Goal: Information Seeking & Learning: Learn about a topic

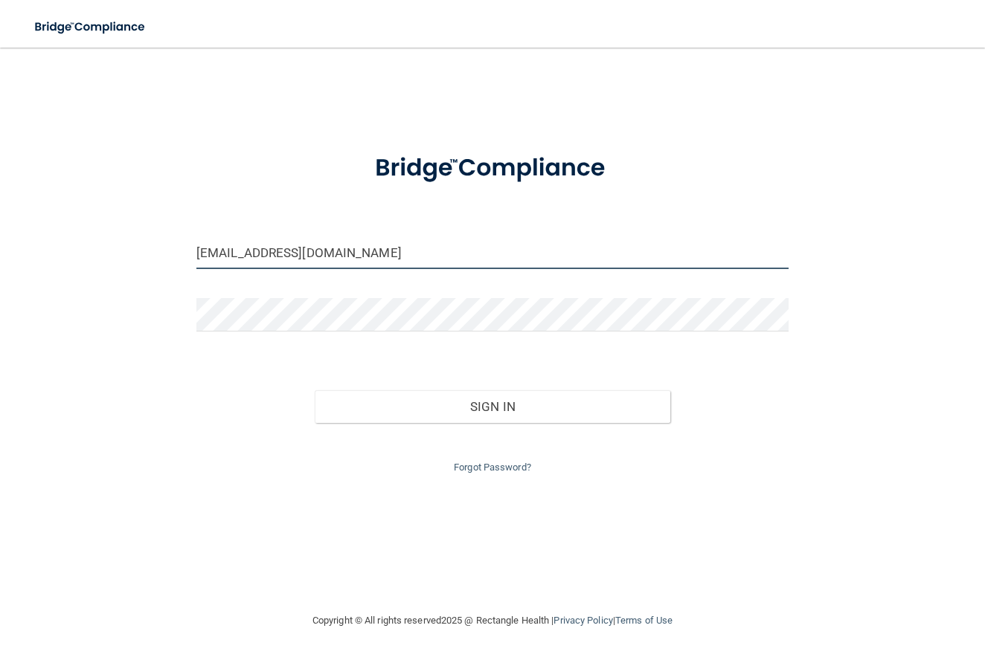
type input "[EMAIL_ADDRESS][DOMAIN_NAME]"
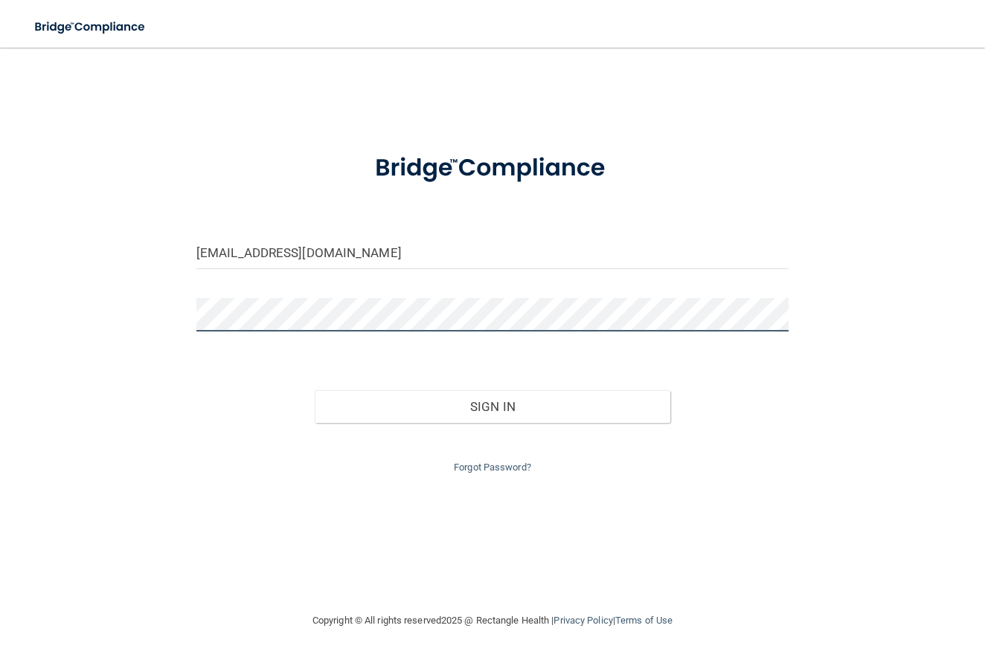
click at [492, 403] on button "Sign In" at bounding box center [493, 406] width 356 height 33
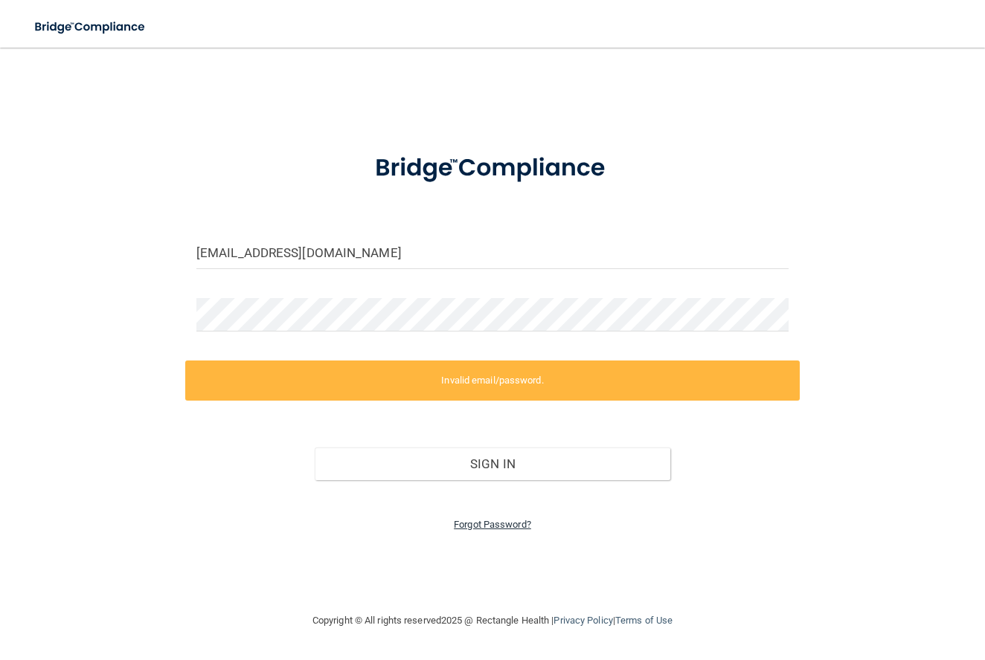
click at [503, 519] on link "Forgot Password?" at bounding box center [492, 524] width 77 height 11
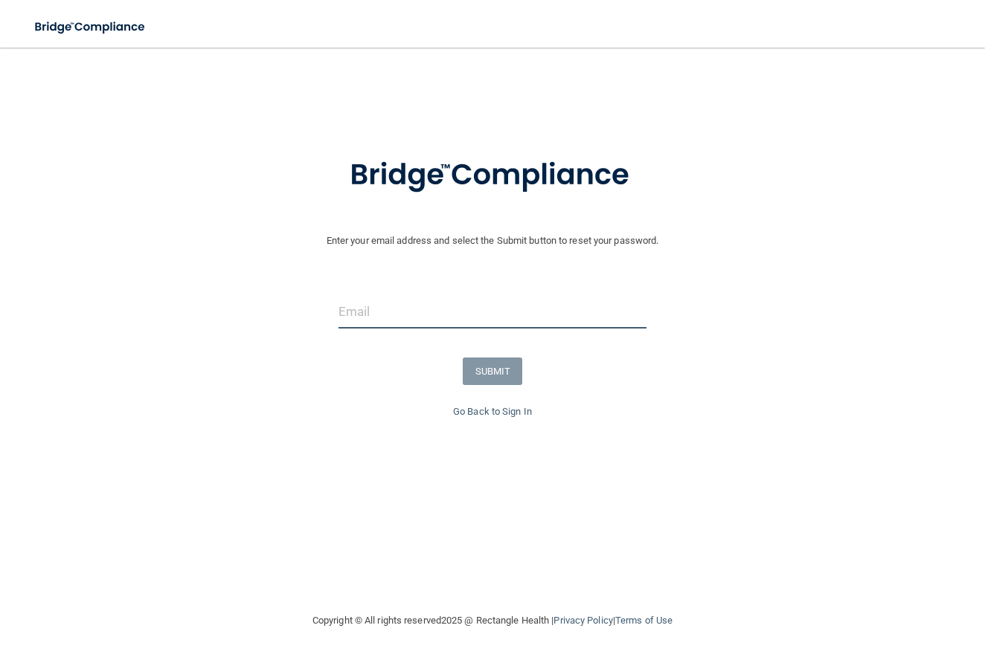
click at [411, 305] on input "email" at bounding box center [492, 311] width 309 height 33
type input "[EMAIL_ADDRESS][DOMAIN_NAME]"
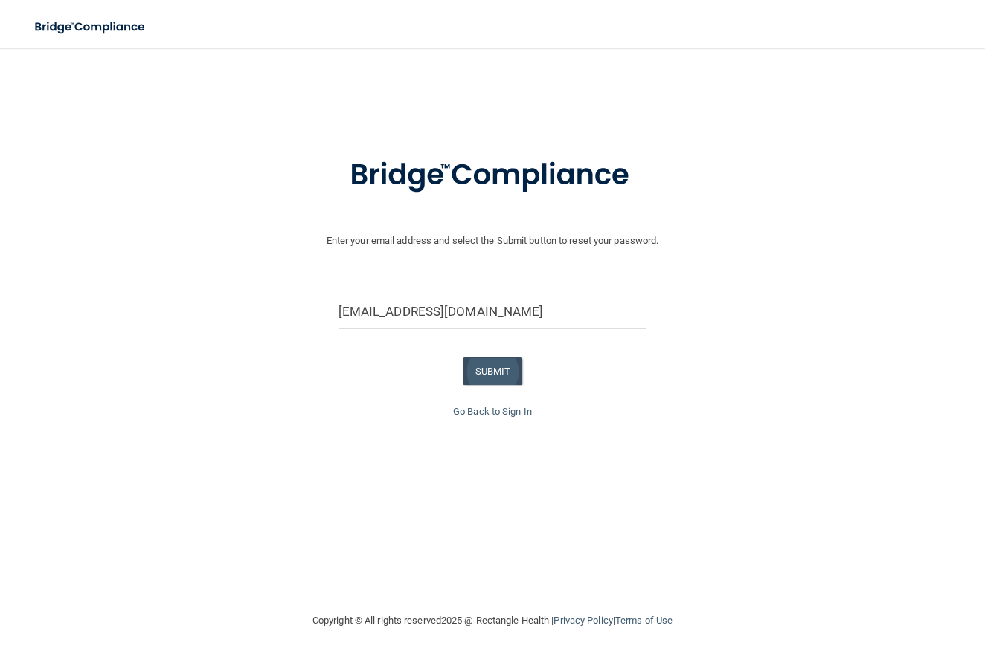
click at [481, 364] on button "SUBMIT" at bounding box center [493, 372] width 60 height 28
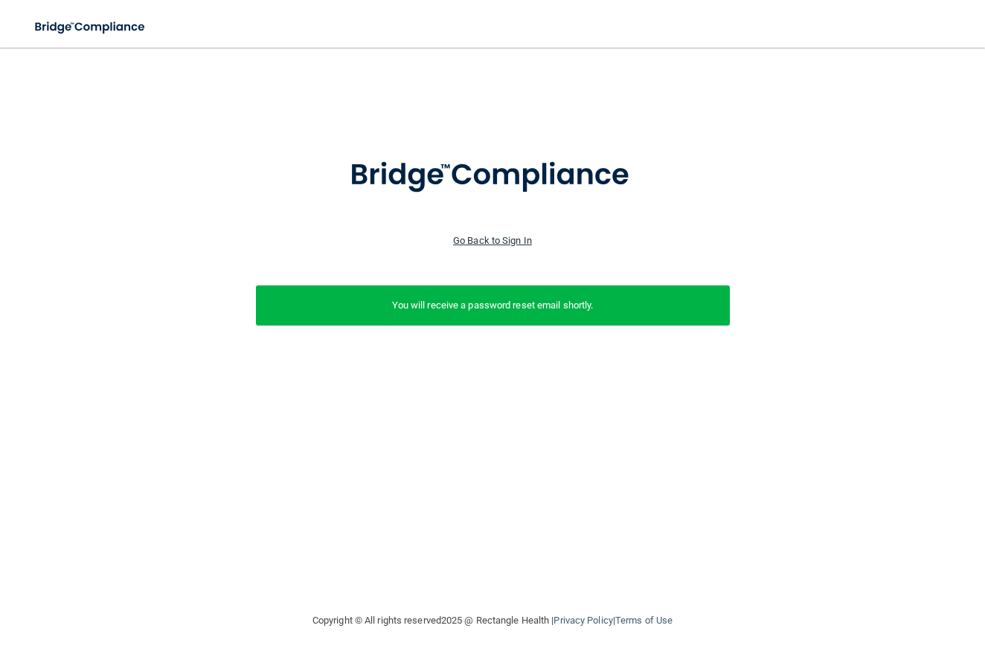
click at [513, 240] on link "Go Back to Sign In" at bounding box center [492, 240] width 79 height 11
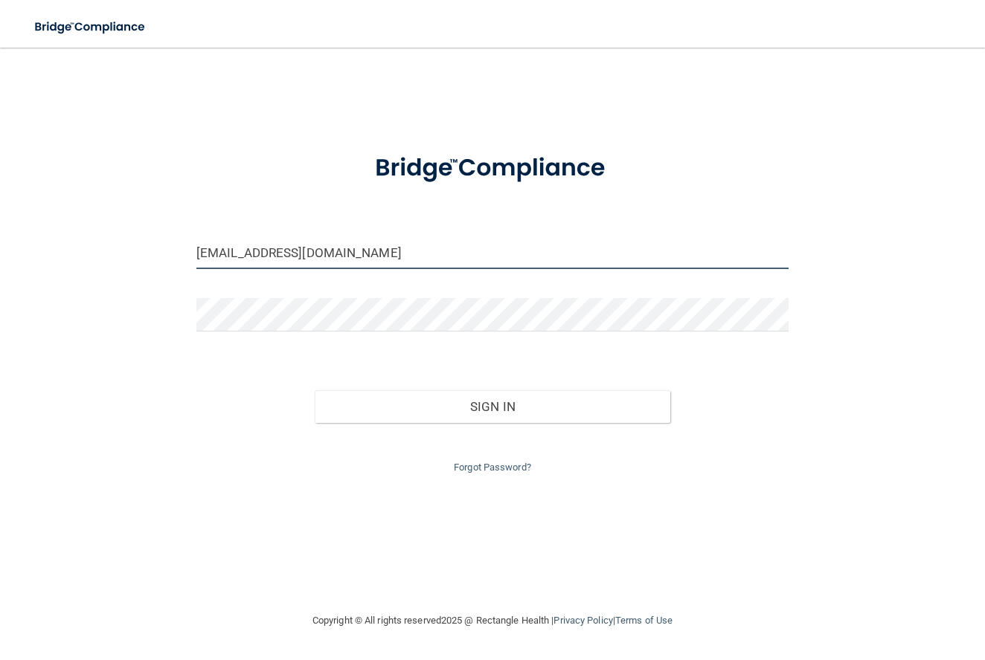
click at [301, 256] on input "[EMAIL_ADDRESS][DOMAIN_NAME]" at bounding box center [492, 252] width 592 height 33
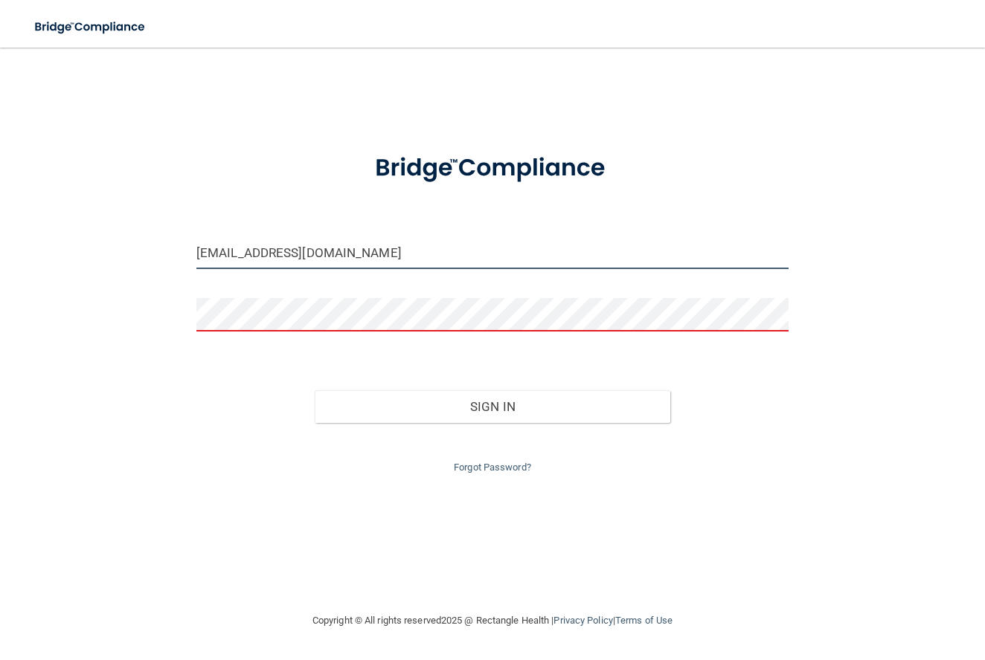
type input "[EMAIL_ADDRESS][DOMAIN_NAME]"
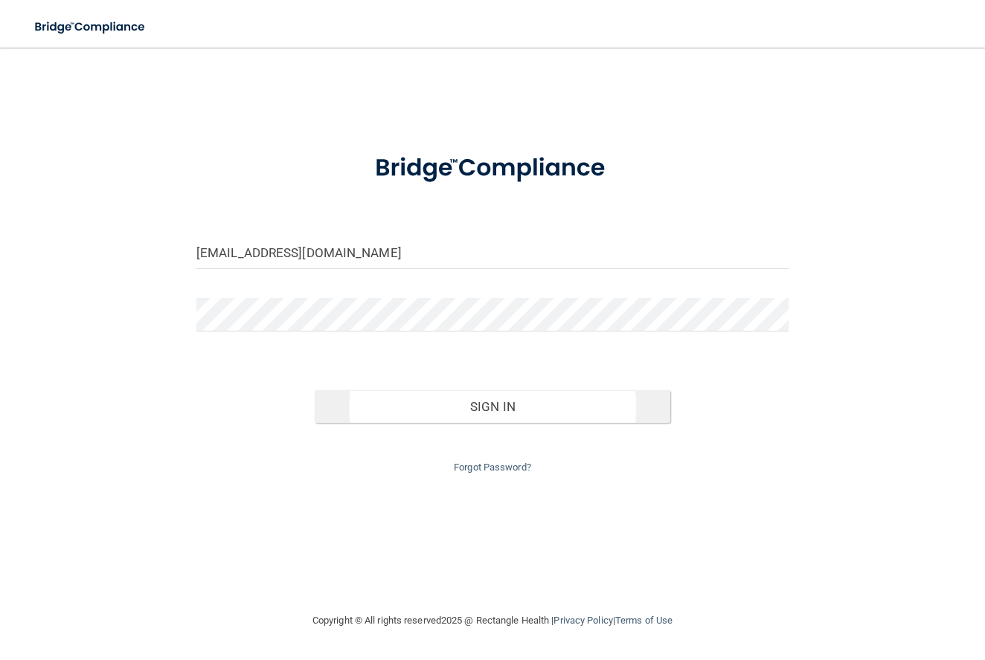
click at [422, 402] on button "Sign In" at bounding box center [493, 406] width 356 height 33
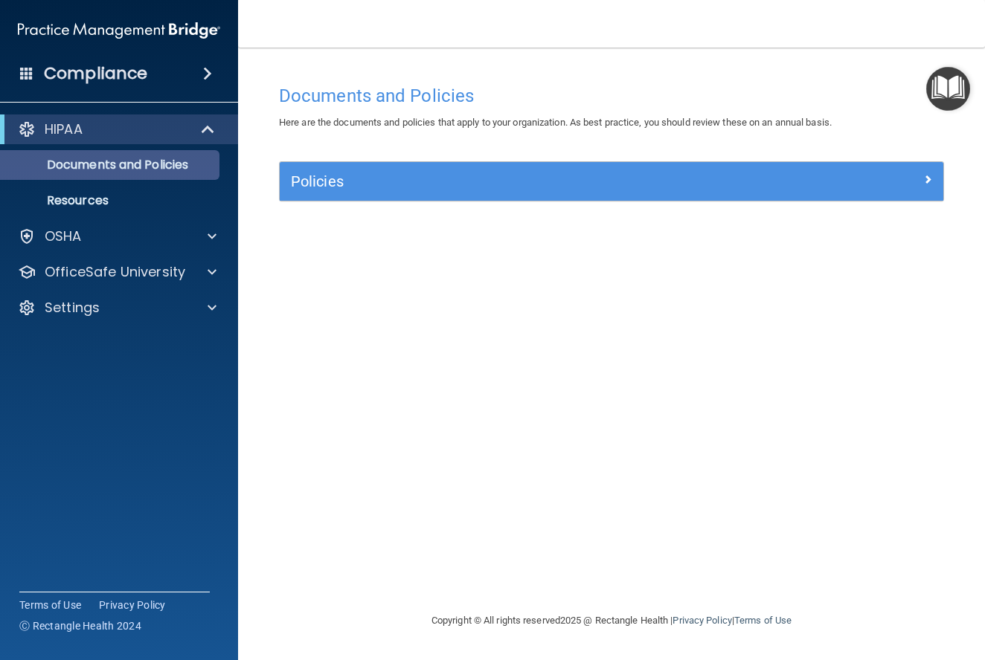
click at [188, 170] on p "Documents and Policies" at bounding box center [111, 165] width 203 height 15
click at [83, 127] on p "HIPAA" at bounding box center [64, 129] width 38 height 18
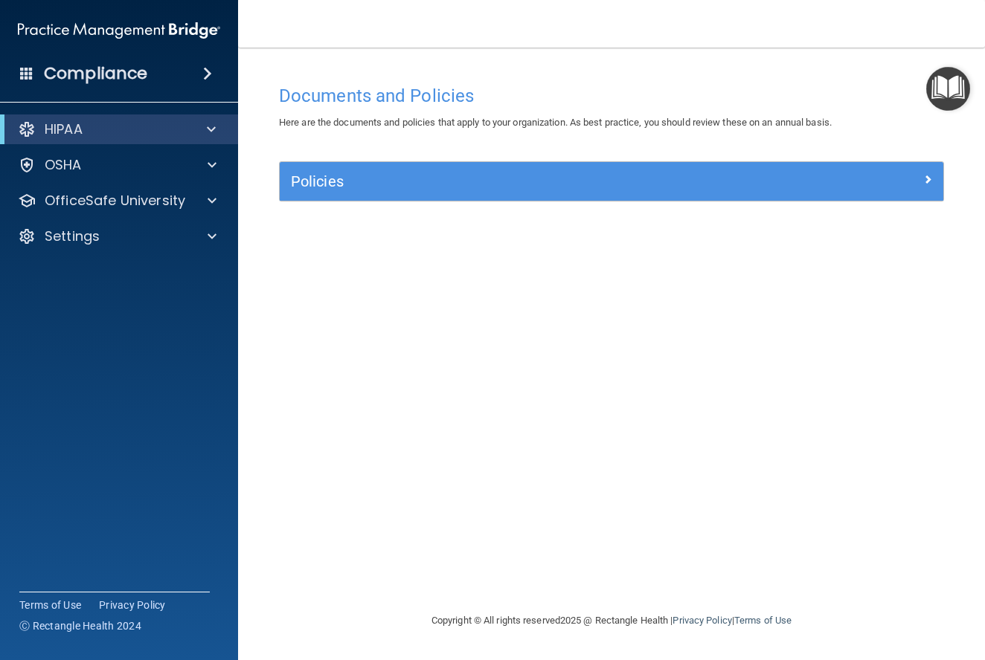
click at [84, 127] on div "HIPAA" at bounding box center [99, 129] width 184 height 18
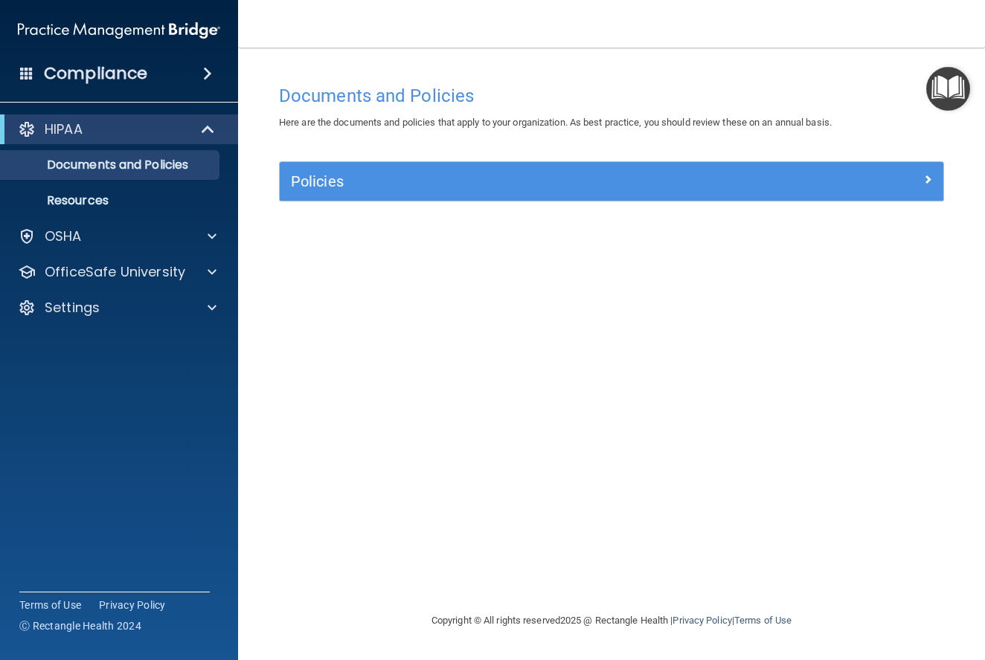
click at [123, 69] on h4 "Compliance" at bounding box center [95, 73] width 103 height 21
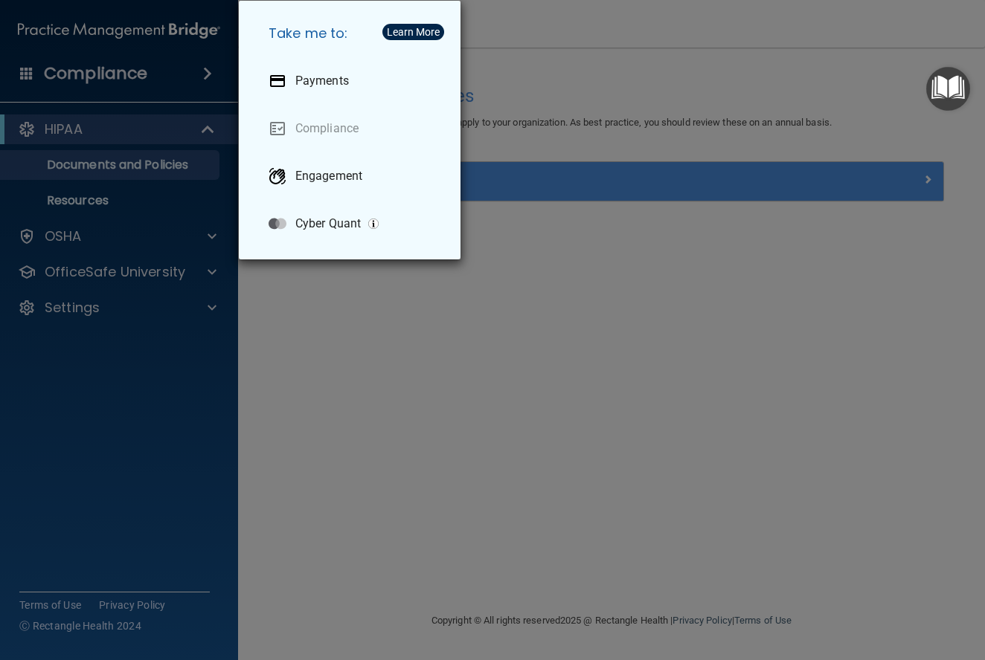
click at [407, 431] on div "Take me to: Payments Compliance Engagement Cyber Quant" at bounding box center [492, 330] width 985 height 660
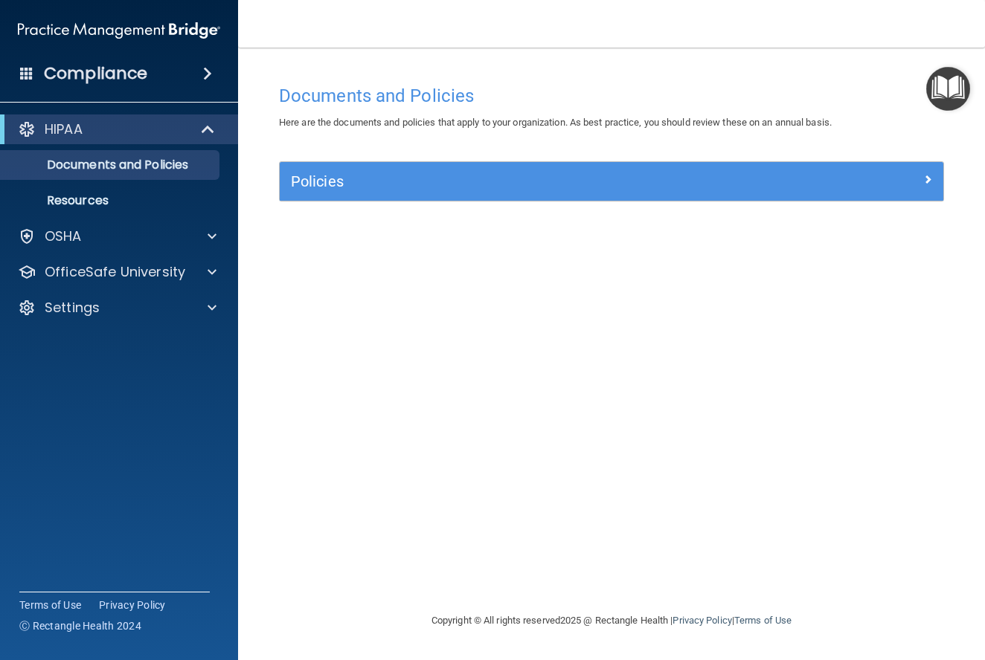
click at [441, 196] on div "Policies" at bounding box center [611, 181] width 663 height 39
click at [556, 177] on h5 "Policies" at bounding box center [528, 181] width 475 height 16
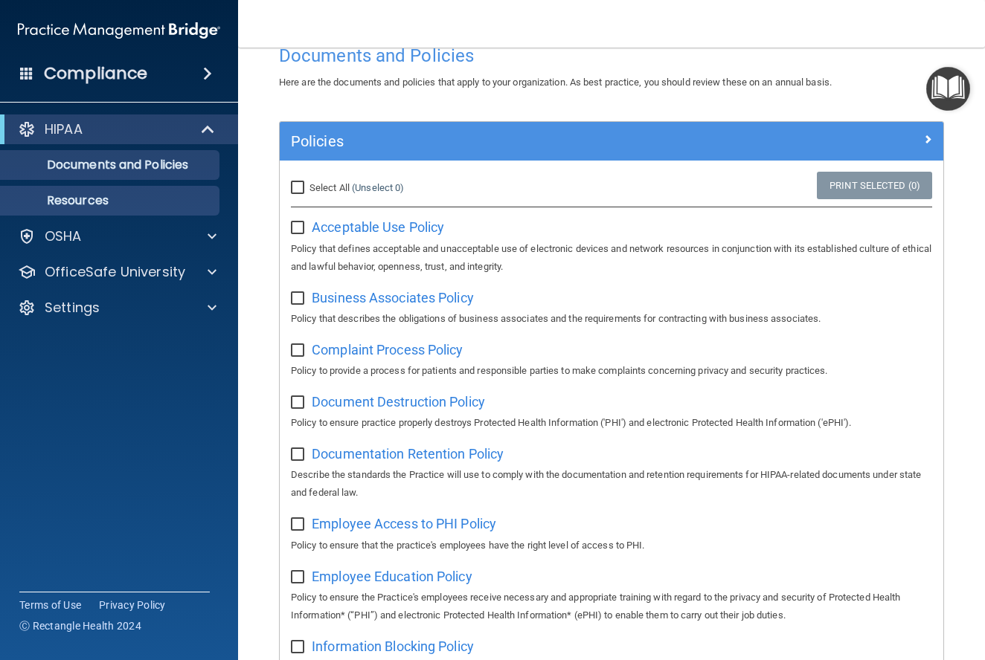
scroll to position [30, 0]
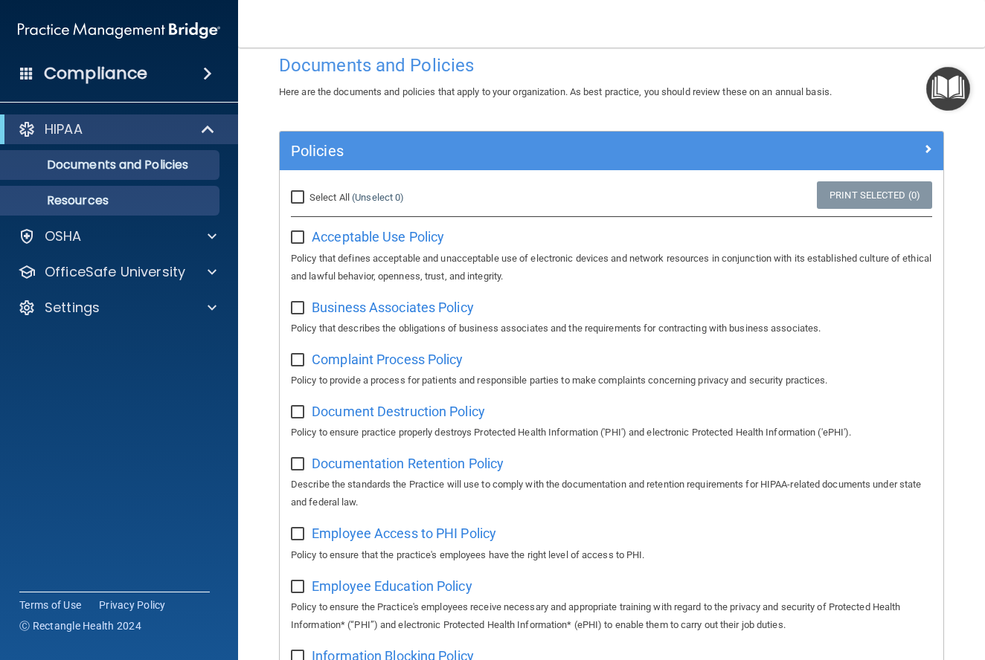
click at [96, 202] on p "Resources" at bounding box center [111, 200] width 203 height 15
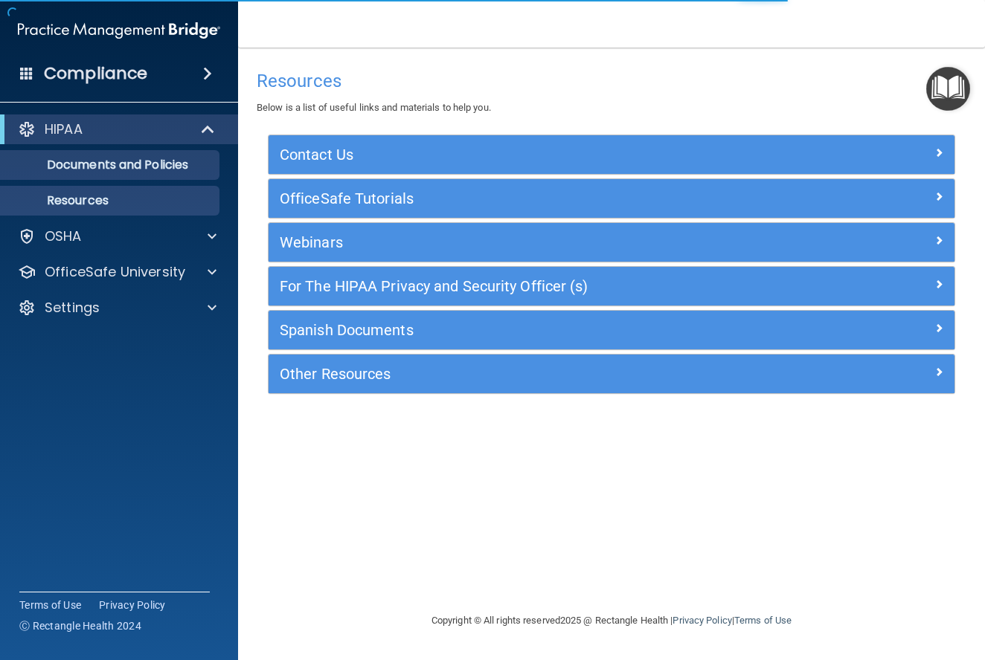
click at [121, 158] on p "Documents and Policies" at bounding box center [111, 165] width 203 height 15
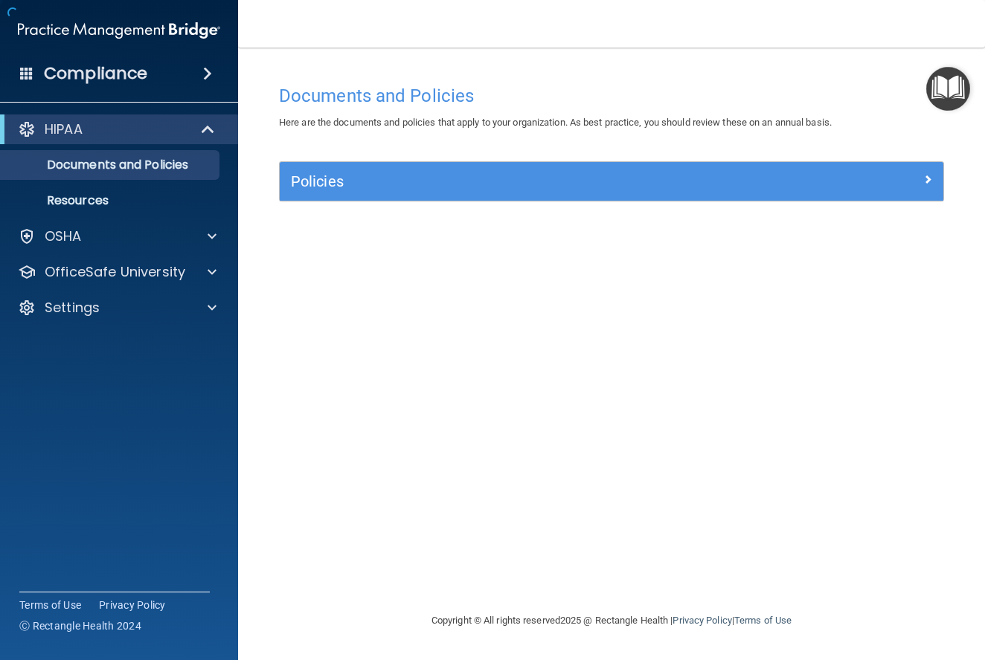
click at [309, 189] on h5 "Policies" at bounding box center [528, 181] width 475 height 16
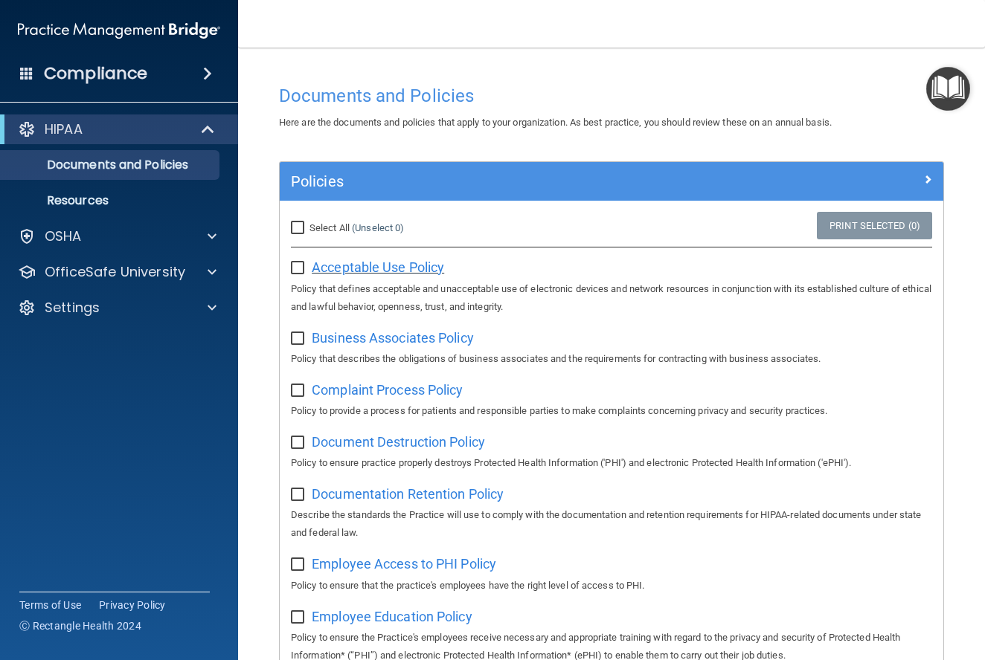
click at [388, 271] on span "Acceptable Use Policy" at bounding box center [378, 268] width 132 height 16
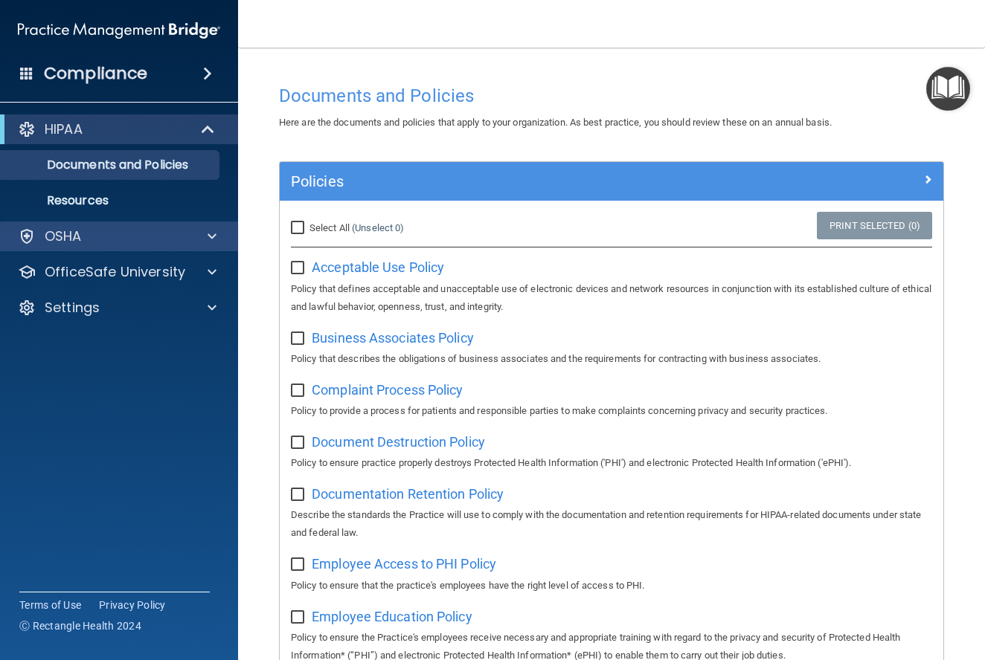
click at [188, 237] on div "OSHA" at bounding box center [99, 237] width 184 height 18
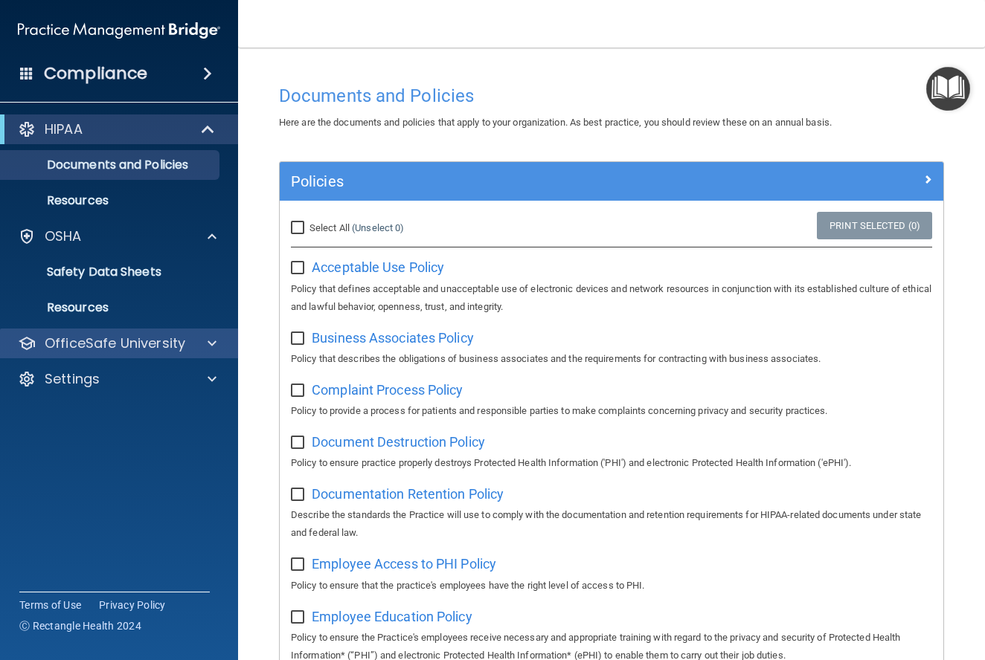
click at [197, 339] on div at bounding box center [209, 344] width 37 height 18
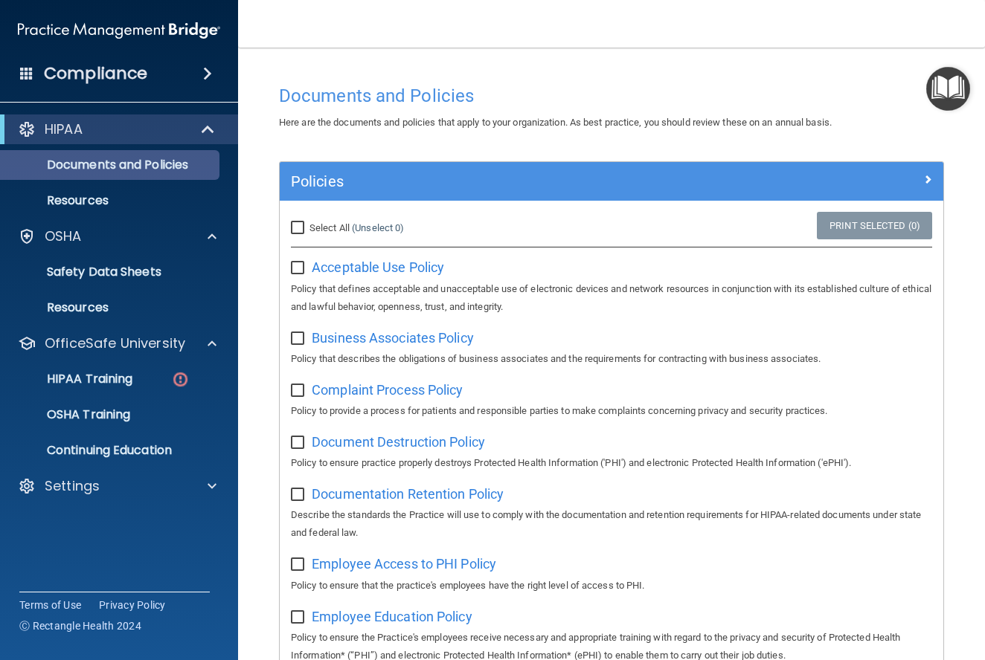
drag, startPoint x: 205, startPoint y: 125, endPoint x: 202, endPoint y: 159, distance: 34.3
click at [205, 125] on span at bounding box center [209, 129] width 13 height 18
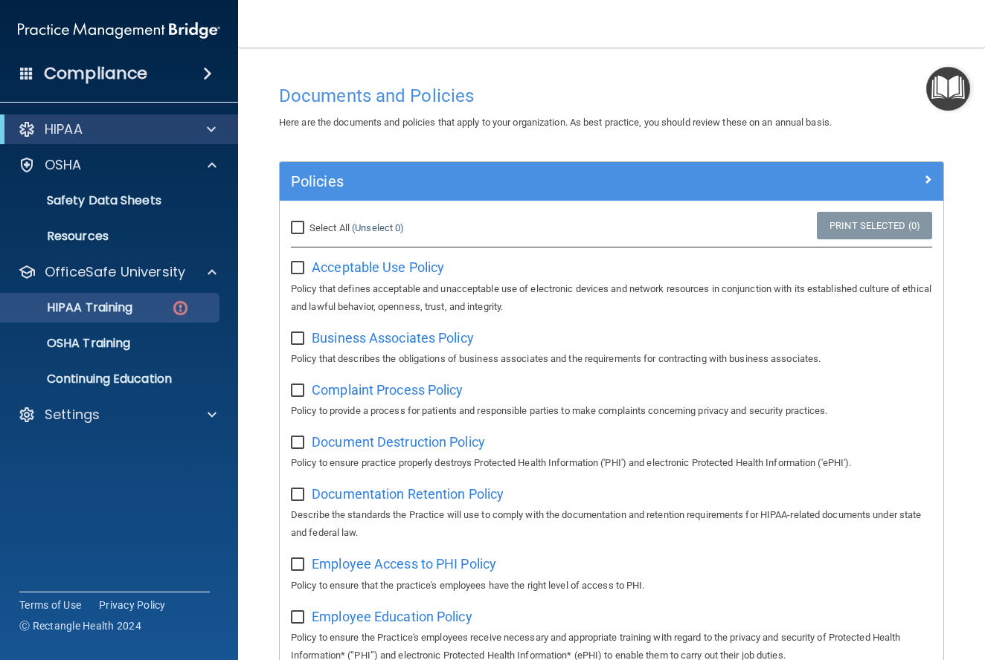
click at [132, 302] on p "HIPAA Training" at bounding box center [71, 307] width 123 height 15
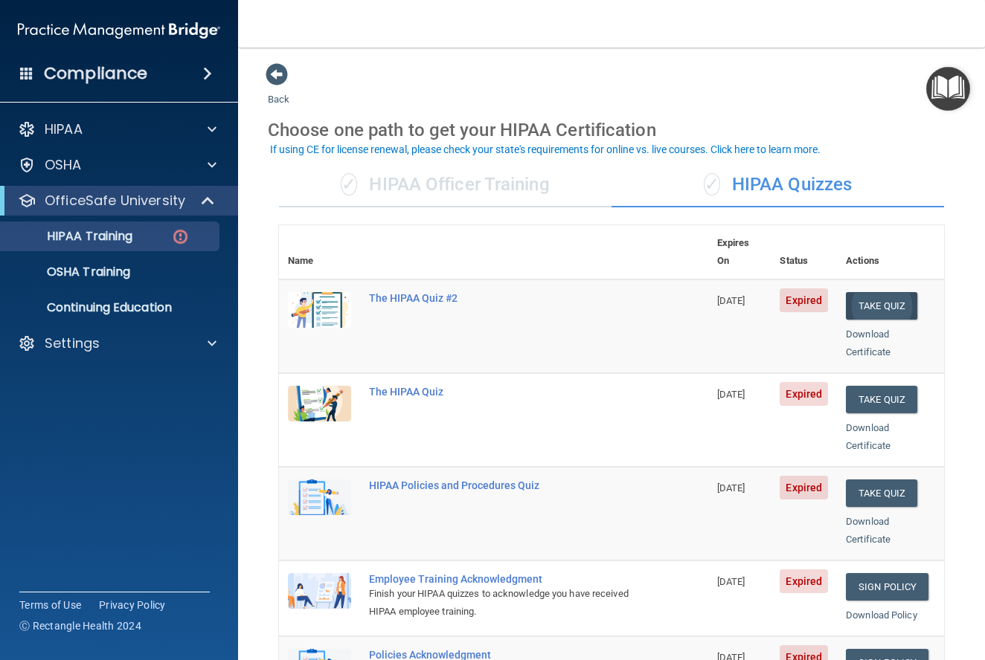
click at [910, 292] on button "Take Quiz" at bounding box center [881, 306] width 71 height 28
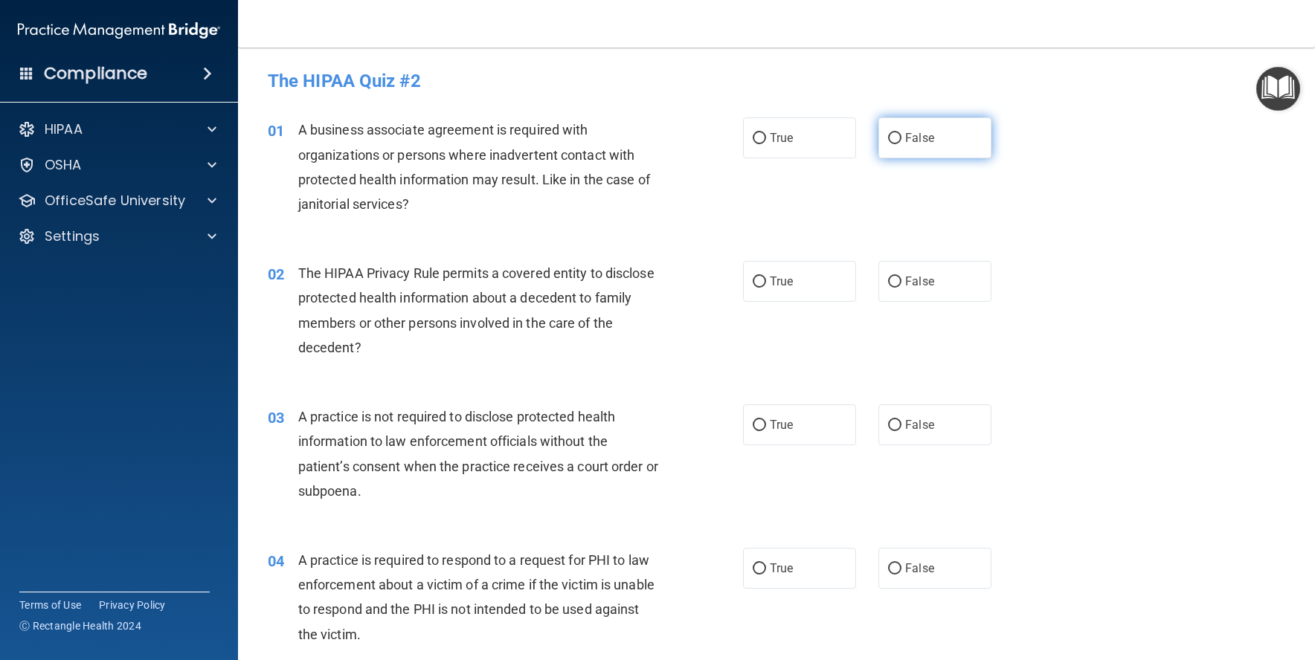
click at [902, 144] on label "False" at bounding box center [934, 138] width 113 height 41
click at [901, 144] on input "False" at bounding box center [894, 138] width 13 height 11
radio input "true"
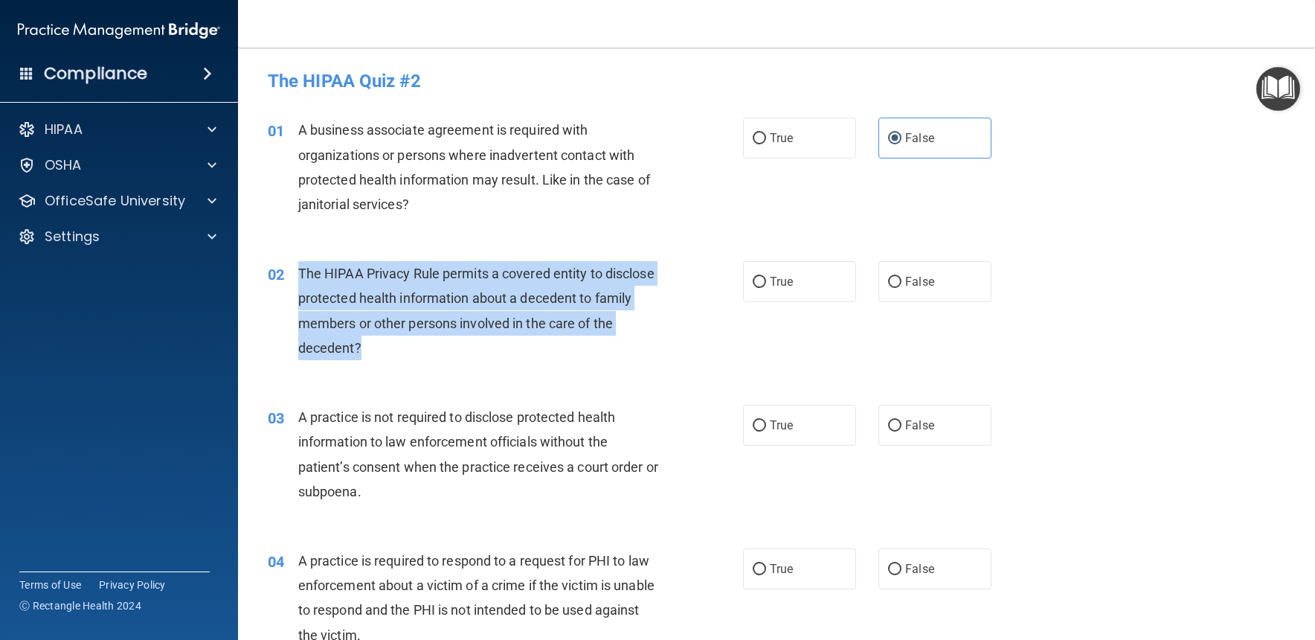
drag, startPoint x: 373, startPoint y: 345, endPoint x: 299, endPoint y: 274, distance: 103.1
click at [300, 274] on div "The HIPAA Privacy Rule permits a covered entity to disclose protected health in…" at bounding box center [484, 310] width 373 height 99
copy span "The HIPAA Privacy Rule permits a covered entity to disclose protected health in…"
click at [761, 284] on input "True" at bounding box center [759, 281] width 13 height 11
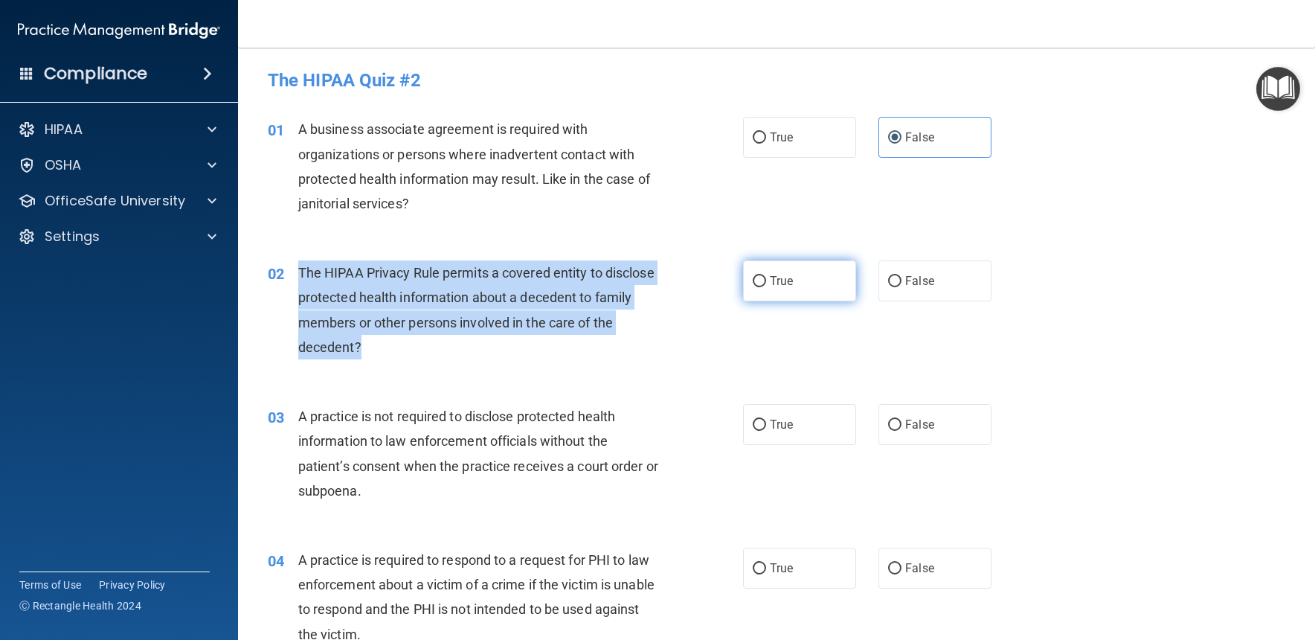
radio input "true"
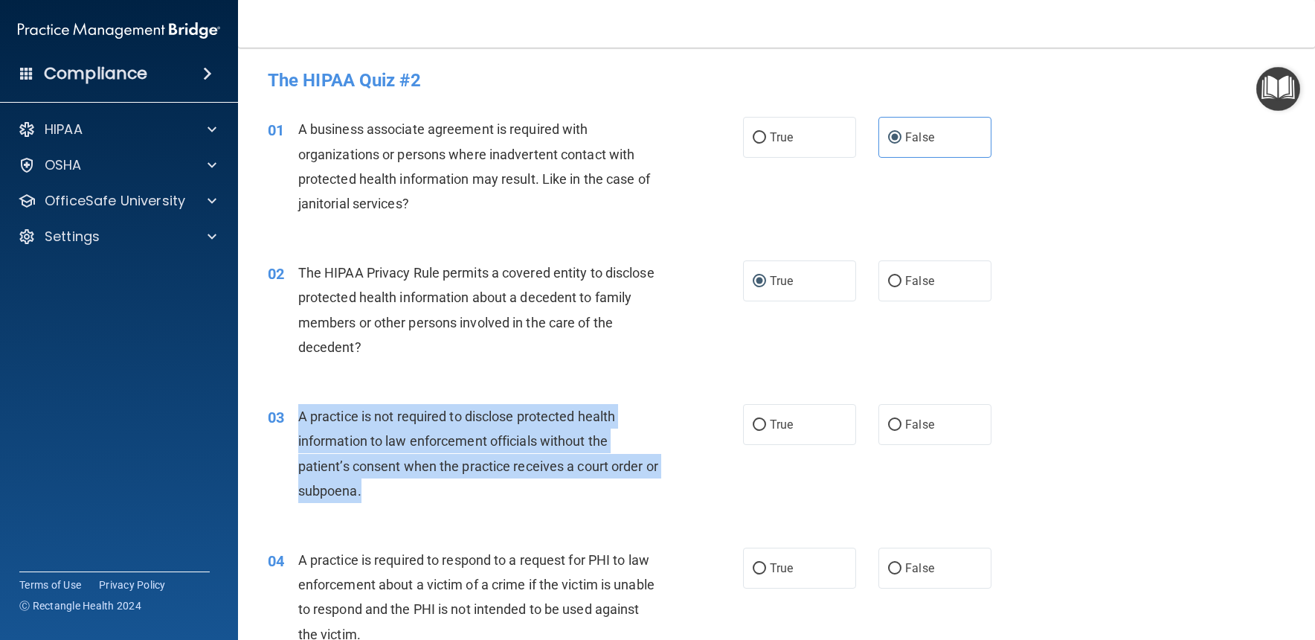
drag, startPoint x: 415, startPoint y: 498, endPoint x: 298, endPoint y: 413, distance: 145.3
click at [300, 413] on div "03 A practice is not required to disclose protected health information to law e…" at bounding box center [505, 457] width 520 height 106
copy span "A practice is not required to disclose protected health information to law enfo…"
drag, startPoint x: 900, startPoint y: 426, endPoint x: 895, endPoint y: 433, distance: 8.5
click at [900, 426] on input "False" at bounding box center [894, 424] width 13 height 11
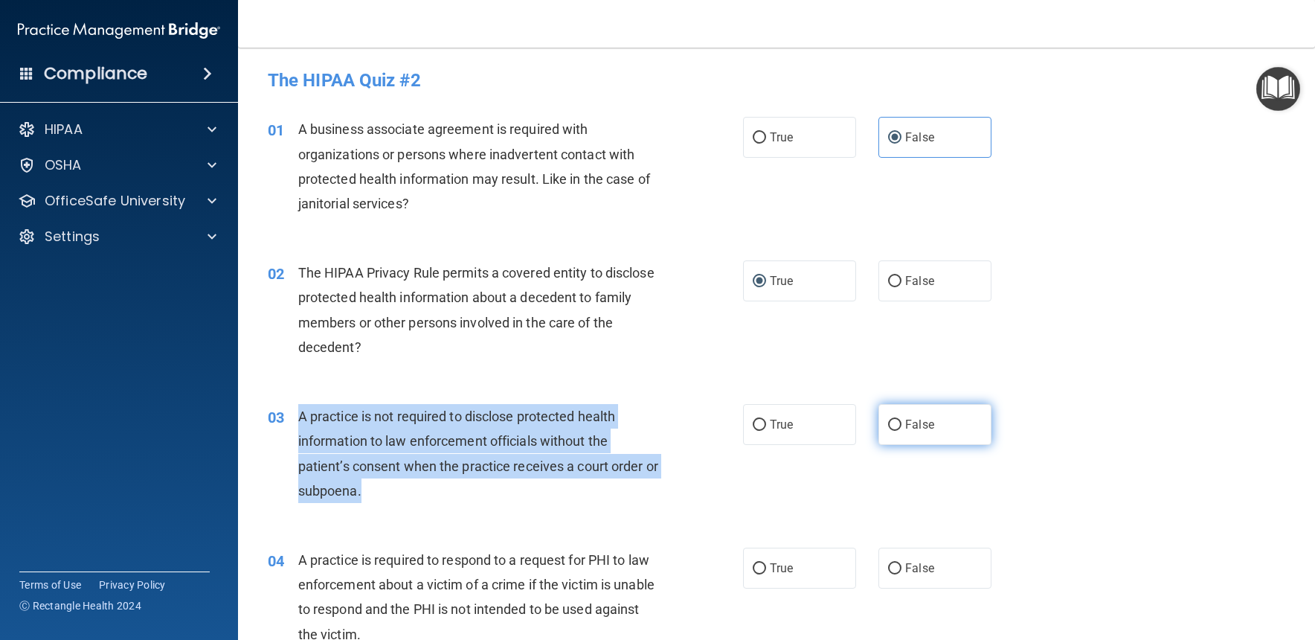
radio input "true"
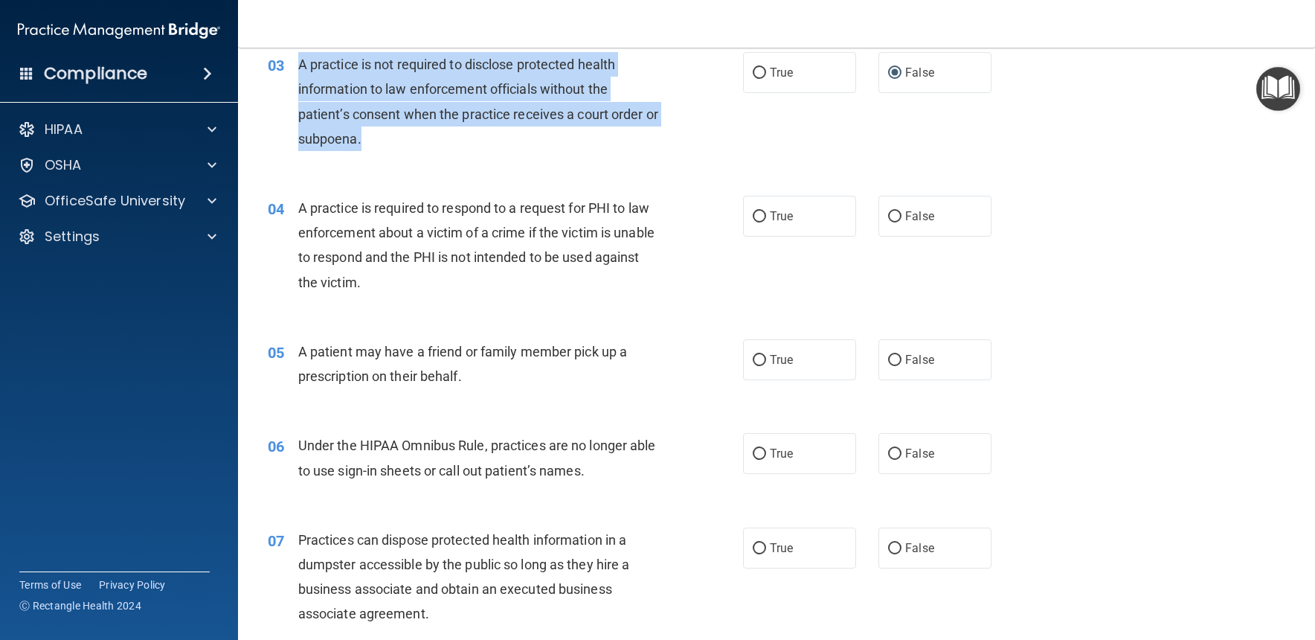
scroll to position [354, 0]
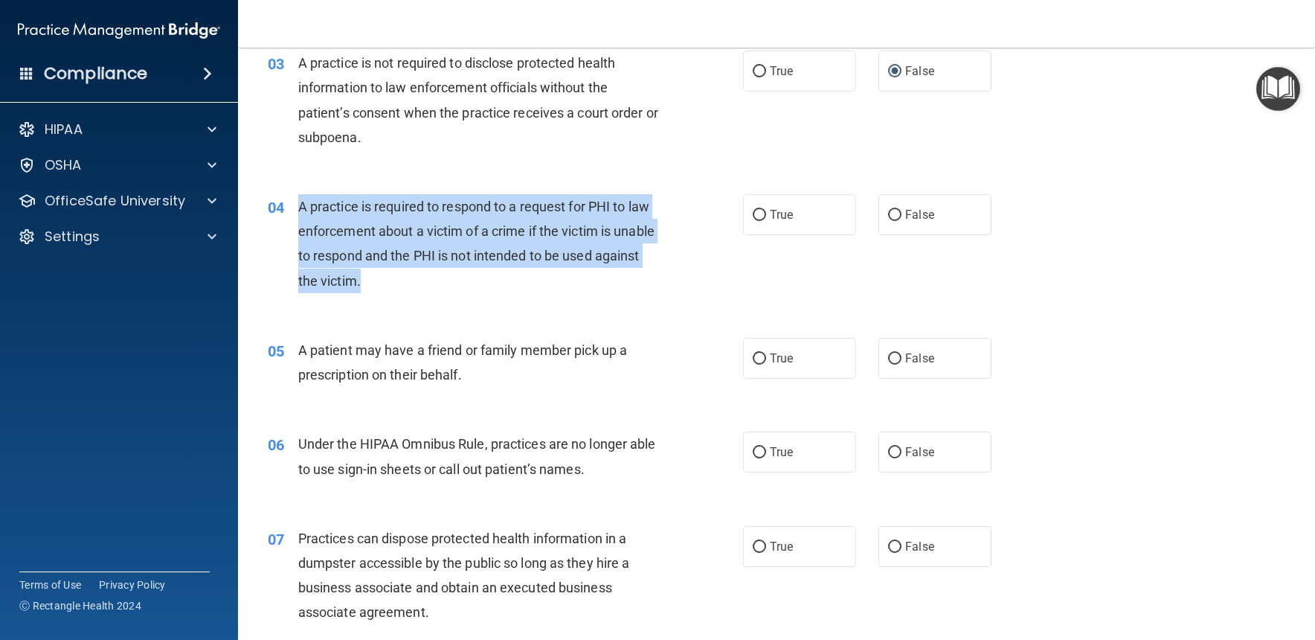
drag, startPoint x: 300, startPoint y: 202, endPoint x: 396, endPoint y: 284, distance: 126.0
click at [405, 281] on div "A practice is required to respond to a request for PHI to law enforcement about…" at bounding box center [484, 243] width 373 height 99
copy span "A practice is required to respond to a request for PHI to law enforcement about…"
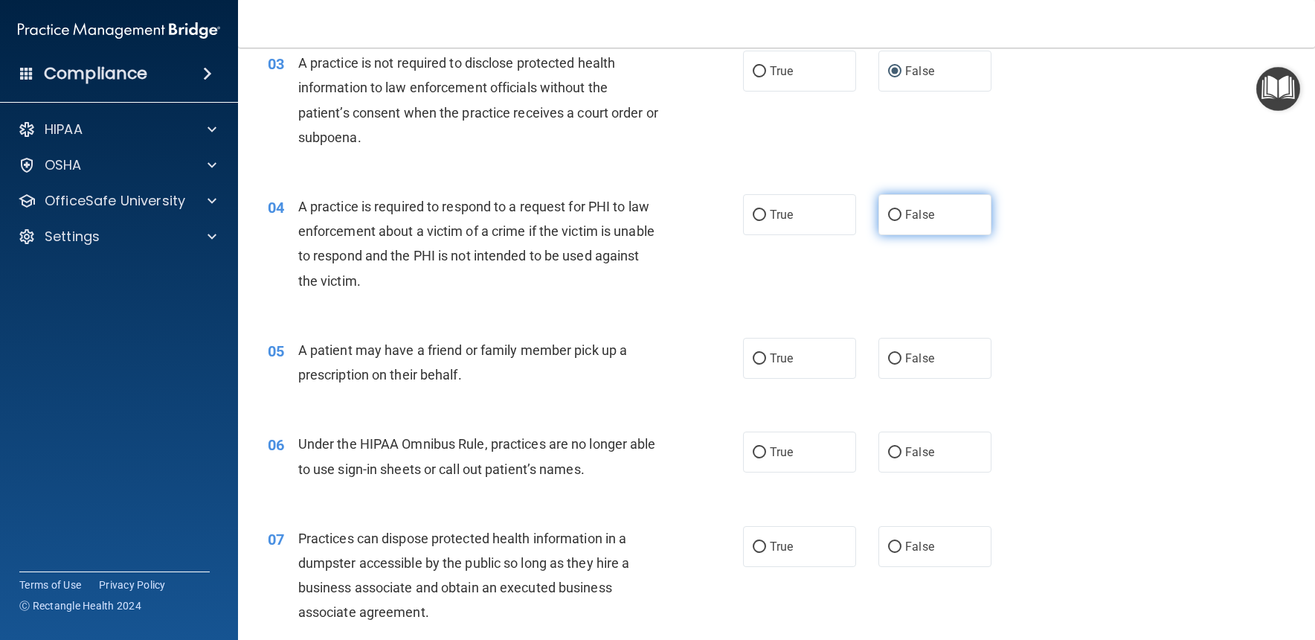
click at [917, 217] on span "False" at bounding box center [919, 215] width 29 height 14
click at [901, 217] on input "False" at bounding box center [894, 215] width 13 height 11
radio input "true"
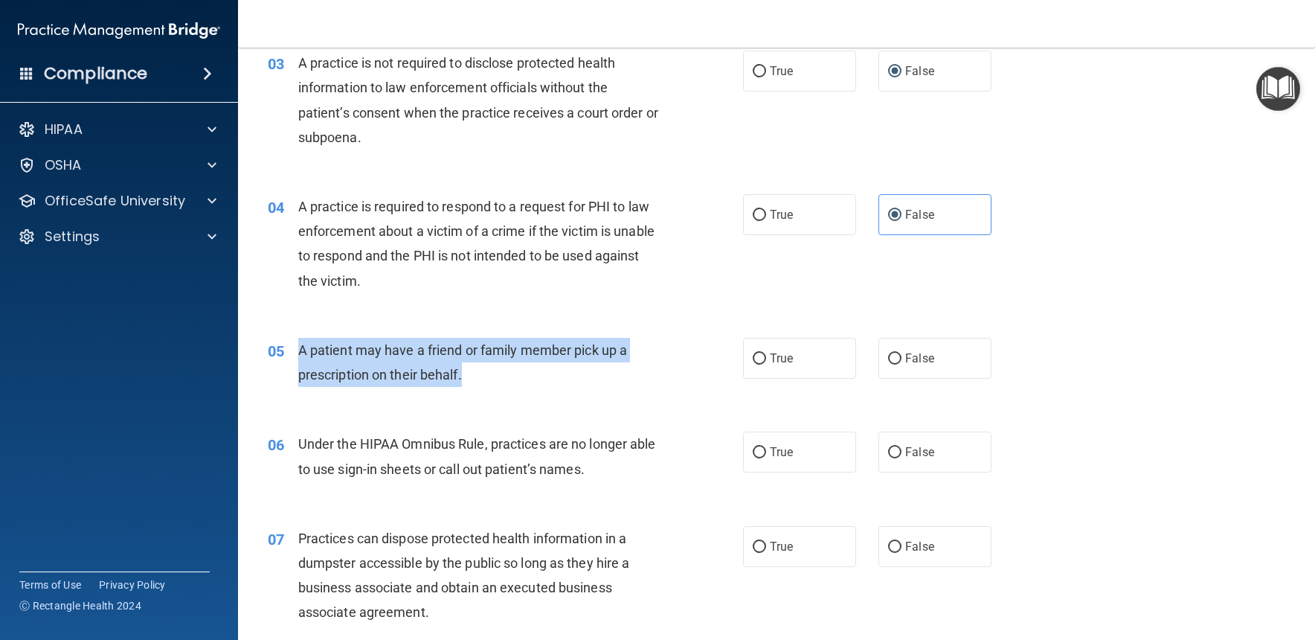
drag, startPoint x: 300, startPoint y: 347, endPoint x: 472, endPoint y: 386, distance: 176.8
click at [472, 385] on div "05 A patient may have a friend or family member pick up a prescription on their…" at bounding box center [505, 366] width 520 height 57
copy span "A patient may have a friend or family member pick up a prescription on their be…"
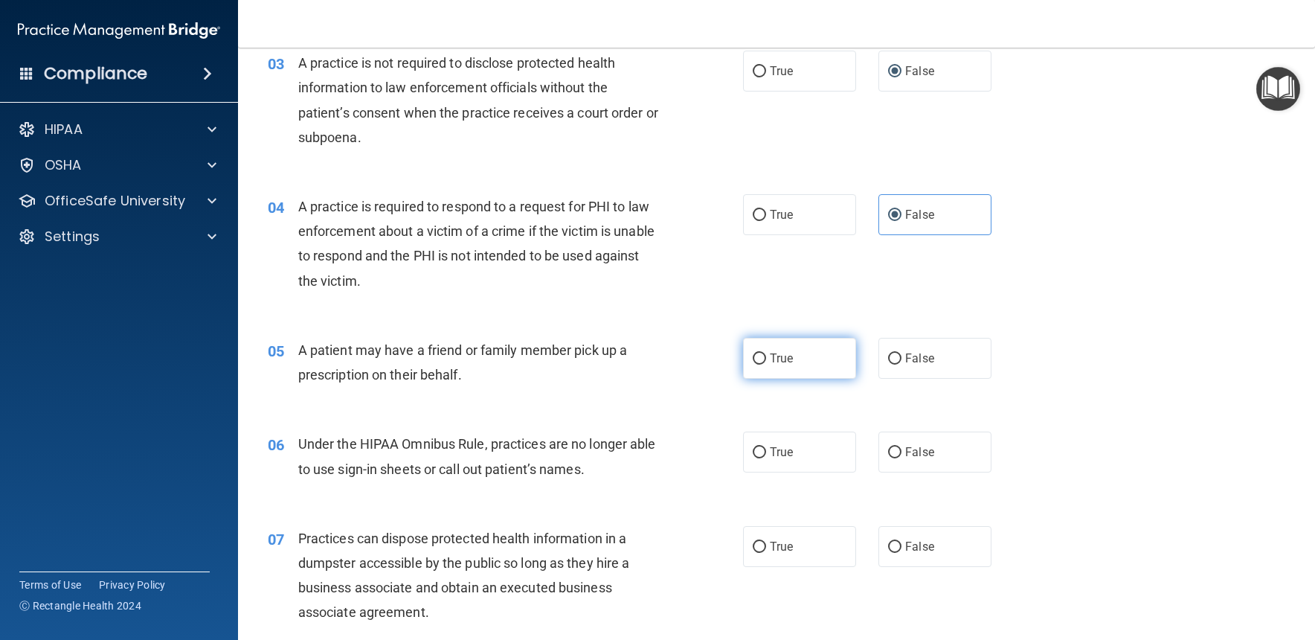
click at [821, 349] on label "True" at bounding box center [799, 358] width 113 height 41
click at [766, 353] on input "True" at bounding box center [759, 358] width 13 height 11
radio input "true"
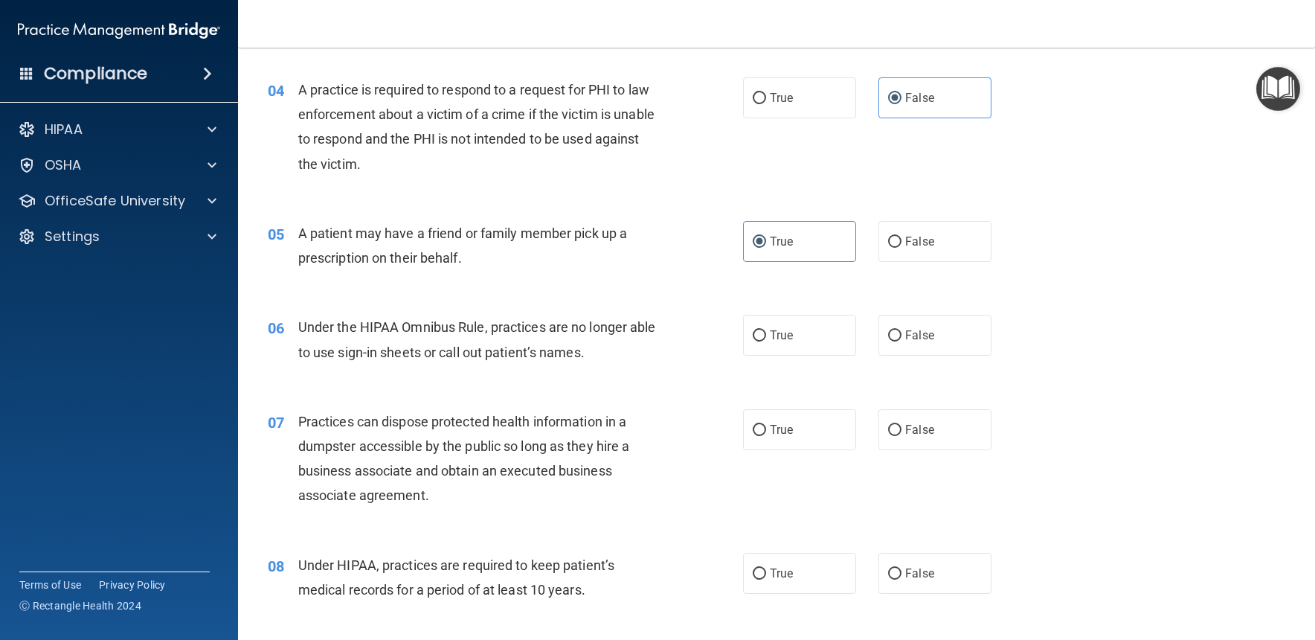
scroll to position [476, 0]
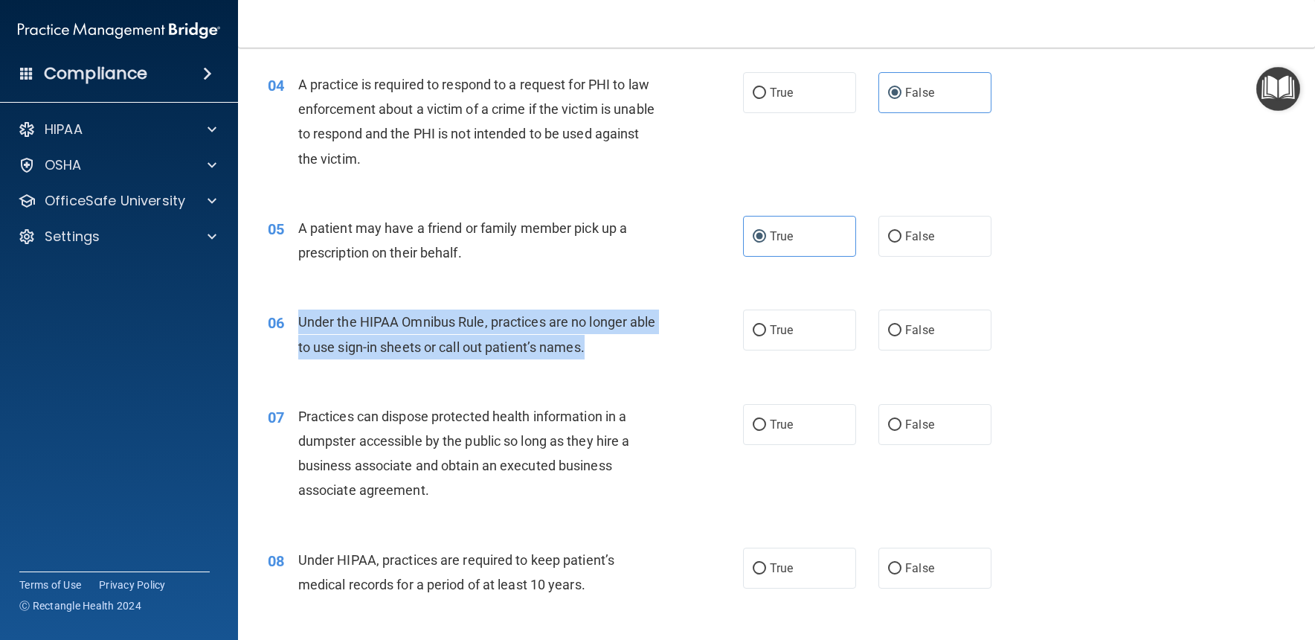
drag, startPoint x: 298, startPoint y: 318, endPoint x: 607, endPoint y: 350, distance: 311.1
click at [607, 350] on div "Under the HIPAA Omnibus Rule, practices are no longer able to use sign-in sheet…" at bounding box center [484, 333] width 373 height 49
copy span "Under the HIPAA Omnibus Rule, practices are no longer able to use sign-in sheet…"
click at [894, 325] on input "False" at bounding box center [894, 330] width 13 height 11
radio input "true"
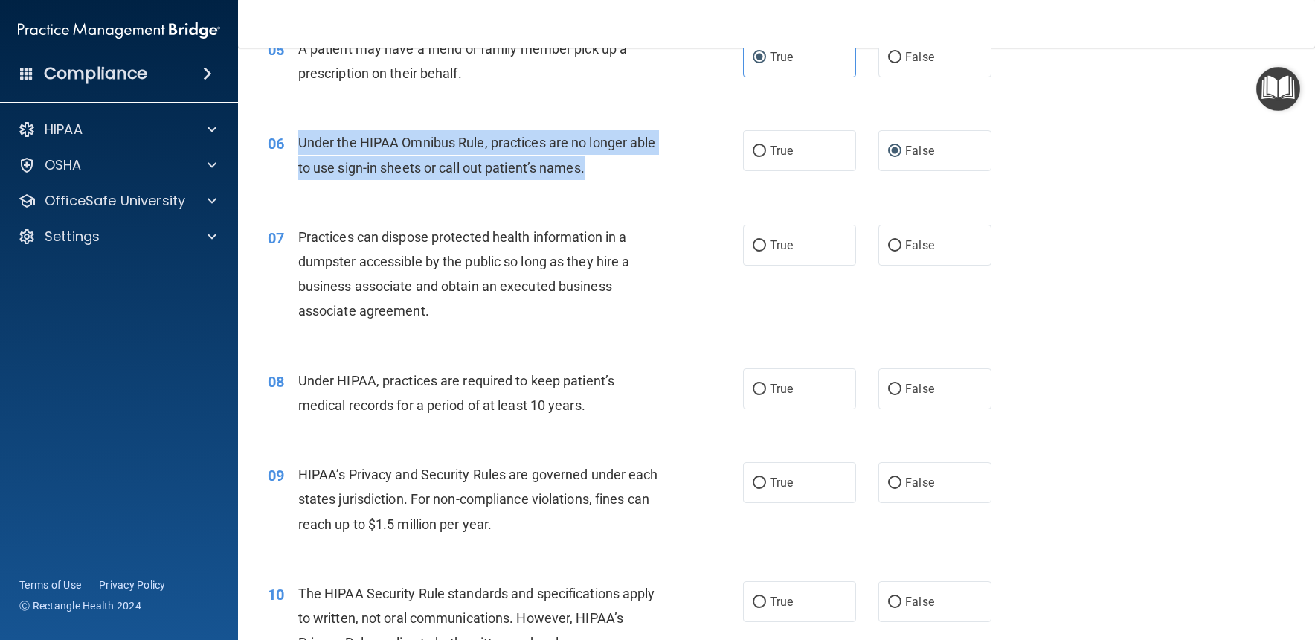
scroll to position [656, 0]
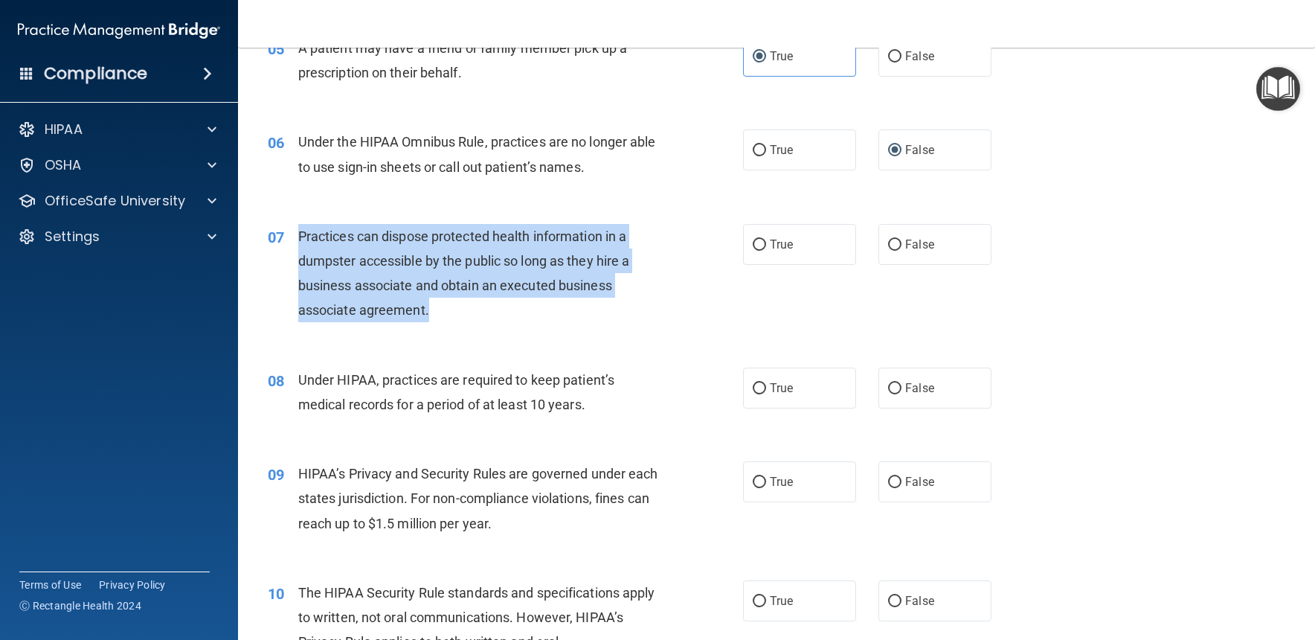
drag, startPoint x: 299, startPoint y: 232, endPoint x: 431, endPoint y: 318, distance: 157.6
click at [431, 318] on div "Practices can dispose protected health information in a dumpster accessible by …" at bounding box center [484, 273] width 373 height 99
copy span "Practices can dispose protected health information in a dumpster accessible by …"
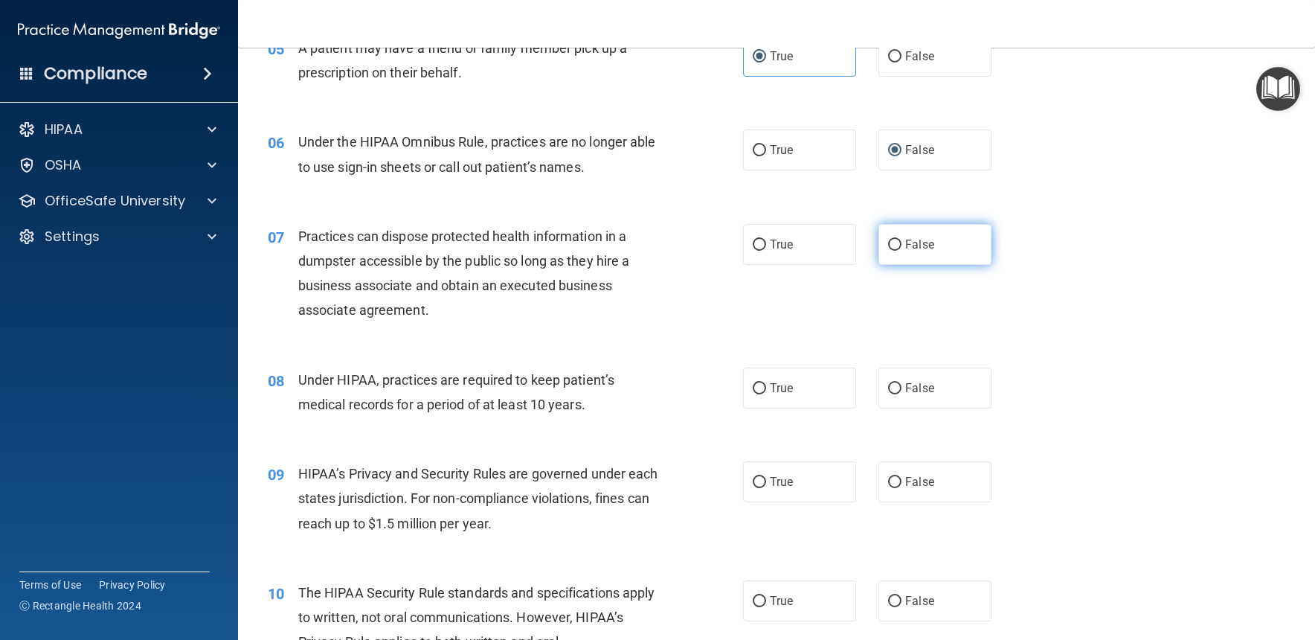
drag, startPoint x: 932, startPoint y: 228, endPoint x: 911, endPoint y: 249, distance: 30.0
click at [932, 228] on label "False" at bounding box center [934, 244] width 113 height 41
click at [901, 239] on input "False" at bounding box center [894, 244] width 13 height 11
radio input "true"
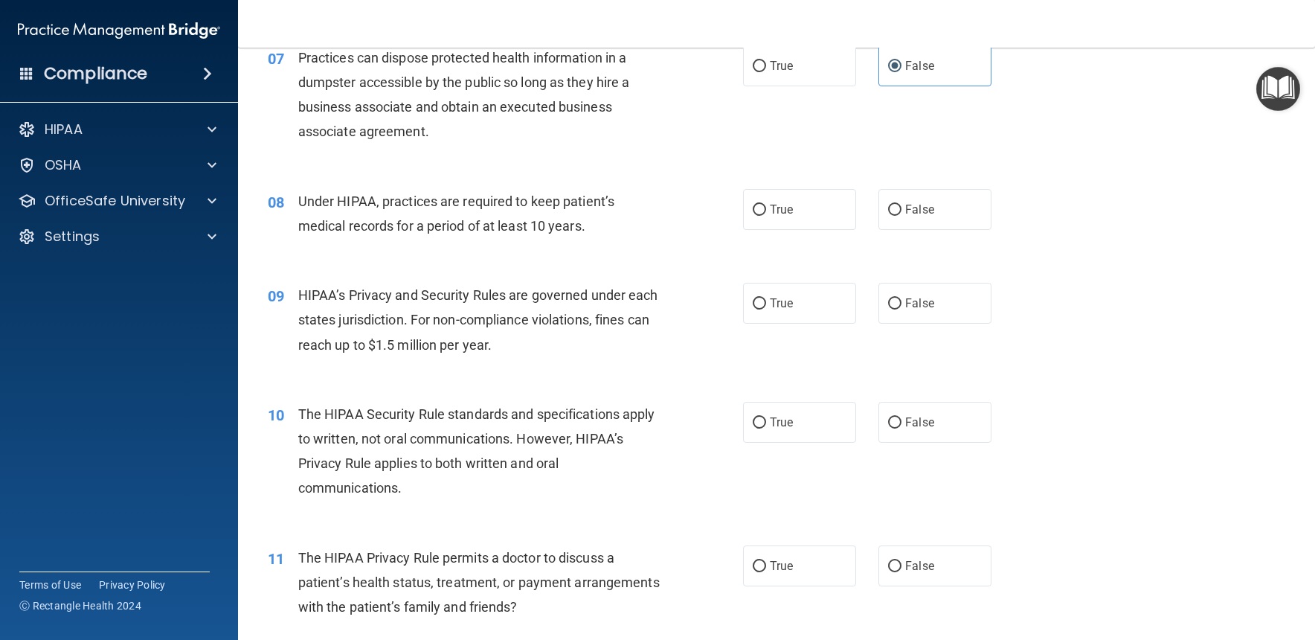
scroll to position [837, 0]
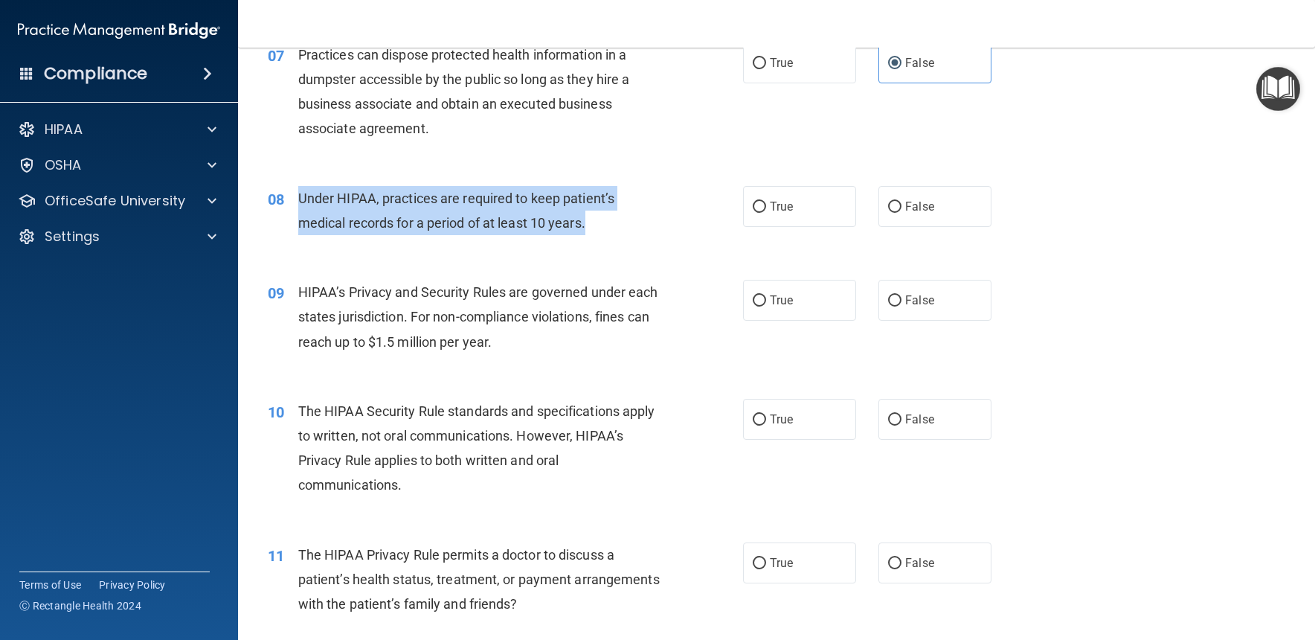
drag, startPoint x: 296, startPoint y: 192, endPoint x: 604, endPoint y: 236, distance: 311.0
click at [604, 237] on div "08 Under HIPAA, practices are required to keep patient’s medical records for a …" at bounding box center [505, 214] width 520 height 57
click at [636, 237] on div "08 Under HIPAA, practices are required to keep patient’s medical records for a …" at bounding box center [505, 214] width 520 height 57
click at [635, 237] on div "08 Under HIPAA, practices are required to keep patient’s medical records for a …" at bounding box center [505, 214] width 520 height 57
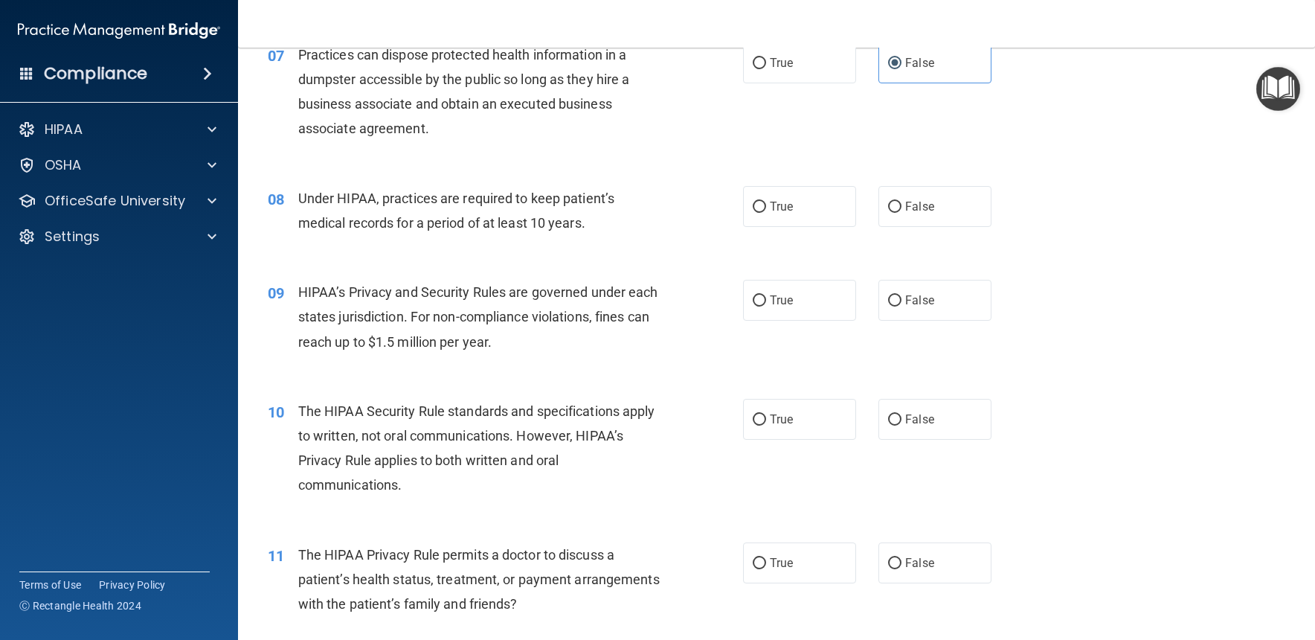
click at [300, 195] on span "Under HIPAA, practices are required to keep patient’s medical records for a per…" at bounding box center [456, 210] width 316 height 40
drag, startPoint x: 408, startPoint y: 214, endPoint x: 369, endPoint y: 205, distance: 40.6
click at [409, 214] on span "Under HIPAA, practices are required to keep patient’s medical records for a per…" at bounding box center [456, 210] width 316 height 40
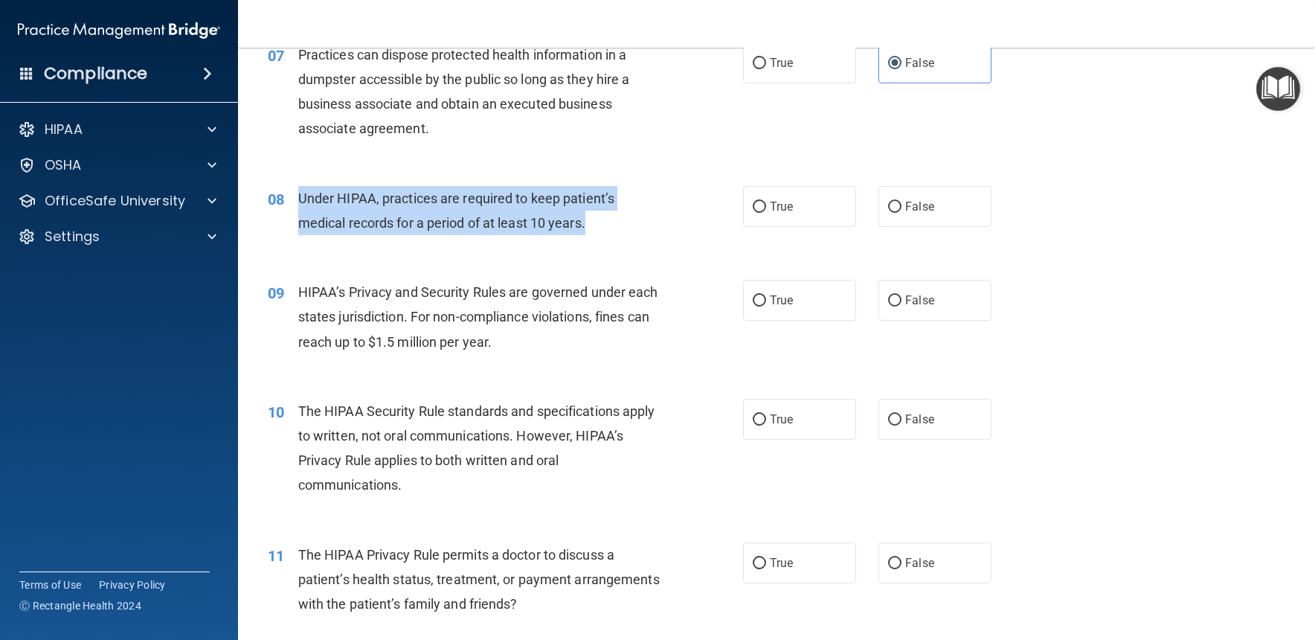
drag, startPoint x: 299, startPoint y: 194, endPoint x: 716, endPoint y: 350, distance: 444.6
click at [587, 227] on div "Under HIPAA, practices are required to keep patient’s medical records for a per…" at bounding box center [484, 210] width 373 height 49
copy span "Under HIPAA, practices are required to keep patient’s medical records for a per…"
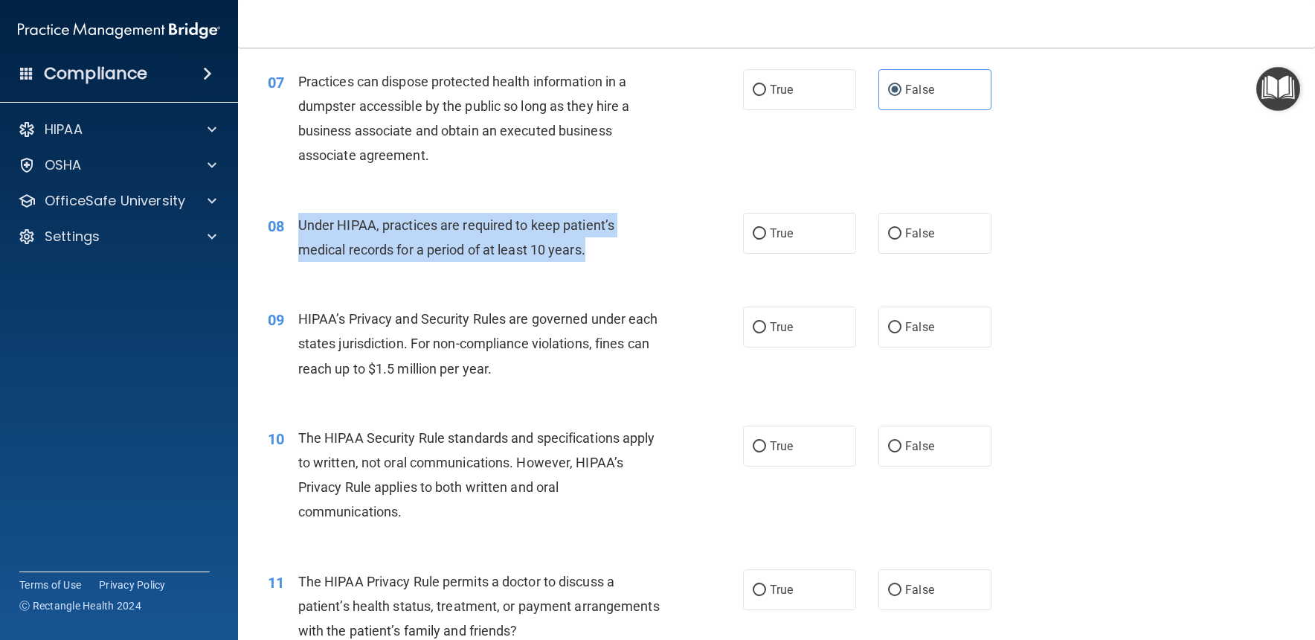
scroll to position [803, 0]
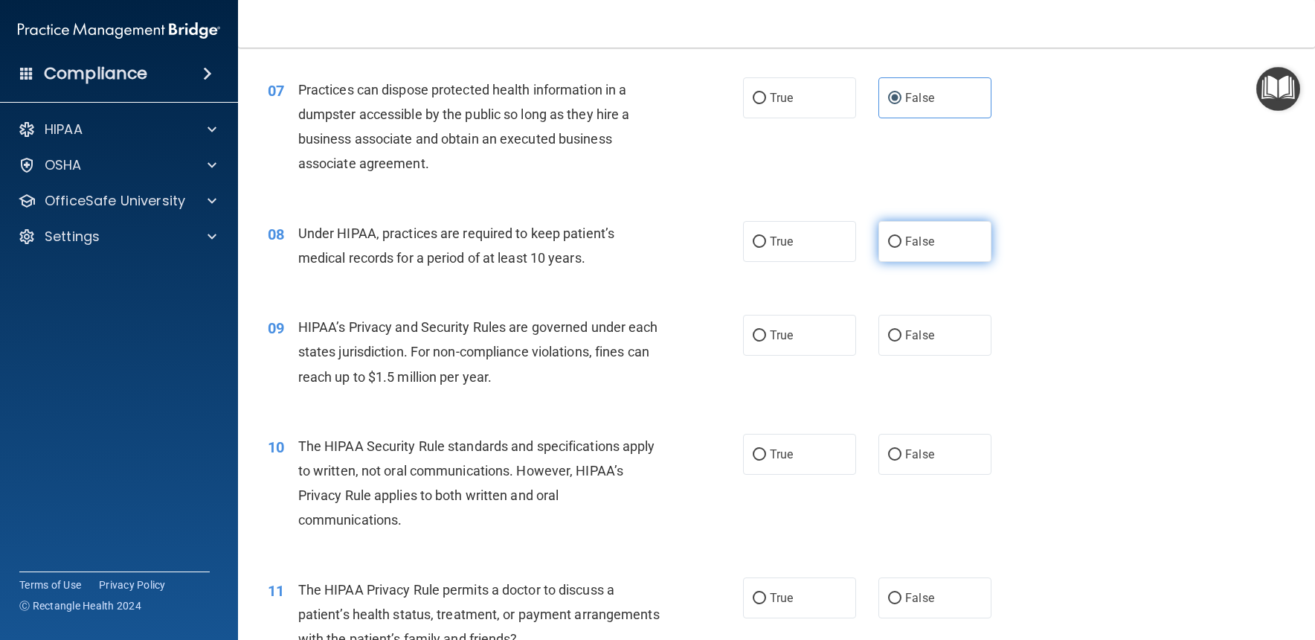
click at [908, 243] on span "False" at bounding box center [919, 241] width 29 height 14
click at [901, 243] on input "False" at bounding box center [894, 242] width 13 height 11
radio input "true"
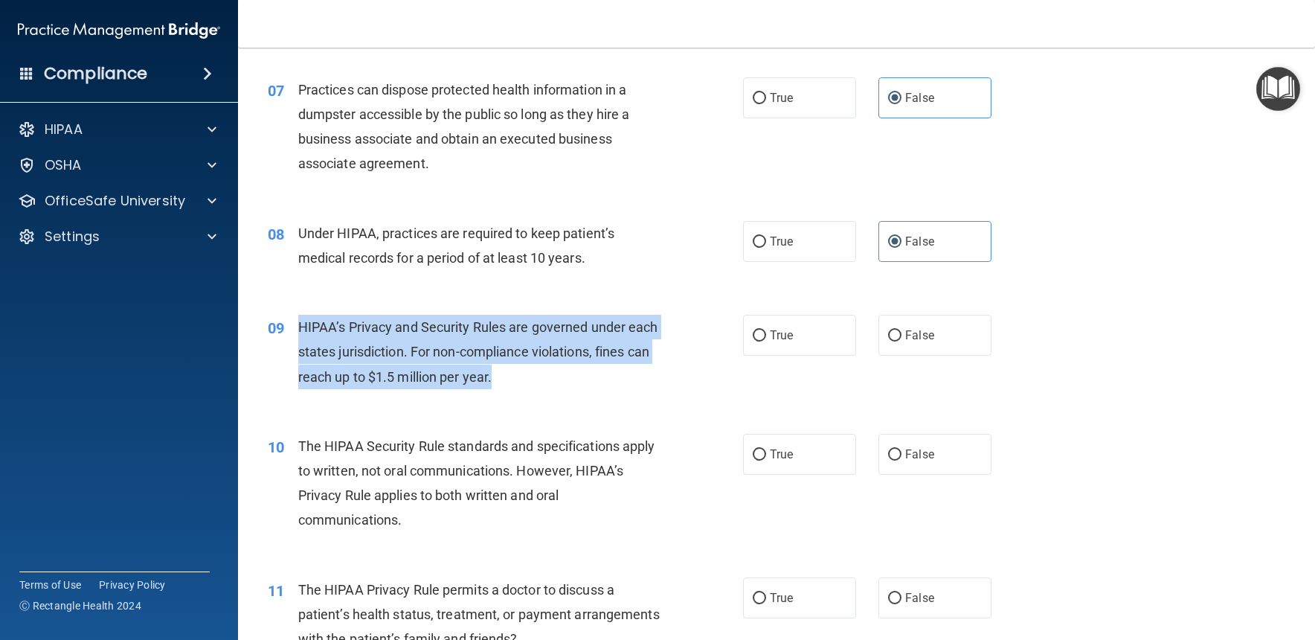
drag, startPoint x: 298, startPoint y: 324, endPoint x: 516, endPoint y: 376, distance: 224.2
click at [516, 376] on div "HIPAA’s Privacy and Security Rules are governed under each states jurisdiction.…" at bounding box center [484, 352] width 373 height 74
copy span "HIPAA’s Privacy and Security Rules are governed under each states jurisdiction.…"
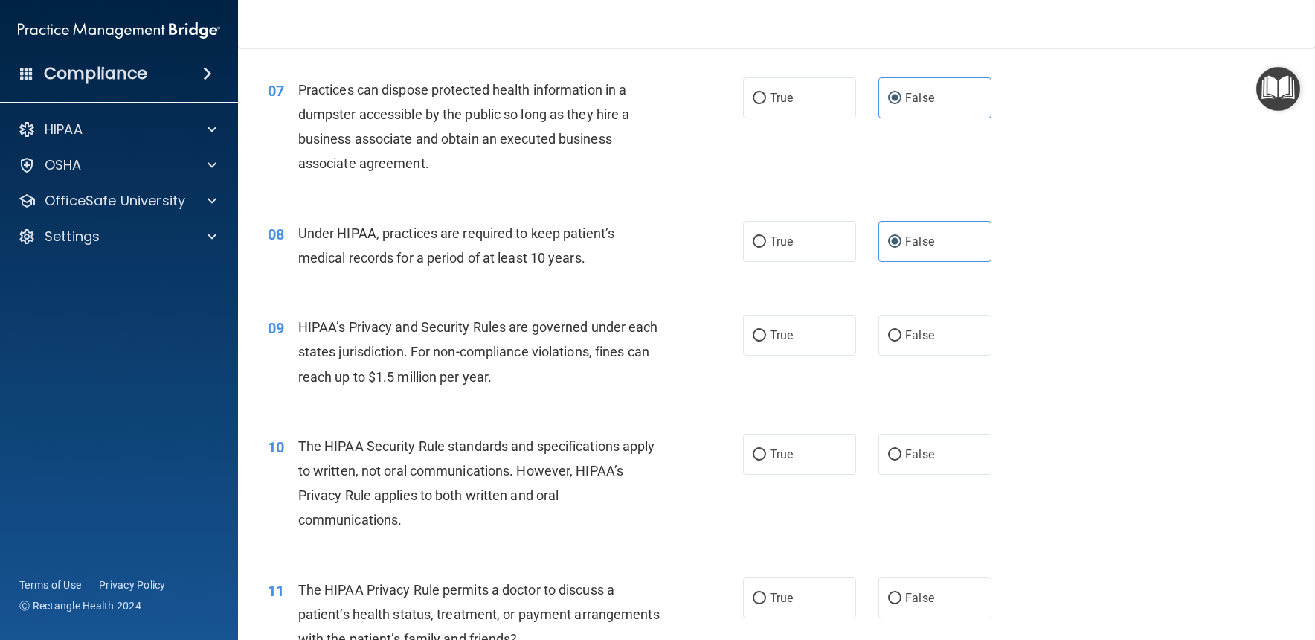
click at [657, 369] on div "HIPAA’s Privacy and Security Rules are governed under each states jurisdiction.…" at bounding box center [484, 352] width 373 height 74
drag, startPoint x: 924, startPoint y: 342, endPoint x: 842, endPoint y: 376, distance: 88.4
click at [924, 342] on label "False" at bounding box center [934, 335] width 113 height 41
click at [901, 341] on input "False" at bounding box center [894, 335] width 13 height 11
radio input "true"
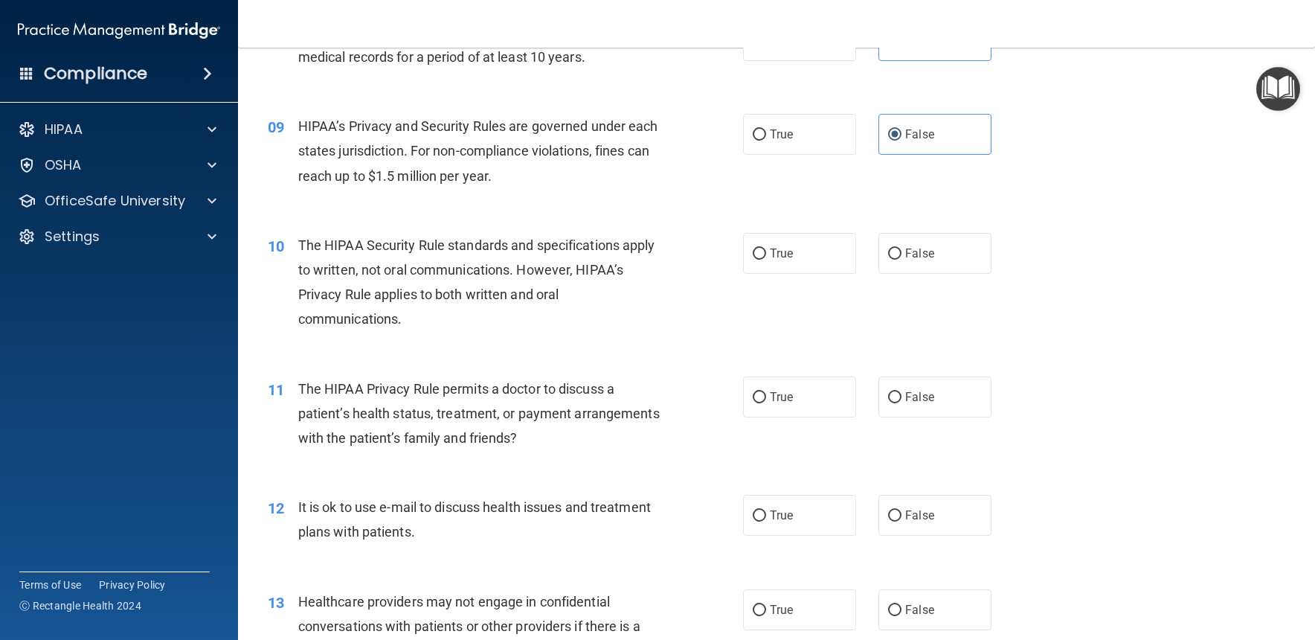
scroll to position [1004, 0]
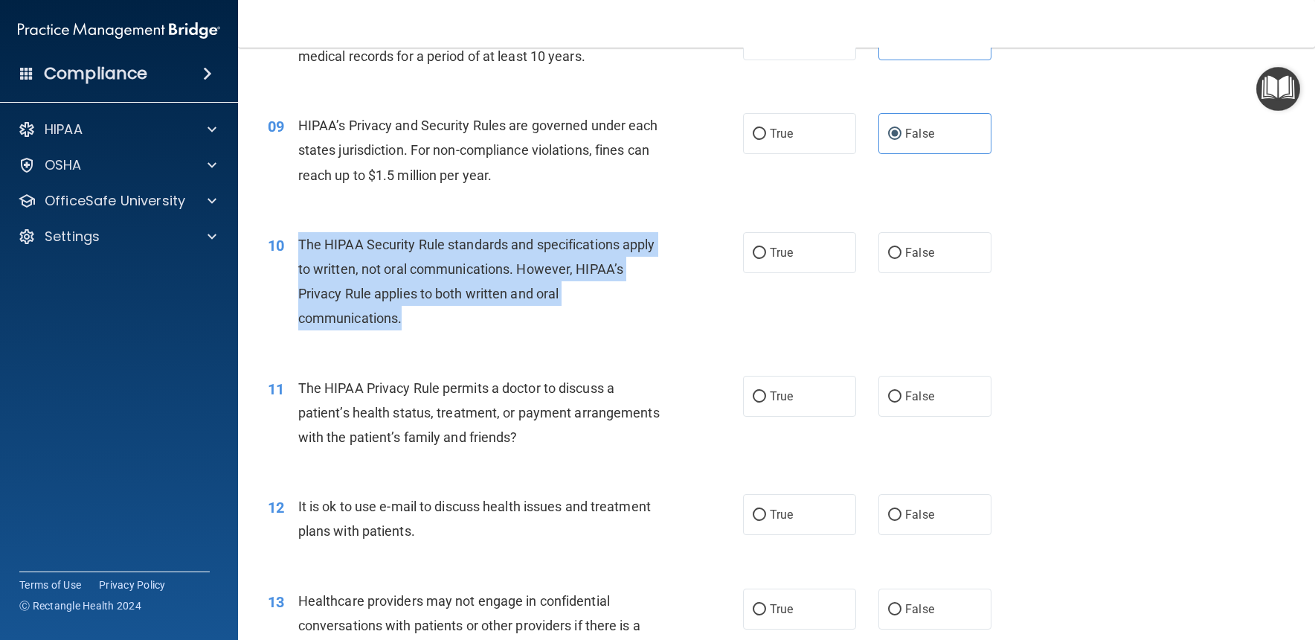
drag, startPoint x: 300, startPoint y: 239, endPoint x: 408, endPoint y: 318, distance: 133.6
click at [405, 321] on div "The HIPAA Security Rule standards and specifications apply to written, not oral…" at bounding box center [484, 281] width 373 height 99
copy span "The HIPAA Security Rule standards and specifications apply to written, not oral…"
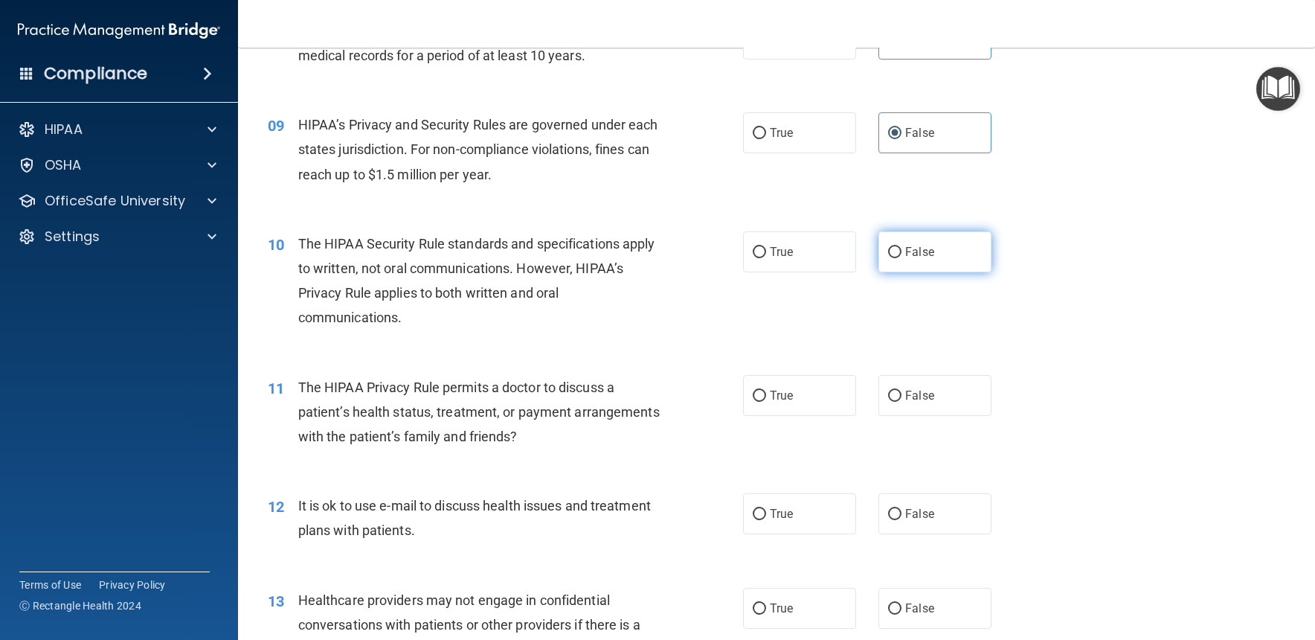
click at [933, 257] on label "False" at bounding box center [934, 251] width 113 height 41
click at [901, 257] on input "False" at bounding box center [894, 252] width 13 height 11
radio input "true"
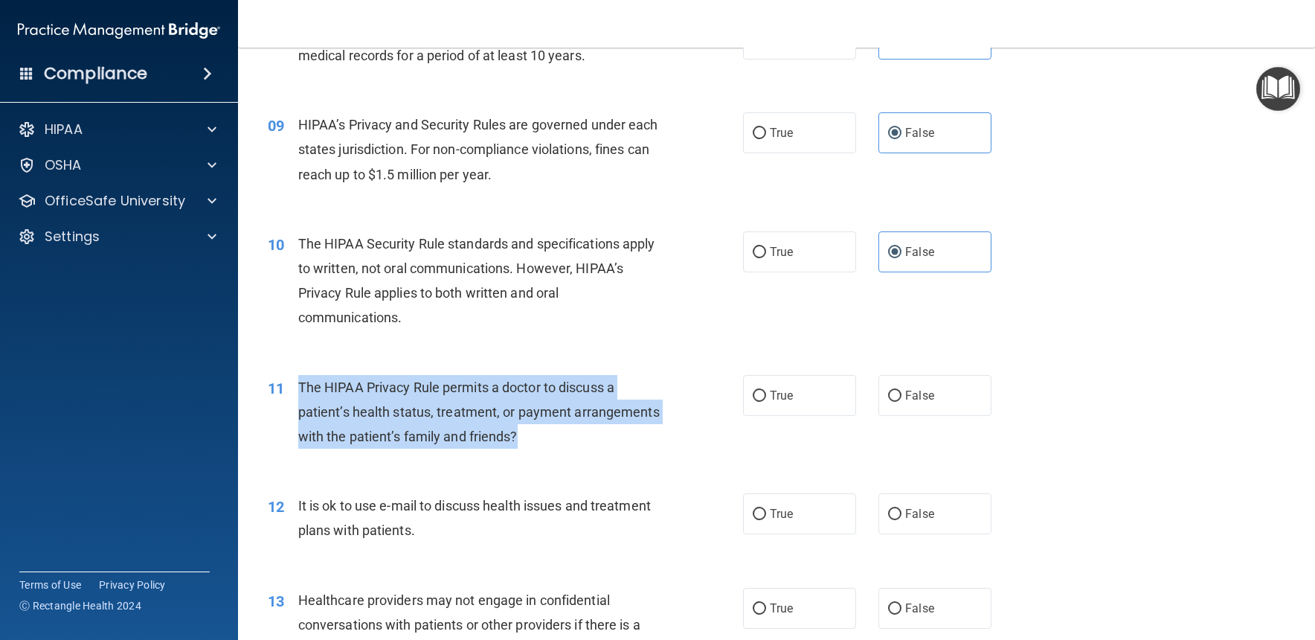
drag, startPoint x: 321, startPoint y: 388, endPoint x: 526, endPoint y: 447, distance: 213.0
click at [526, 448] on div "11 The HIPAA Privacy Rule permits a doctor to discuss a patient’s health status…" at bounding box center [505, 416] width 520 height 82
copy span "The HIPAA Privacy Rule permits a doctor to discuss a patient’s health status, t…"
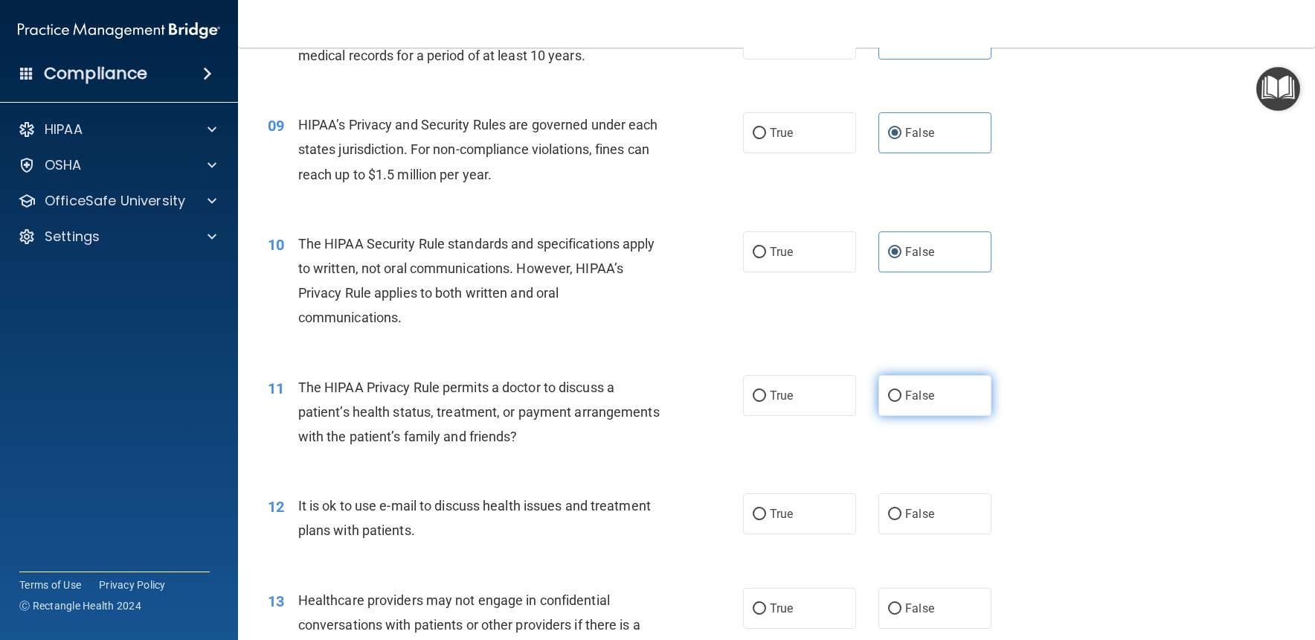
click at [938, 389] on label "False" at bounding box center [934, 395] width 113 height 41
click at [901, 390] on input "False" at bounding box center [894, 395] width 13 height 11
radio input "true"
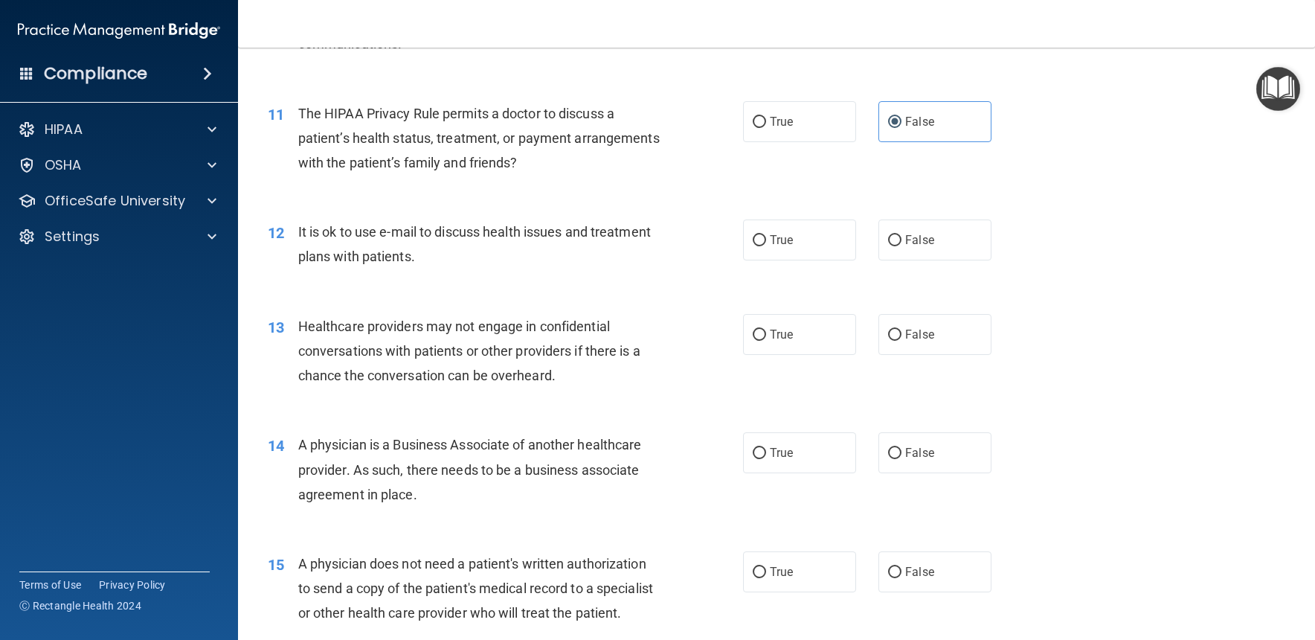
scroll to position [1305, 0]
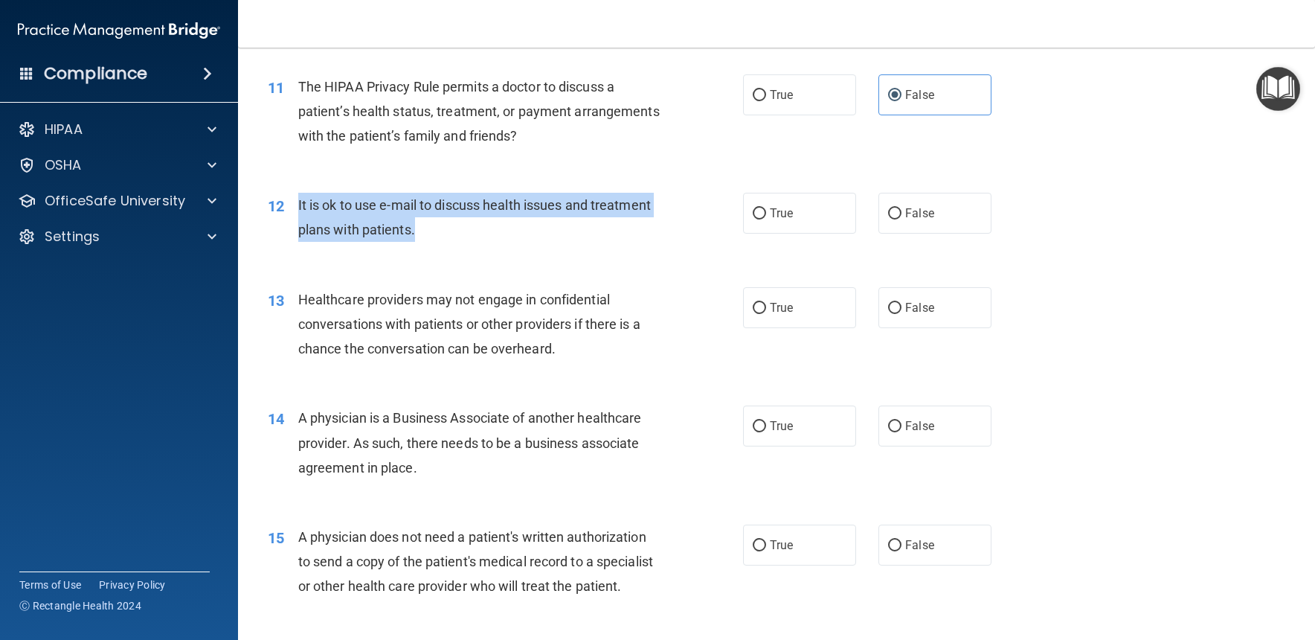
drag, startPoint x: 299, startPoint y: 197, endPoint x: 454, endPoint y: 235, distance: 160.0
click at [454, 235] on div "It is ok to use e-mail to discuss health issues and treatment plans with patien…" at bounding box center [484, 217] width 373 height 49
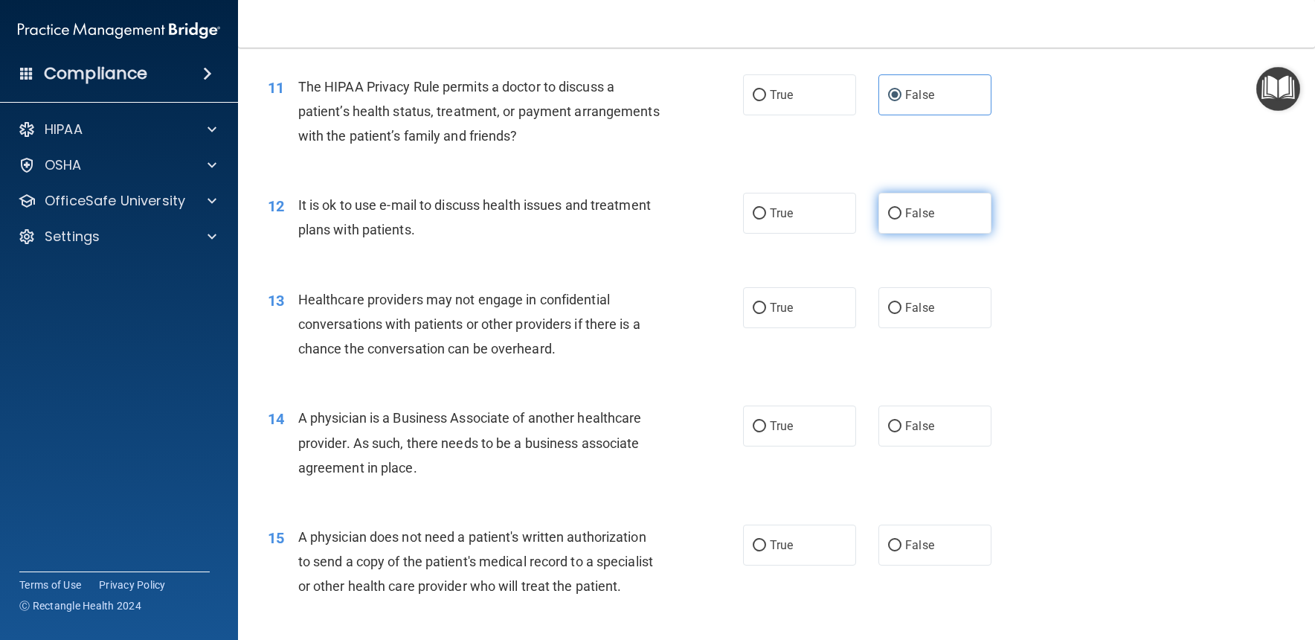
click at [951, 215] on label "False" at bounding box center [934, 213] width 113 height 41
click at [901, 215] on input "False" at bounding box center [894, 213] width 13 height 11
radio input "true"
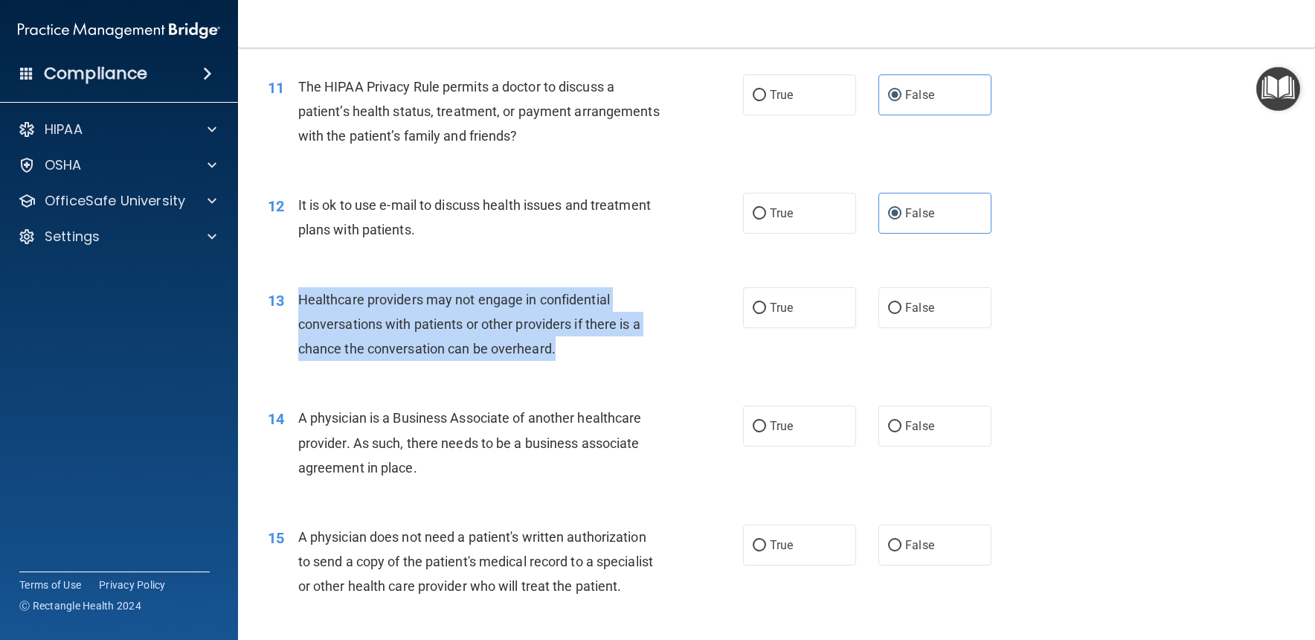
drag, startPoint x: 315, startPoint y: 296, endPoint x: 608, endPoint y: 353, distance: 298.6
click at [606, 353] on div "Healthcare providers may not engage in confidential conversations with patients…" at bounding box center [484, 324] width 373 height 74
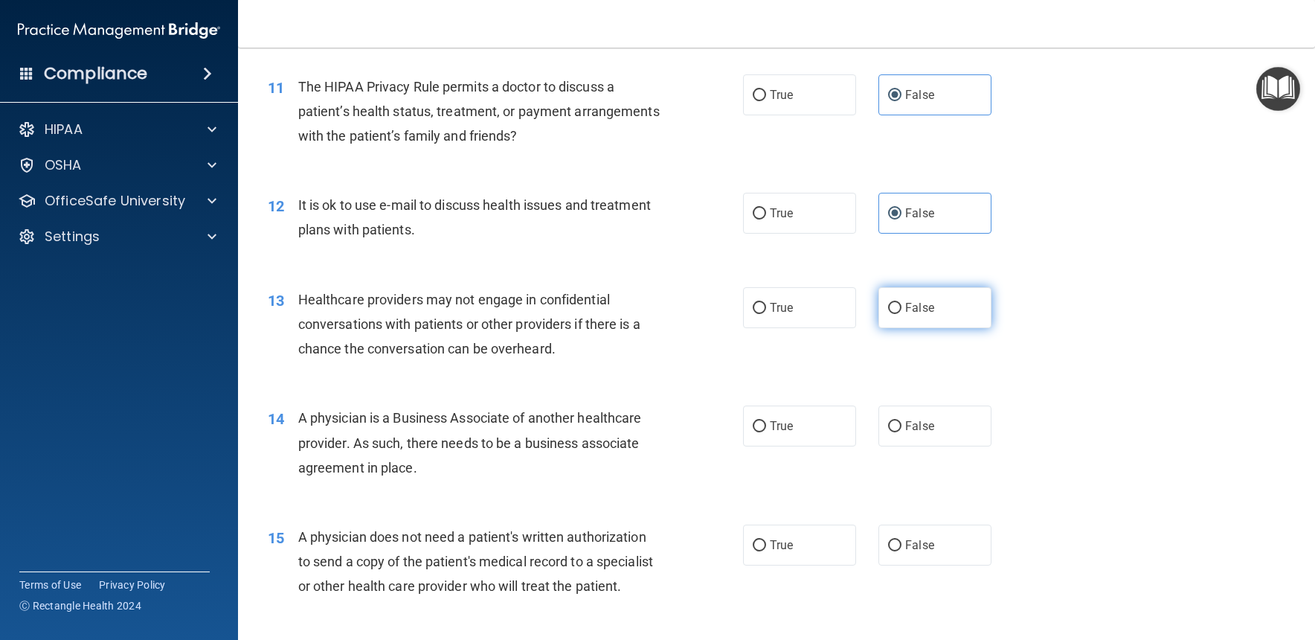
click at [936, 310] on label "False" at bounding box center [934, 307] width 113 height 41
click at [901, 310] on input "False" at bounding box center [894, 308] width 13 height 11
radio input "true"
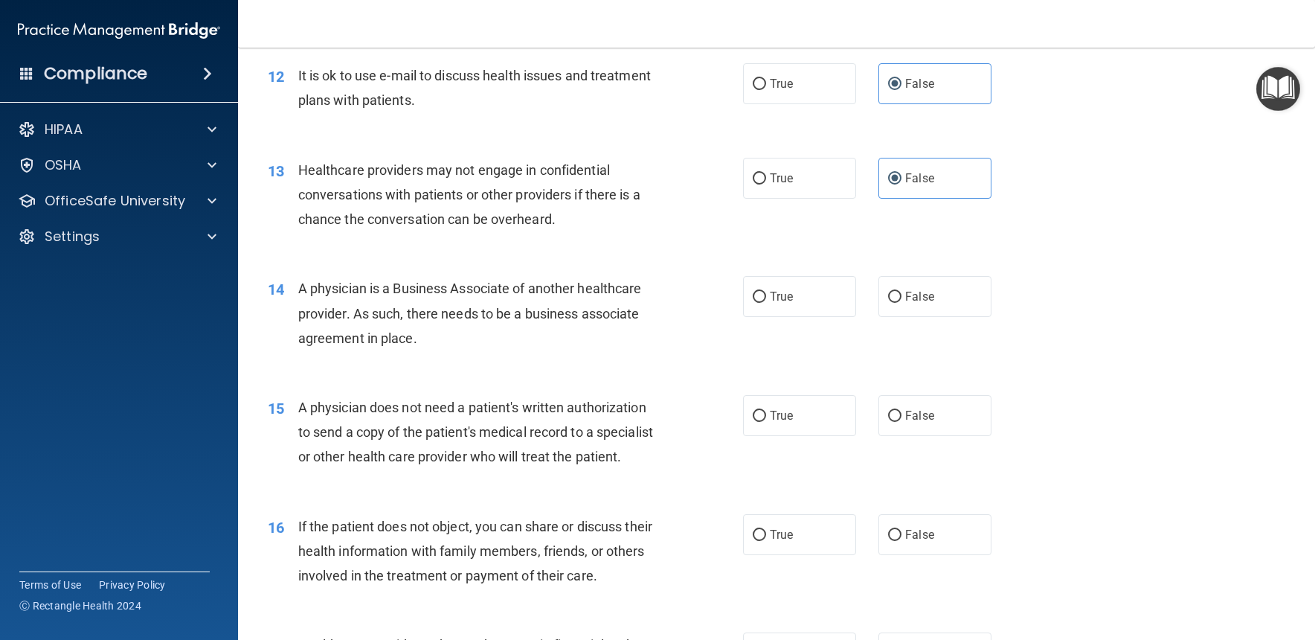
scroll to position [1447, 0]
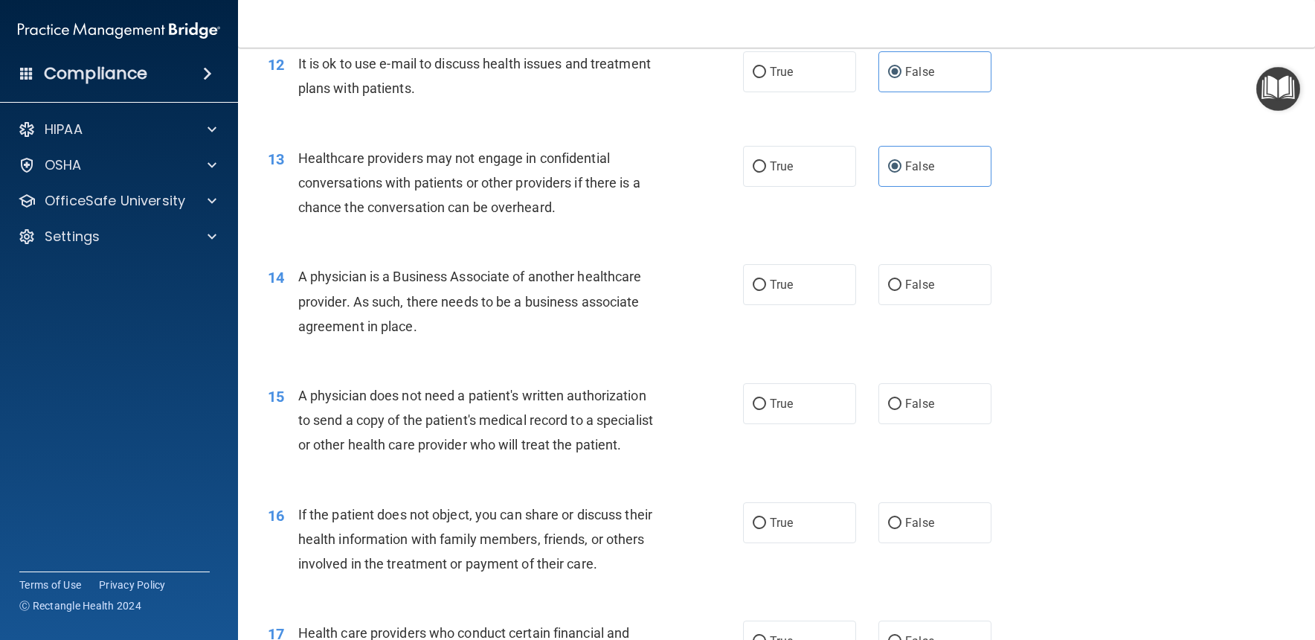
drag, startPoint x: 301, startPoint y: 269, endPoint x: 455, endPoint y: 312, distance: 159.7
click at [453, 312] on div "A physician is a Business Associate of another healthcare provider. As such, th…" at bounding box center [484, 301] width 373 height 74
click at [924, 300] on div "14 A physician is a Business Associate of another healthcare provider. As such,…" at bounding box center [777, 304] width 1040 height 119
click at [920, 292] on label "False" at bounding box center [934, 284] width 113 height 41
click at [901, 291] on input "False" at bounding box center [894, 285] width 13 height 11
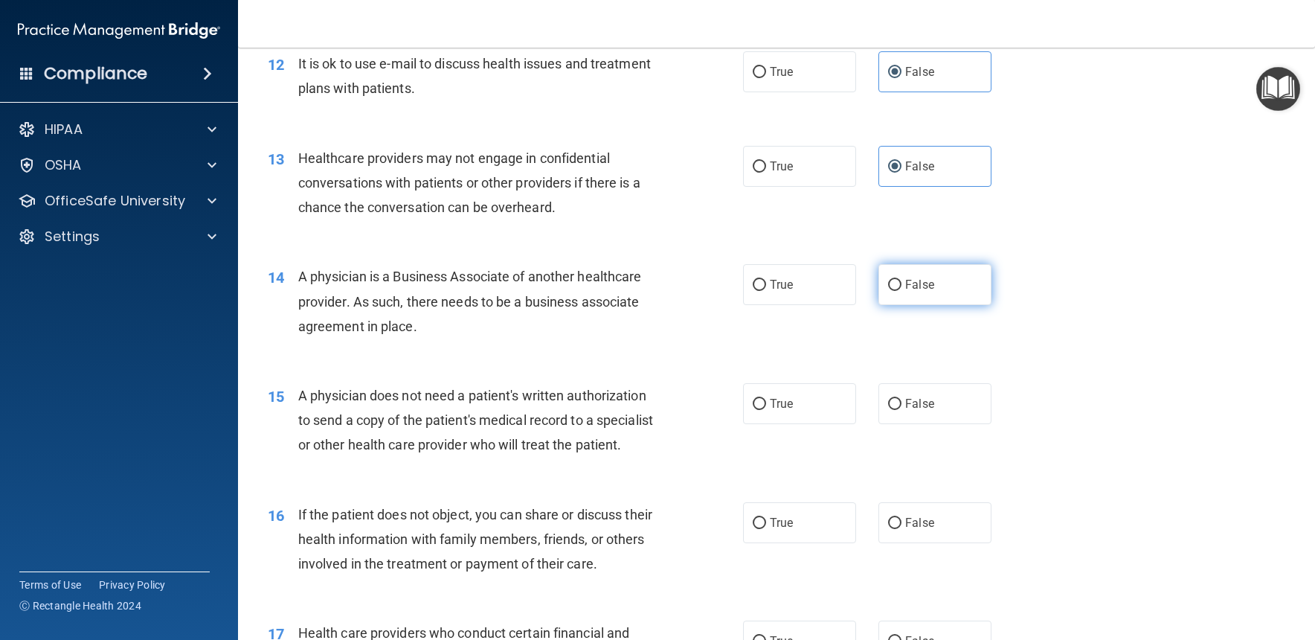
radio input "true"
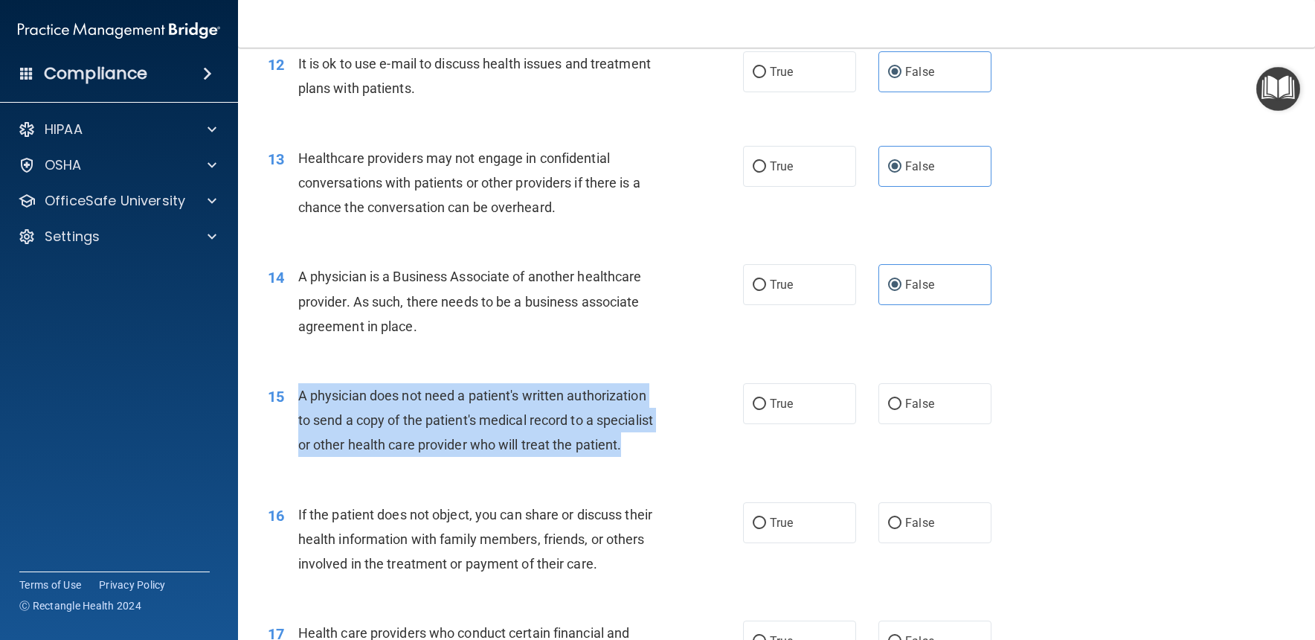
drag, startPoint x: 300, startPoint y: 388, endPoint x: 675, endPoint y: 437, distance: 377.2
click at [675, 437] on div "15 A physician does not need a patient's written authorization to send a copy o…" at bounding box center [505, 424] width 520 height 82
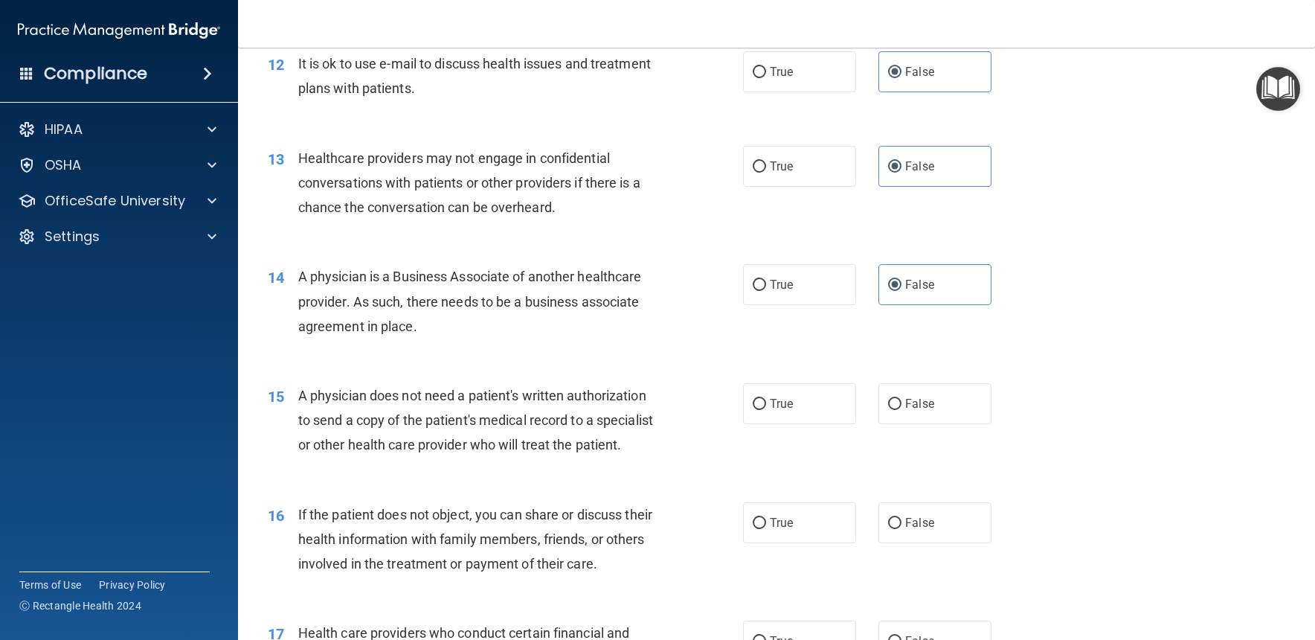
drag, startPoint x: 937, startPoint y: 405, endPoint x: 963, endPoint y: 419, distance: 29.6
click at [937, 405] on label "False" at bounding box center [934, 403] width 113 height 41
click at [901, 405] on input "False" at bounding box center [894, 404] width 13 height 11
radio input "true"
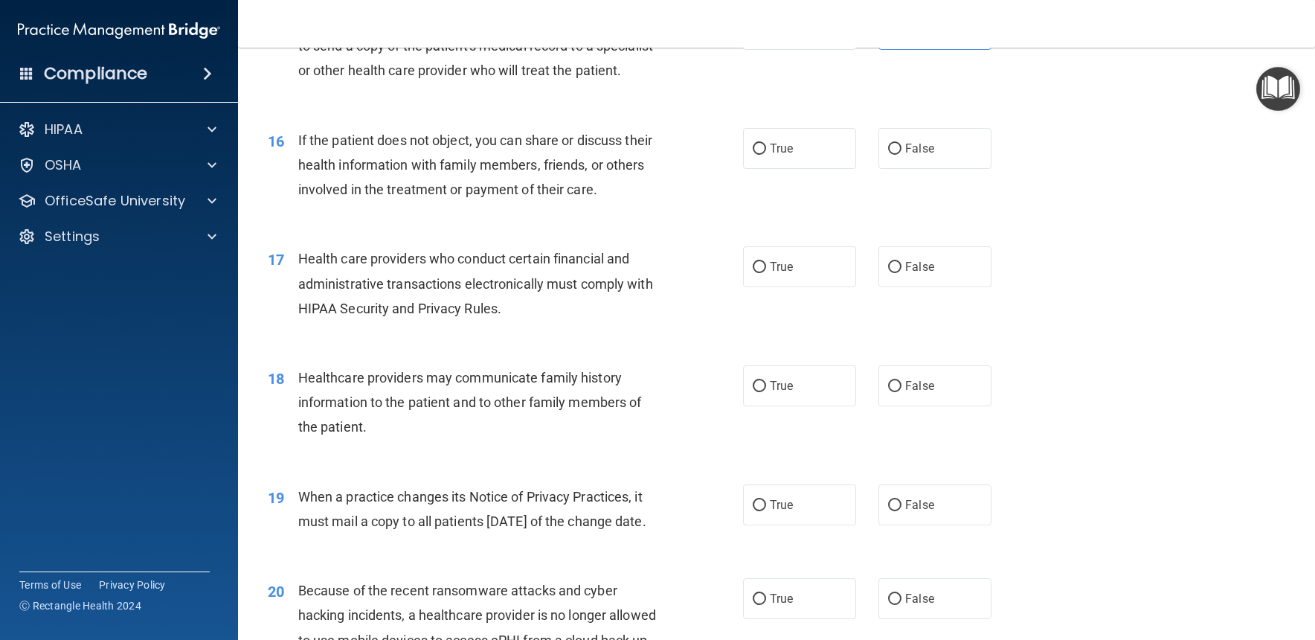
scroll to position [1822, 0]
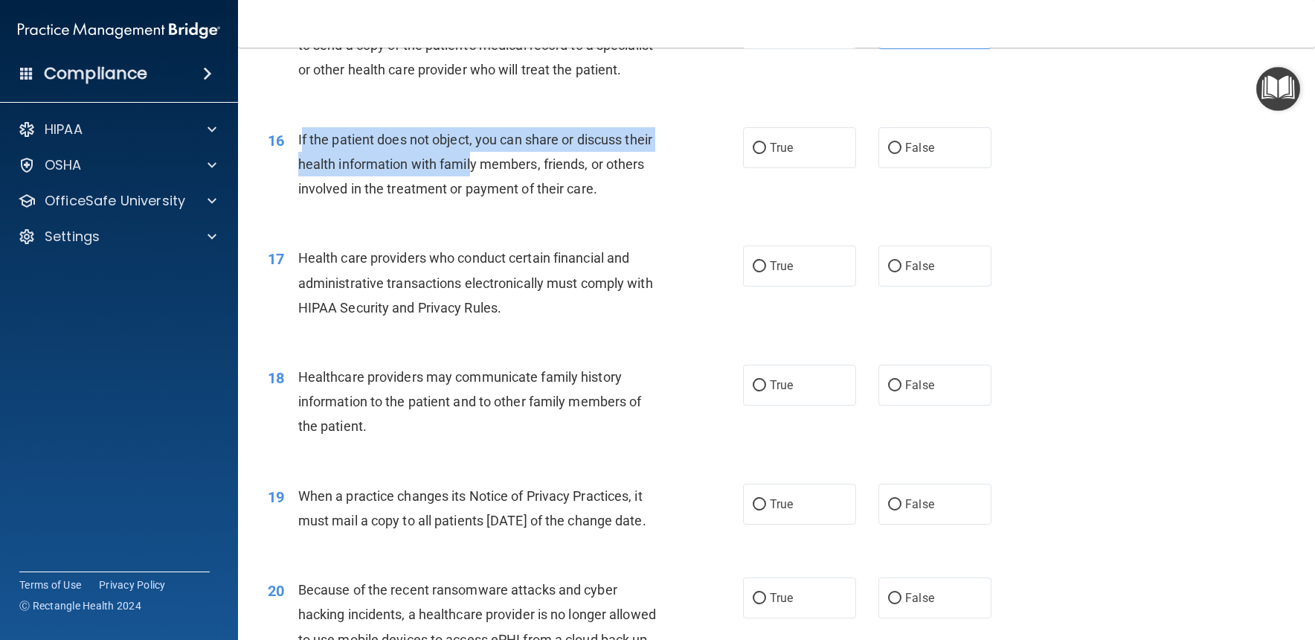
drag, startPoint x: 300, startPoint y: 130, endPoint x: 435, endPoint y: 137, distance: 134.8
click at [475, 145] on div "If the patient does not object, you can share or discuss their health informati…" at bounding box center [484, 164] width 373 height 74
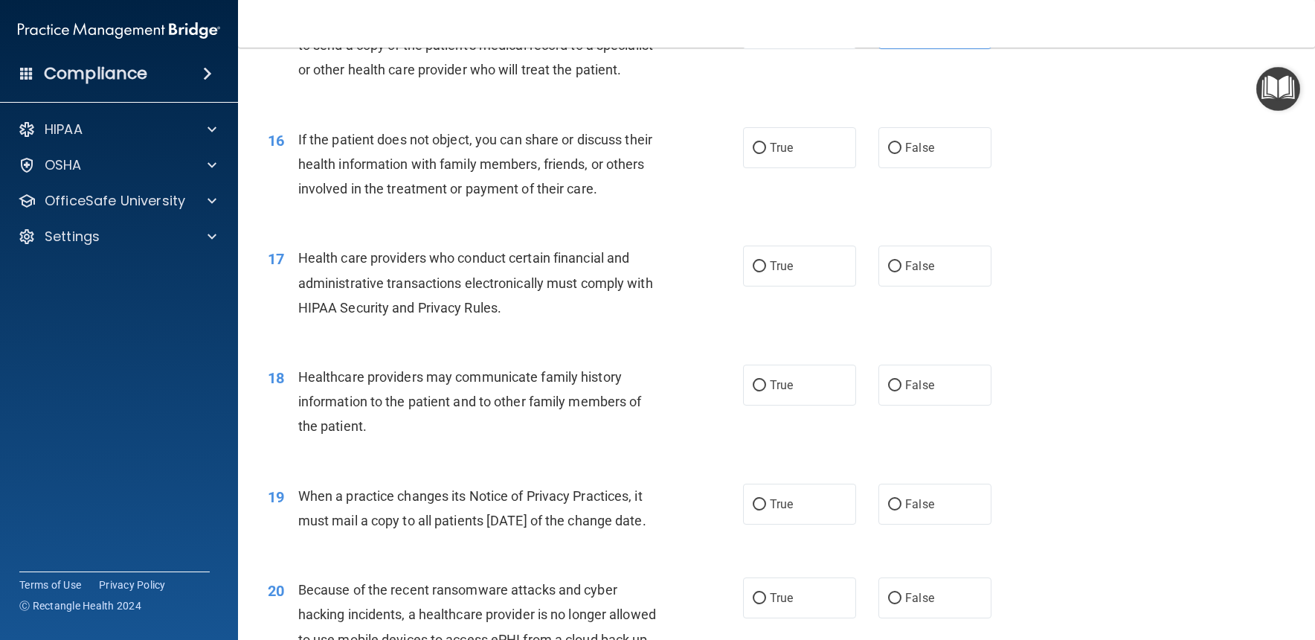
click at [297, 129] on div "16" at bounding box center [278, 141] width 42 height 28
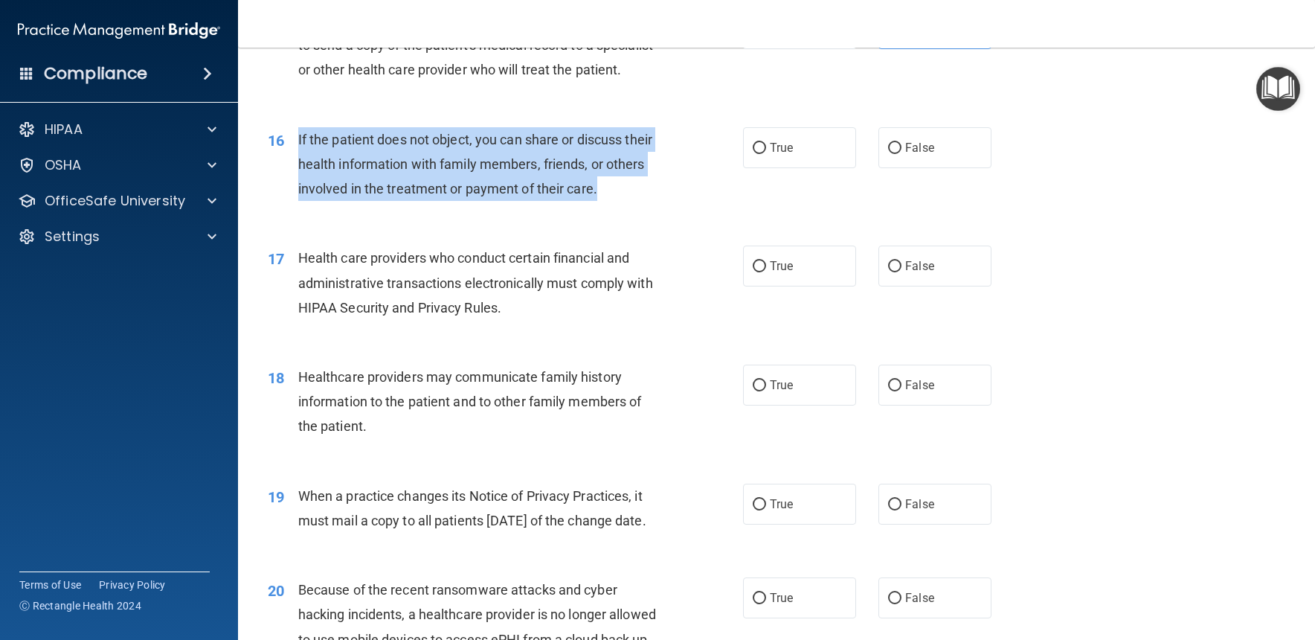
drag, startPoint x: 298, startPoint y: 132, endPoint x: 639, endPoint y: 181, distance: 344.3
click at [637, 181] on div "If the patient does not object, you can share or discuss their health informati…" at bounding box center [484, 164] width 373 height 74
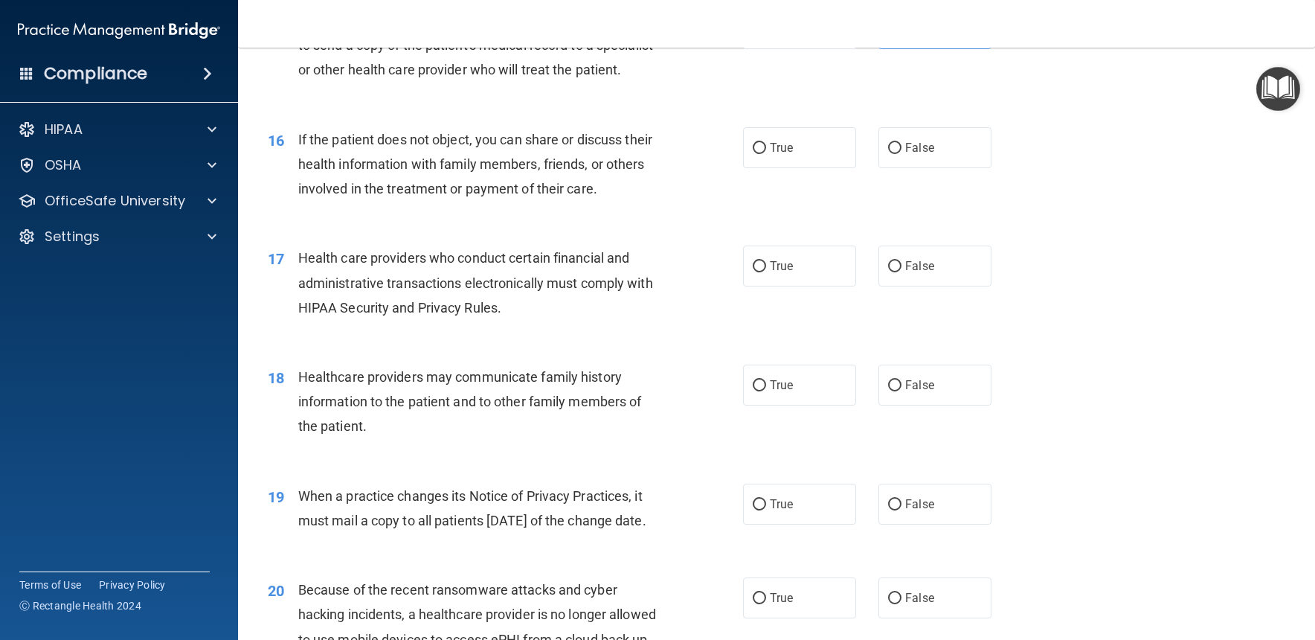
drag, startPoint x: 893, startPoint y: 245, endPoint x: 959, endPoint y: 331, distance: 108.7
click at [893, 245] on label "False" at bounding box center [934, 265] width 113 height 41
click at [893, 261] on input "False" at bounding box center [894, 266] width 13 height 11
radio input "true"
click at [933, 141] on span "False" at bounding box center [919, 148] width 29 height 14
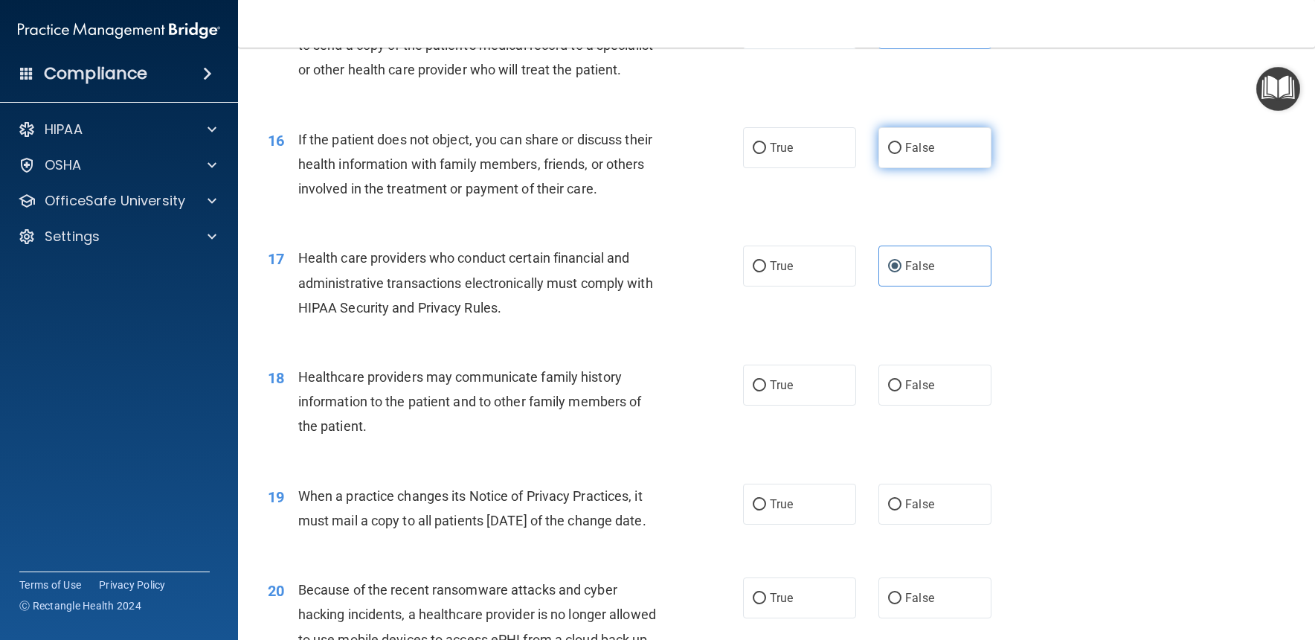
click at [901, 143] on input "False" at bounding box center [894, 148] width 13 height 11
radio input "true"
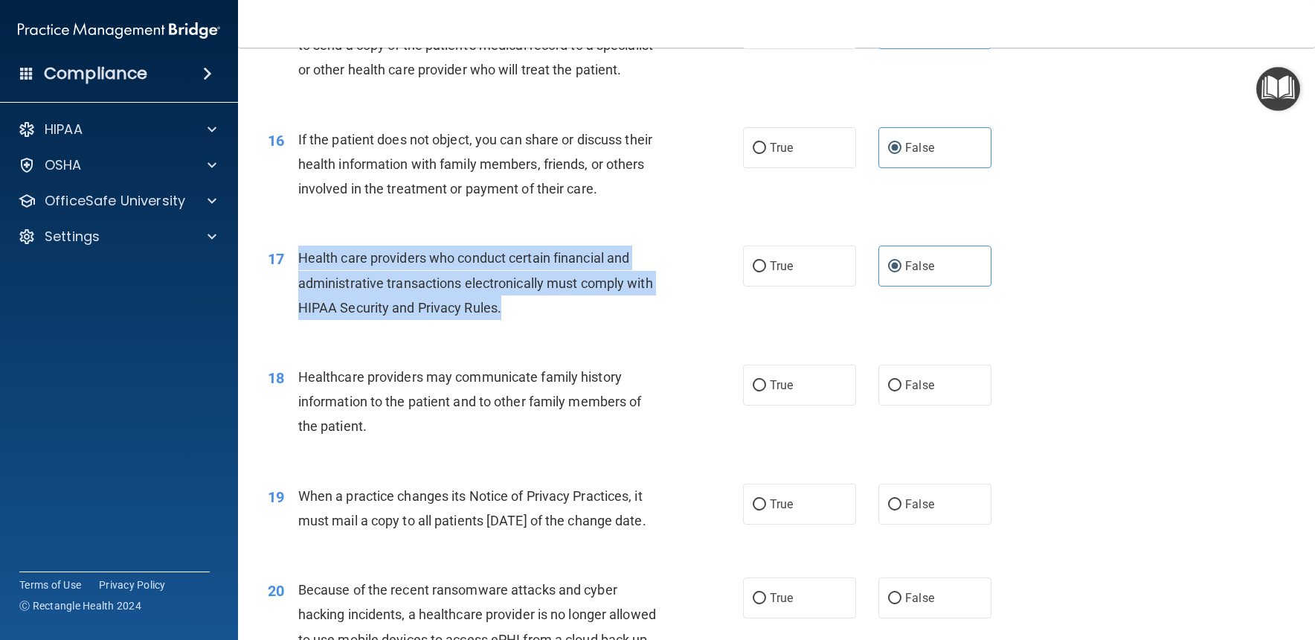
drag, startPoint x: 298, startPoint y: 248, endPoint x: 504, endPoint y: 299, distance: 211.4
click at [504, 299] on div "Health care providers who conduct certain financial and administrative transact…" at bounding box center [484, 282] width 373 height 74
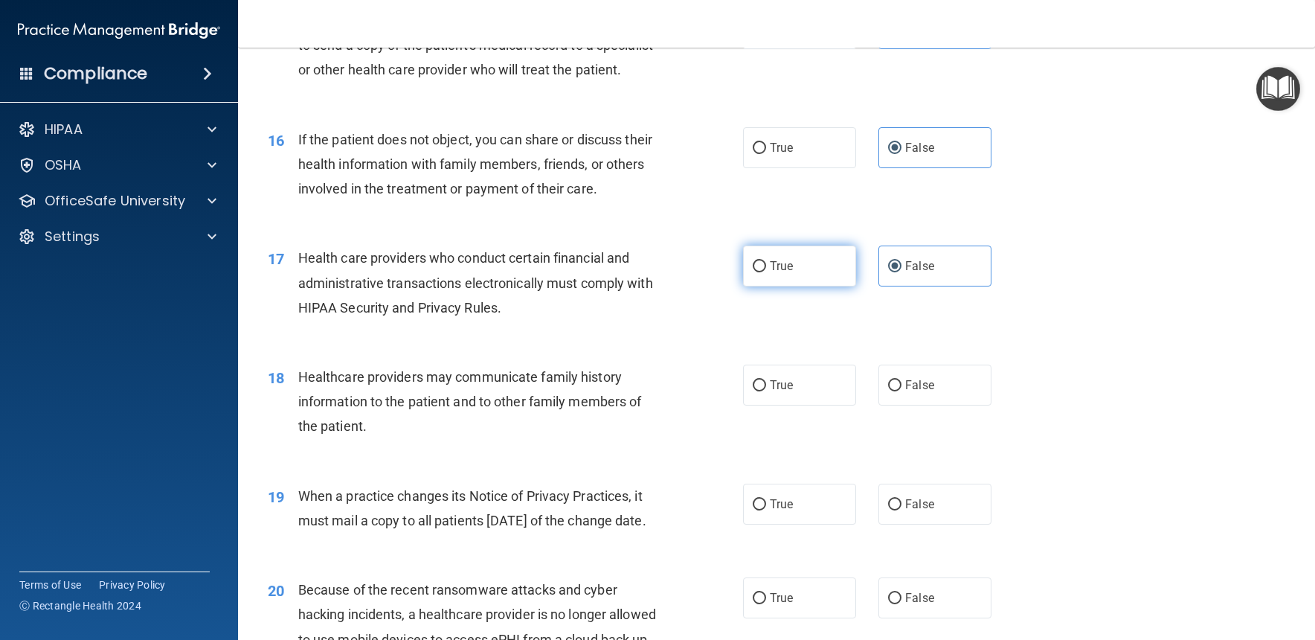
click at [768, 267] on label "True" at bounding box center [799, 265] width 113 height 41
click at [766, 267] on input "True" at bounding box center [759, 266] width 13 height 11
radio input "true"
radio input "false"
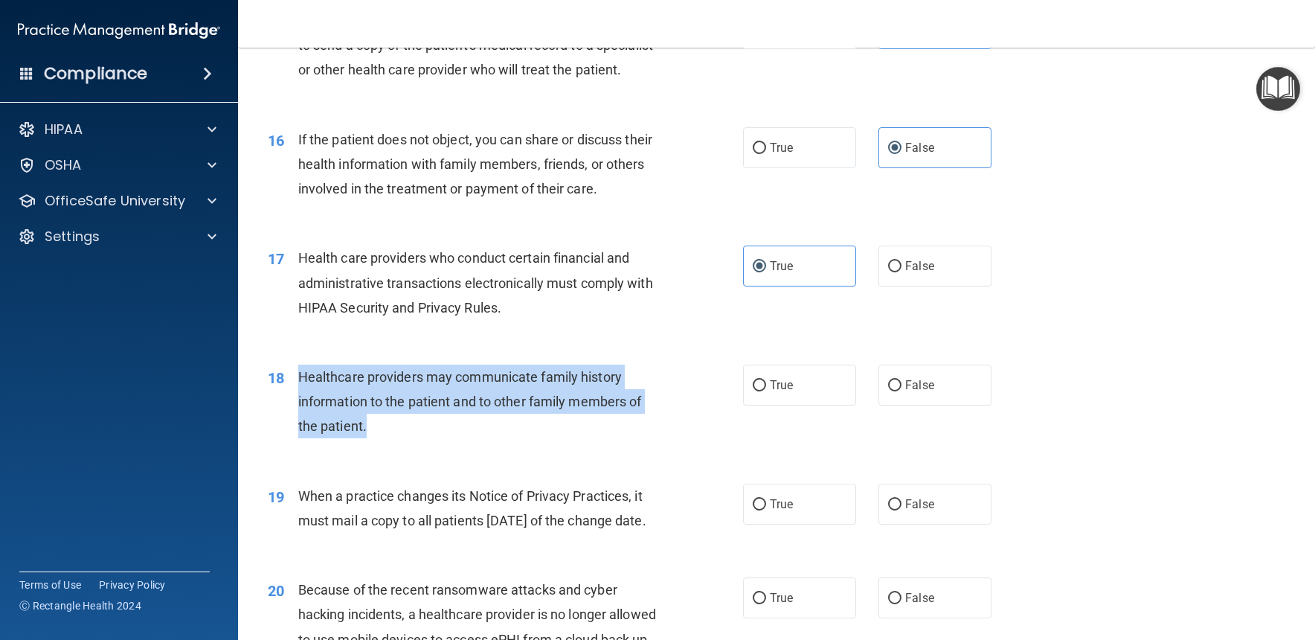
drag, startPoint x: 298, startPoint y: 369, endPoint x: 469, endPoint y: 431, distance: 182.1
click at [469, 433] on div "18 Healthcare providers may communicate family history information to the patie…" at bounding box center [505, 405] width 520 height 82
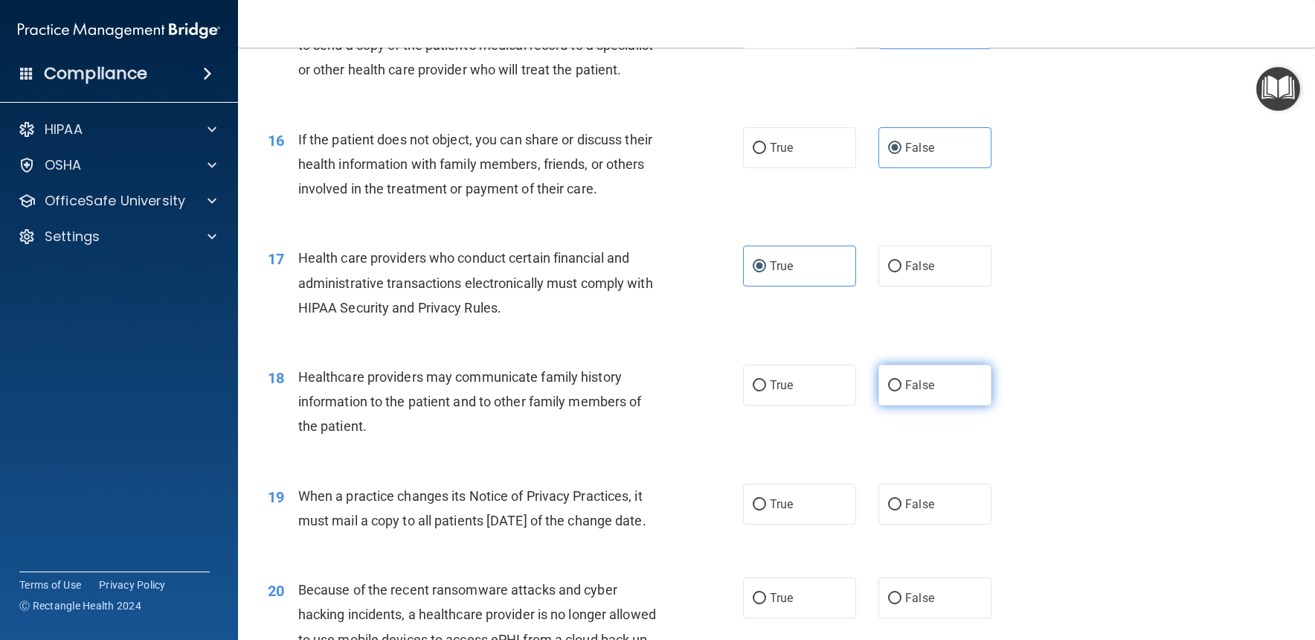
click at [965, 389] on label "False" at bounding box center [934, 384] width 113 height 41
click at [901, 389] on input "False" at bounding box center [894, 385] width 13 height 11
radio input "true"
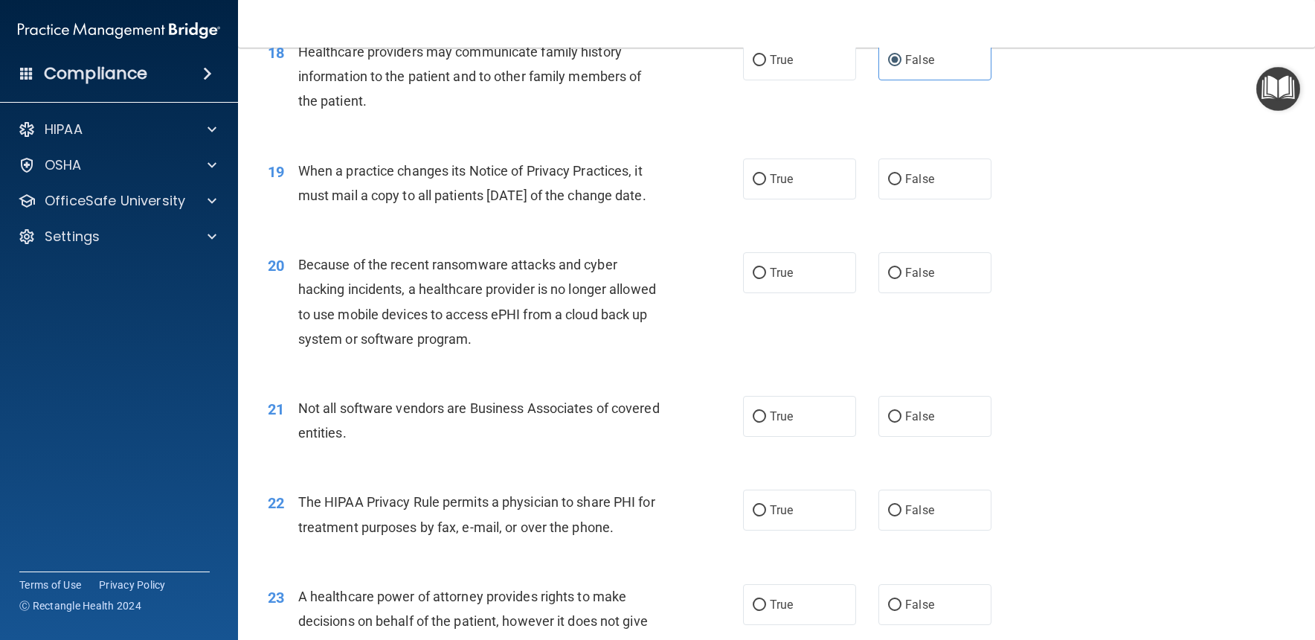
scroll to position [2142, 0]
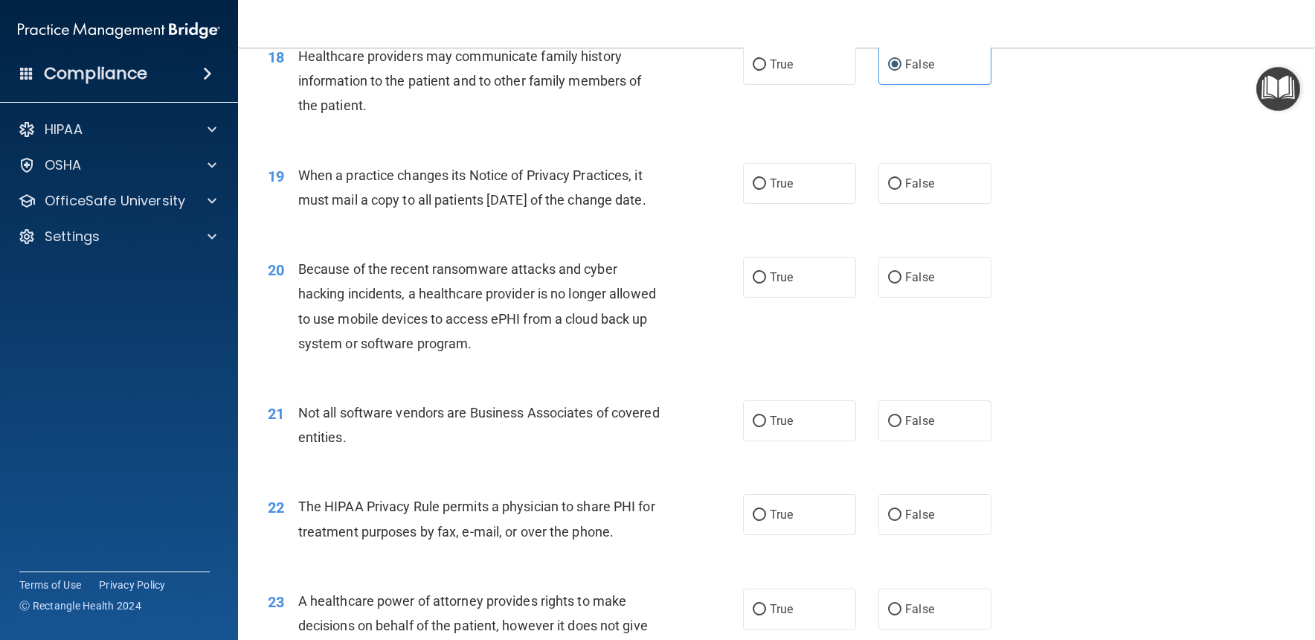
drag, startPoint x: 298, startPoint y: 170, endPoint x: 377, endPoint y: 216, distance: 91.7
click at [377, 212] on div "When a practice changes its Notice of Privacy Practices, it must mail a copy to…" at bounding box center [484, 187] width 373 height 49
drag, startPoint x: 954, startPoint y: 298, endPoint x: 913, endPoint y: 319, distance: 45.2
click at [954, 298] on label "False" at bounding box center [934, 277] width 113 height 41
click at [901, 283] on input "False" at bounding box center [894, 277] width 13 height 11
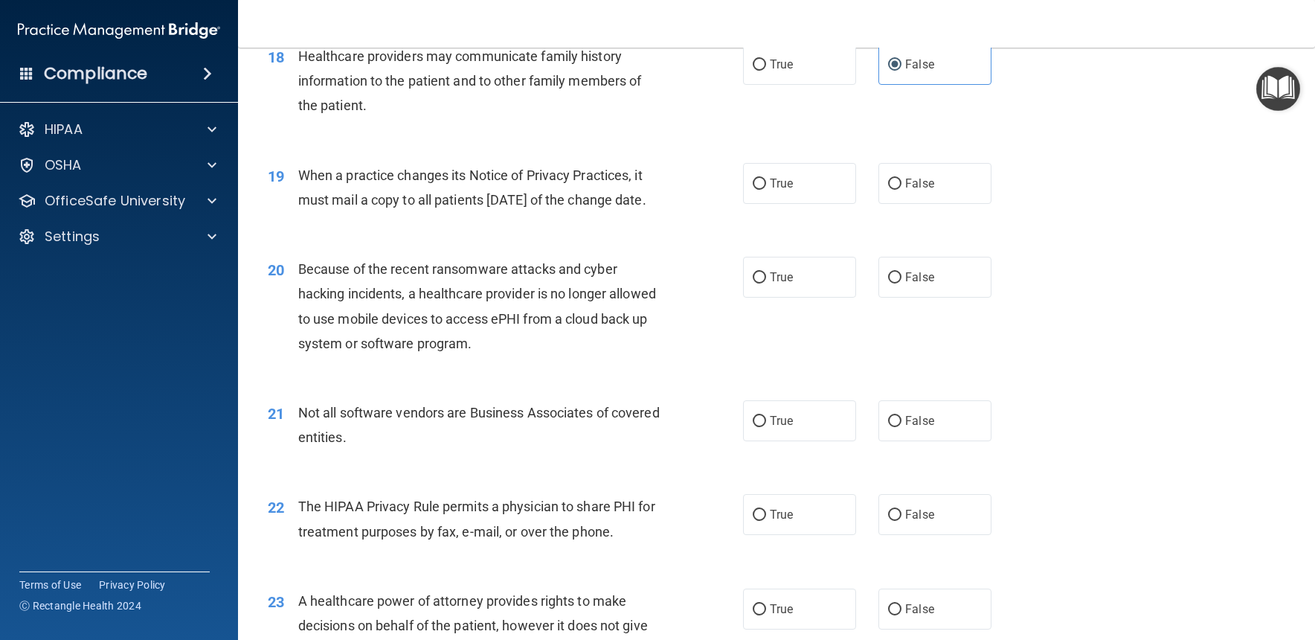
radio input "true"
click at [925, 181] on label "False" at bounding box center [934, 183] width 113 height 41
click at [901, 181] on input "False" at bounding box center [894, 184] width 13 height 11
radio input "true"
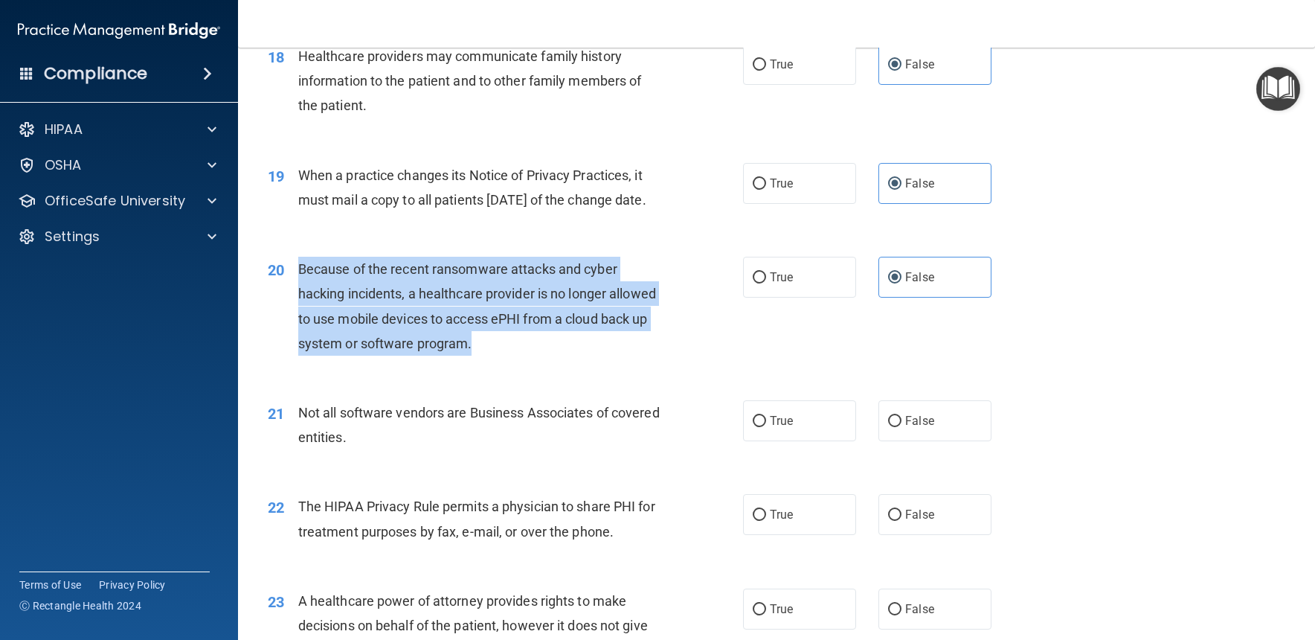
drag, startPoint x: 329, startPoint y: 290, endPoint x: 537, endPoint y: 368, distance: 222.4
click at [538, 356] on div "Because of the recent ransomware attacks and cyber hacking incidents, a healthc…" at bounding box center [484, 306] width 373 height 99
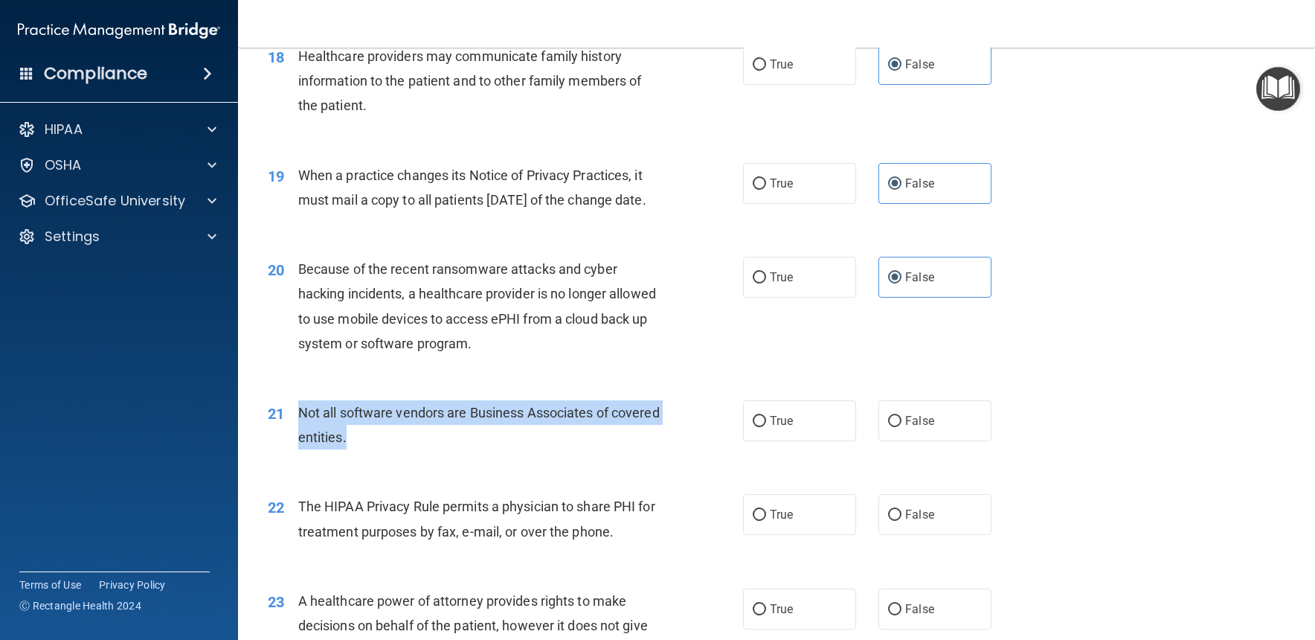
drag, startPoint x: 299, startPoint y: 428, endPoint x: 411, endPoint y: 457, distance: 115.1
click at [411, 449] on div "Not all software vendors are Business Associates of covered entities." at bounding box center [484, 424] width 373 height 49
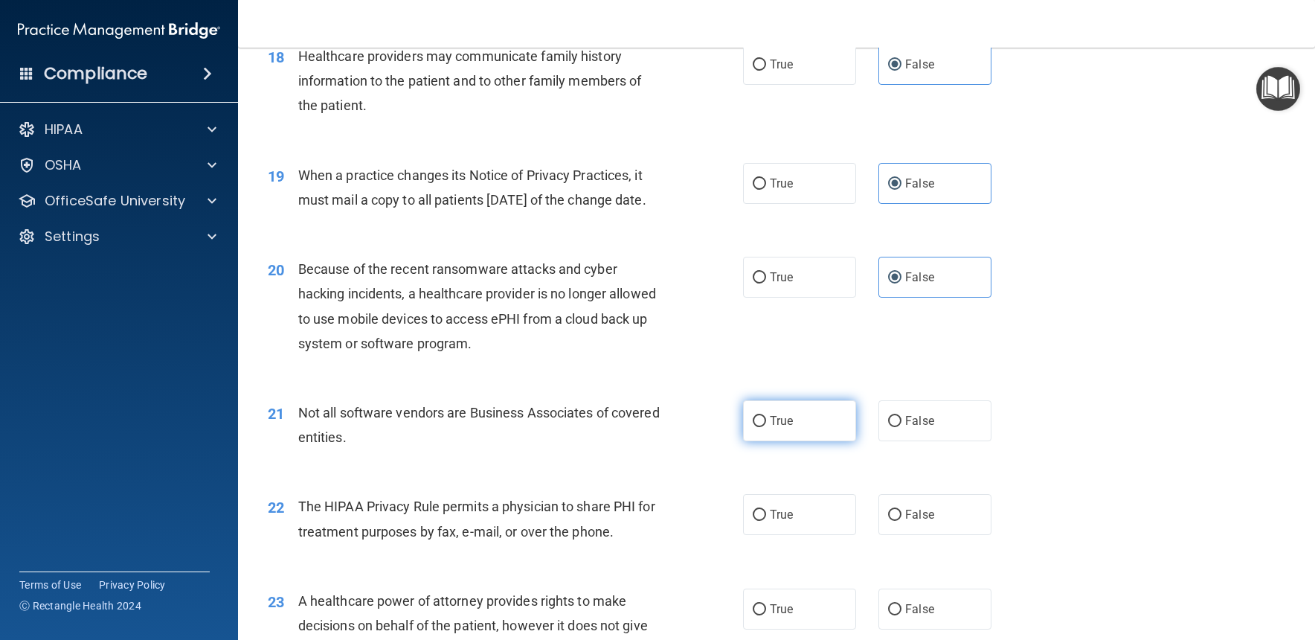
click at [840, 430] on label "True" at bounding box center [799, 420] width 113 height 41
click at [766, 427] on input "True" at bounding box center [759, 421] width 13 height 11
radio input "true"
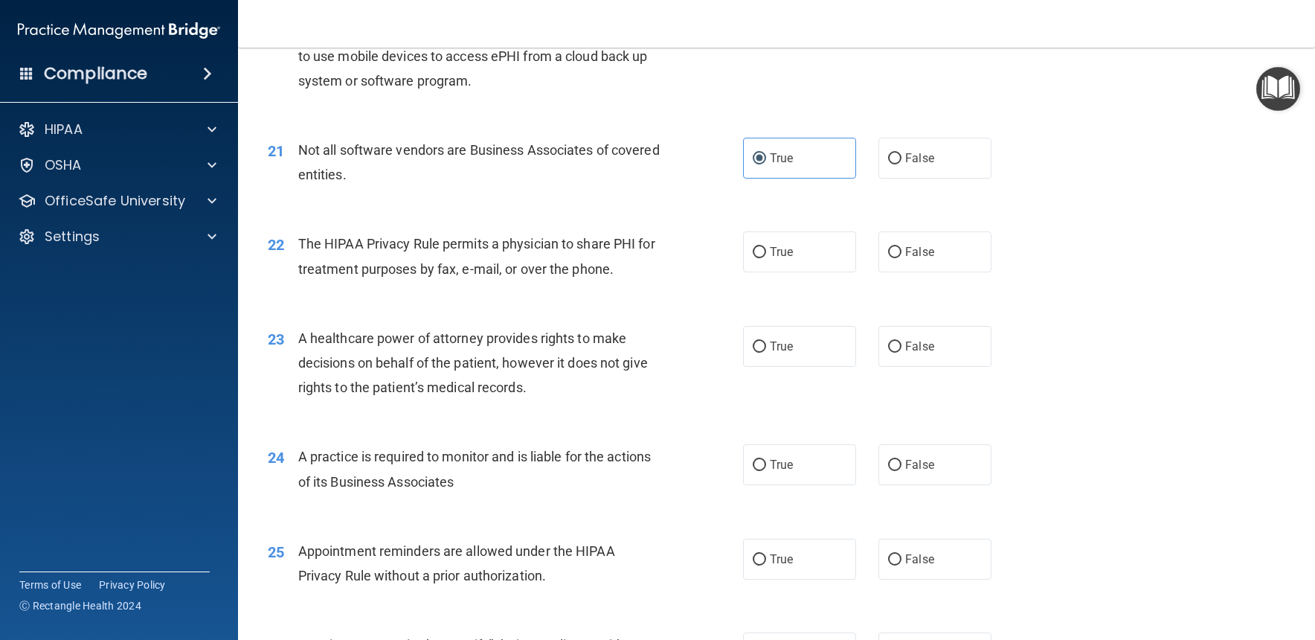
scroll to position [2406, 0]
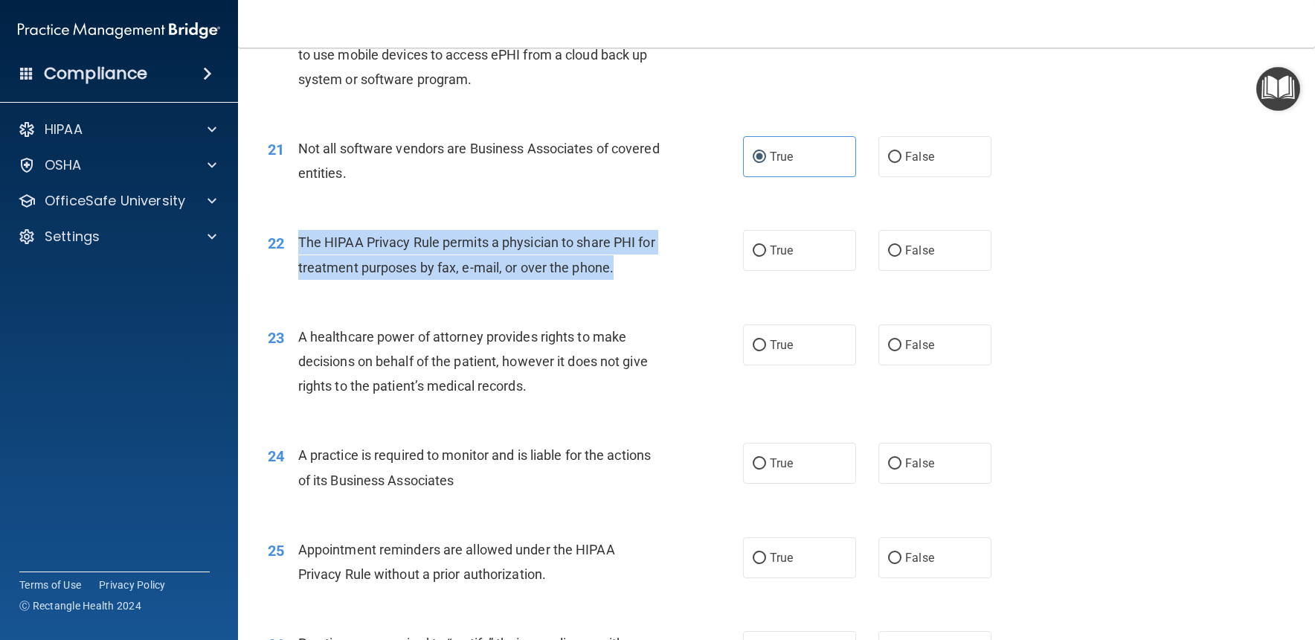
drag, startPoint x: 299, startPoint y: 257, endPoint x: 640, endPoint y: 292, distance: 343.3
click at [646, 286] on div "22 The HIPAA Privacy Rule permits a physician to share PHI for treatment purpos…" at bounding box center [505, 258] width 520 height 57
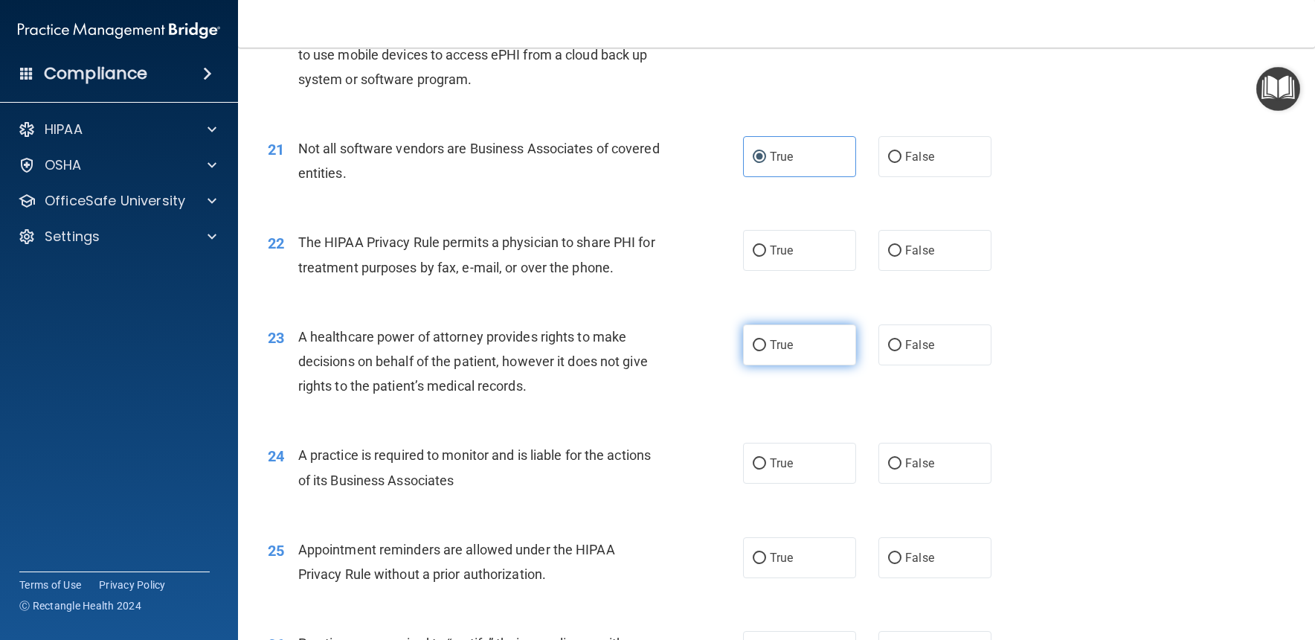
click at [845, 365] on label "True" at bounding box center [799, 344] width 113 height 41
click at [766, 351] on input "True" at bounding box center [759, 345] width 13 height 11
radio input "true"
drag, startPoint x: 814, startPoint y: 276, endPoint x: 745, endPoint y: 310, distance: 77.8
click at [814, 271] on label "True" at bounding box center [799, 250] width 113 height 41
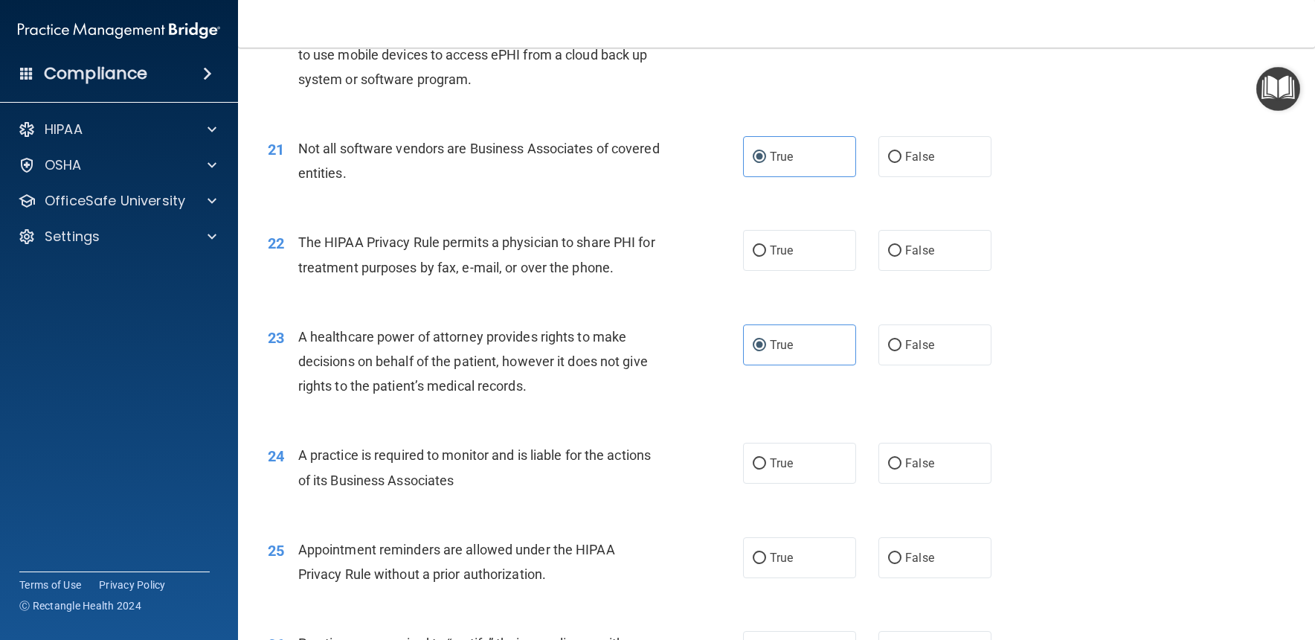
click at [766, 257] on input "True" at bounding box center [759, 250] width 13 height 11
radio input "true"
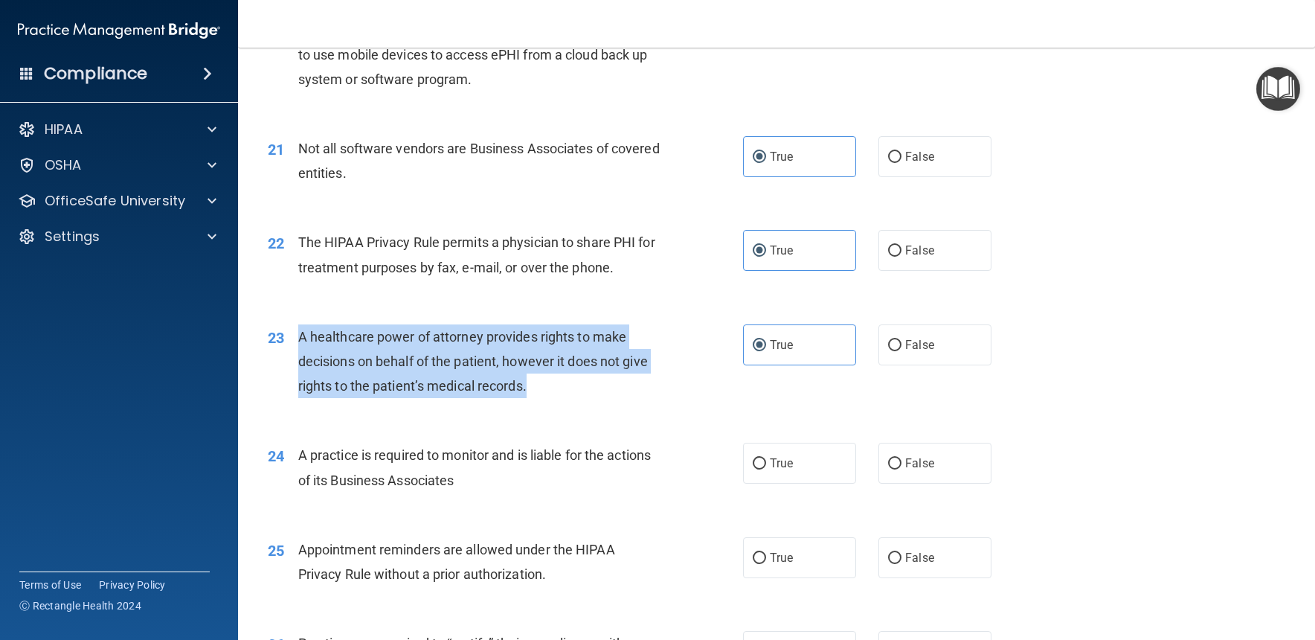
drag, startPoint x: 298, startPoint y: 350, endPoint x: 579, endPoint y: 414, distance: 289.1
click at [580, 406] on div "23 A healthcare power of attorney provides rights to make decisions on behalf o…" at bounding box center [505, 365] width 520 height 82
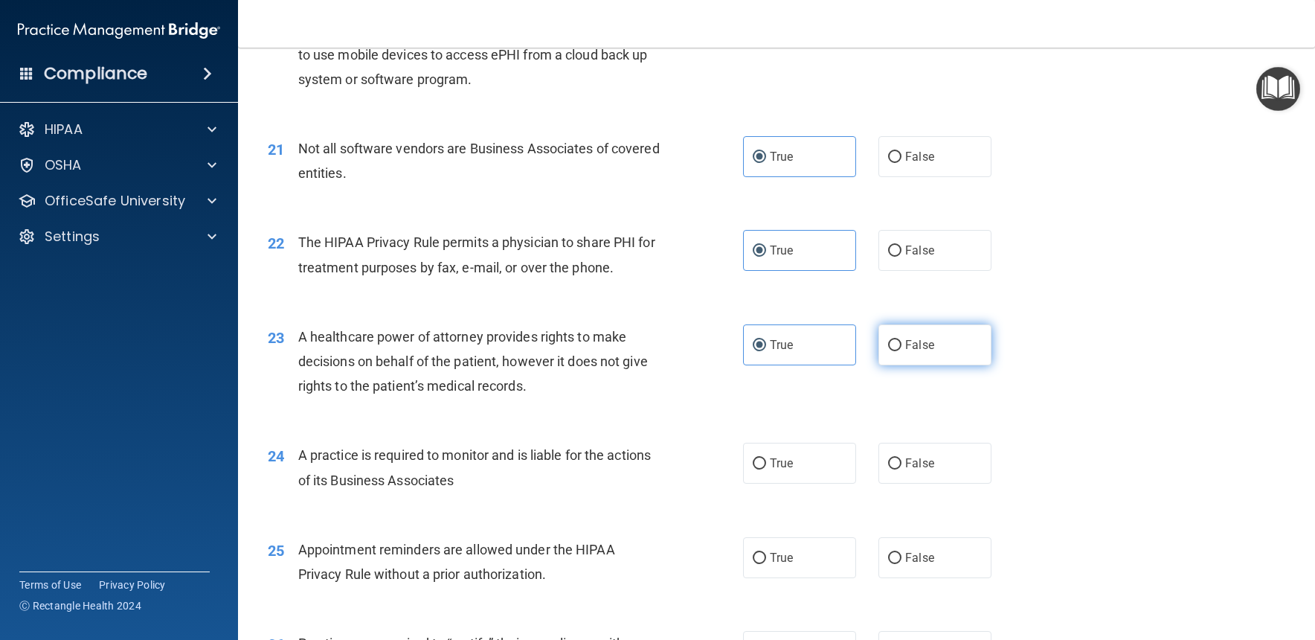
click at [974, 352] on label "False" at bounding box center [934, 344] width 113 height 41
click at [901, 351] on input "False" at bounding box center [894, 345] width 13 height 11
radio input "true"
radio input "false"
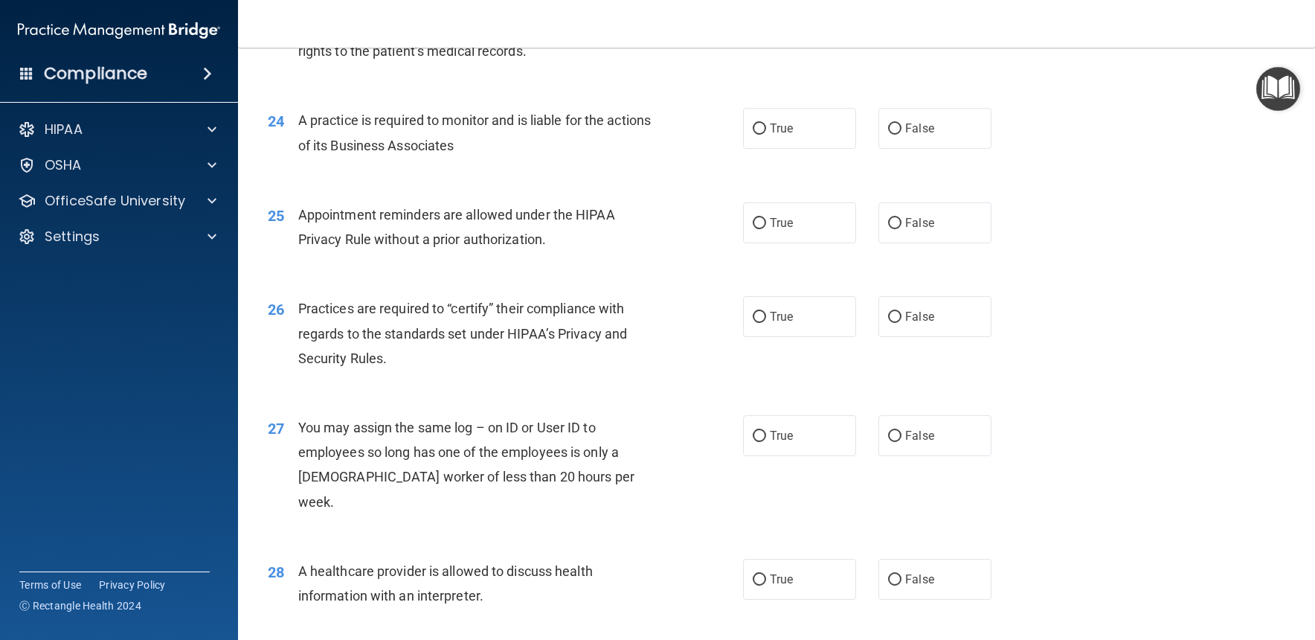
scroll to position [2740, 0]
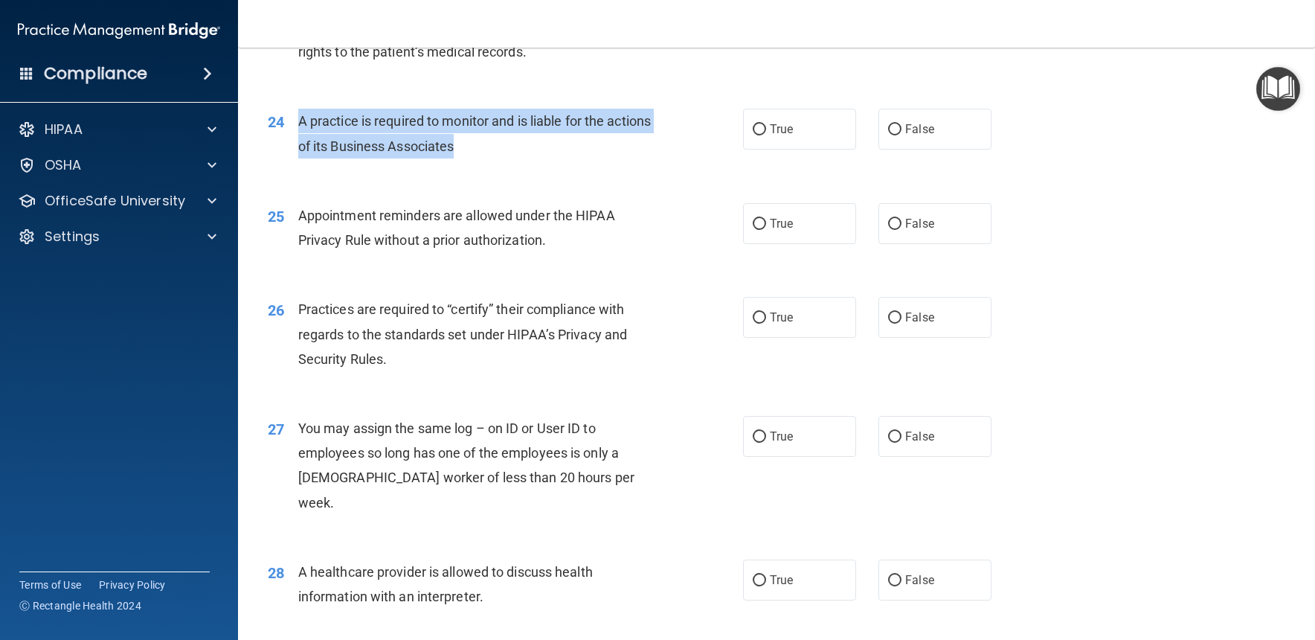
drag, startPoint x: 298, startPoint y: 137, endPoint x: 463, endPoint y: 173, distance: 168.9
click at [463, 165] on div "24 A practice is required to monitor and is liable for the actions of its Busin…" at bounding box center [505, 137] width 520 height 57
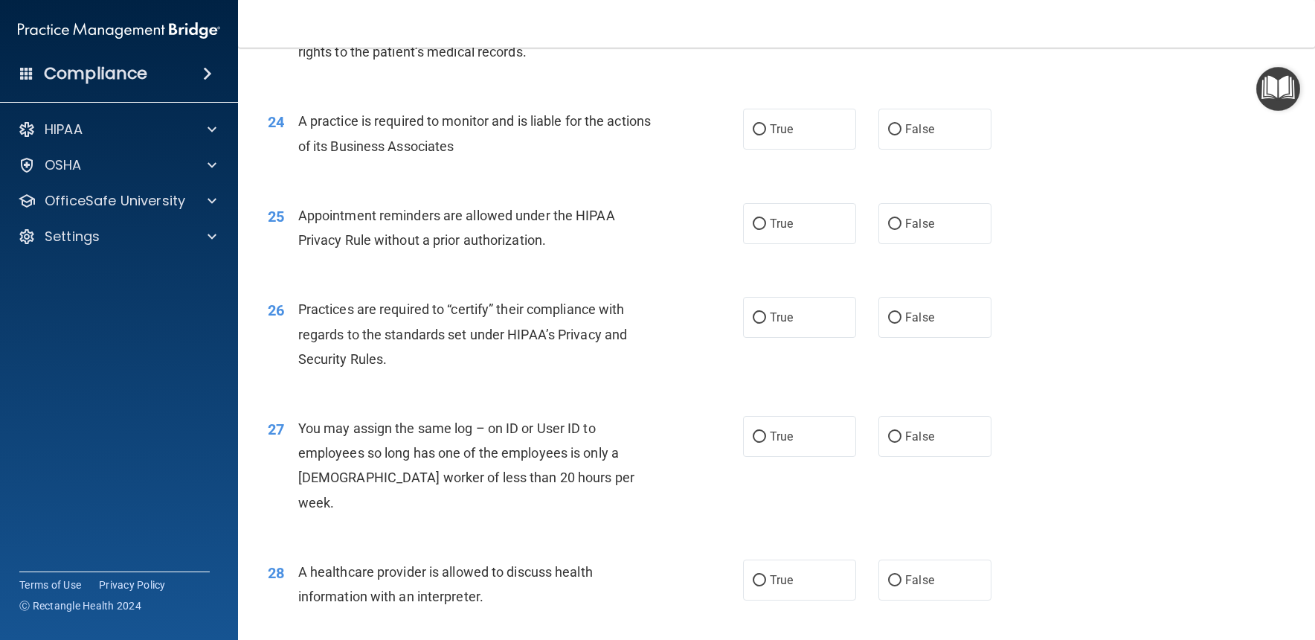
drag, startPoint x: 951, startPoint y: 139, endPoint x: 820, endPoint y: 164, distance: 133.3
click at [952, 139] on label "False" at bounding box center [934, 129] width 113 height 41
click at [901, 135] on input "False" at bounding box center [894, 129] width 13 height 11
radio input "true"
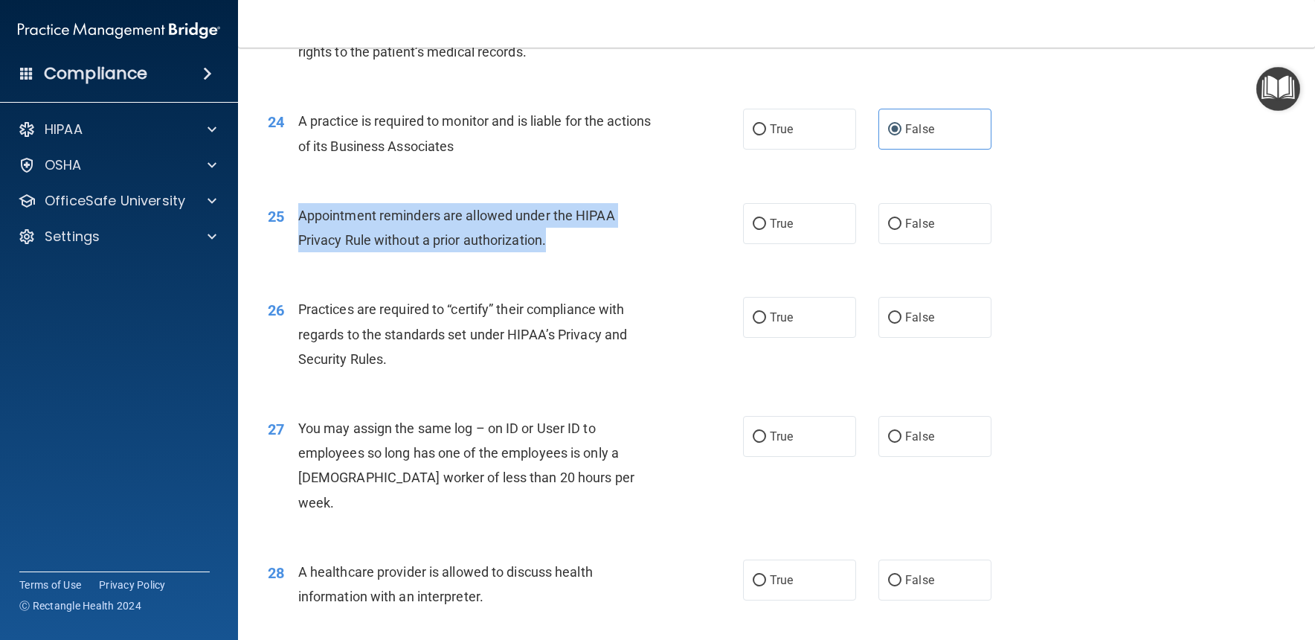
drag, startPoint x: 296, startPoint y: 224, endPoint x: 570, endPoint y: 267, distance: 277.1
click at [570, 260] on div "25 Appointment reminders are allowed under the HIPAA Privacy Rule without a pri…" at bounding box center [505, 231] width 520 height 57
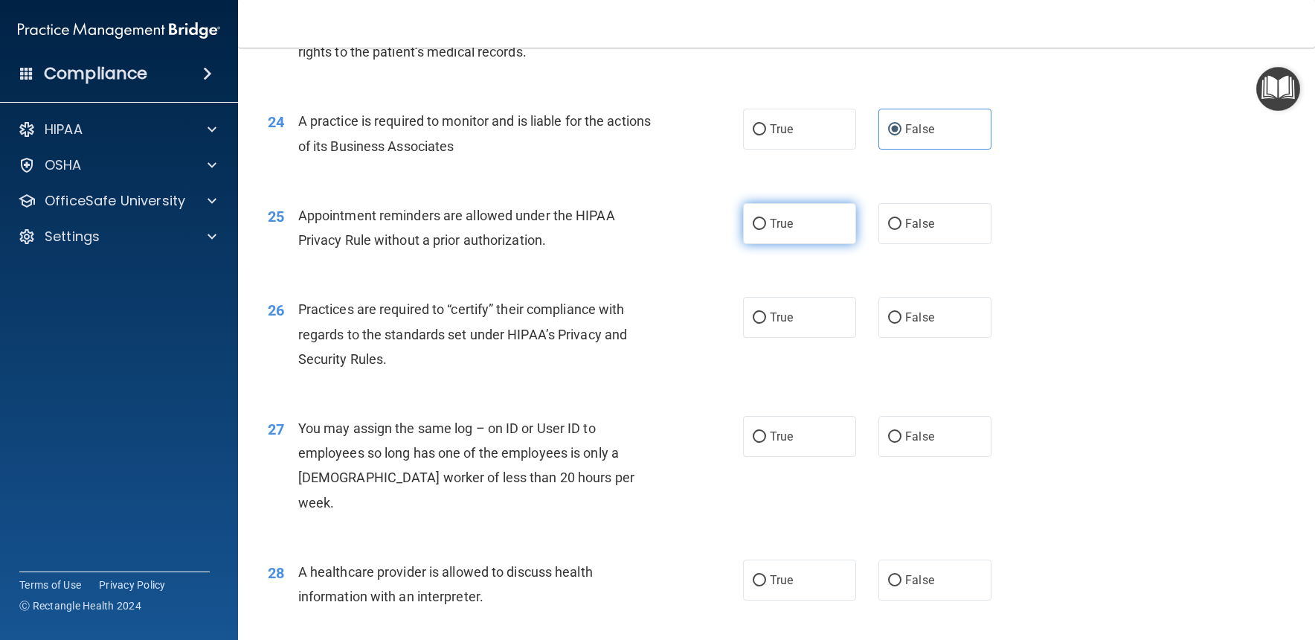
click at [789, 244] on label "True" at bounding box center [799, 223] width 113 height 41
click at [766, 230] on input "True" at bounding box center [759, 224] width 13 height 11
radio input "true"
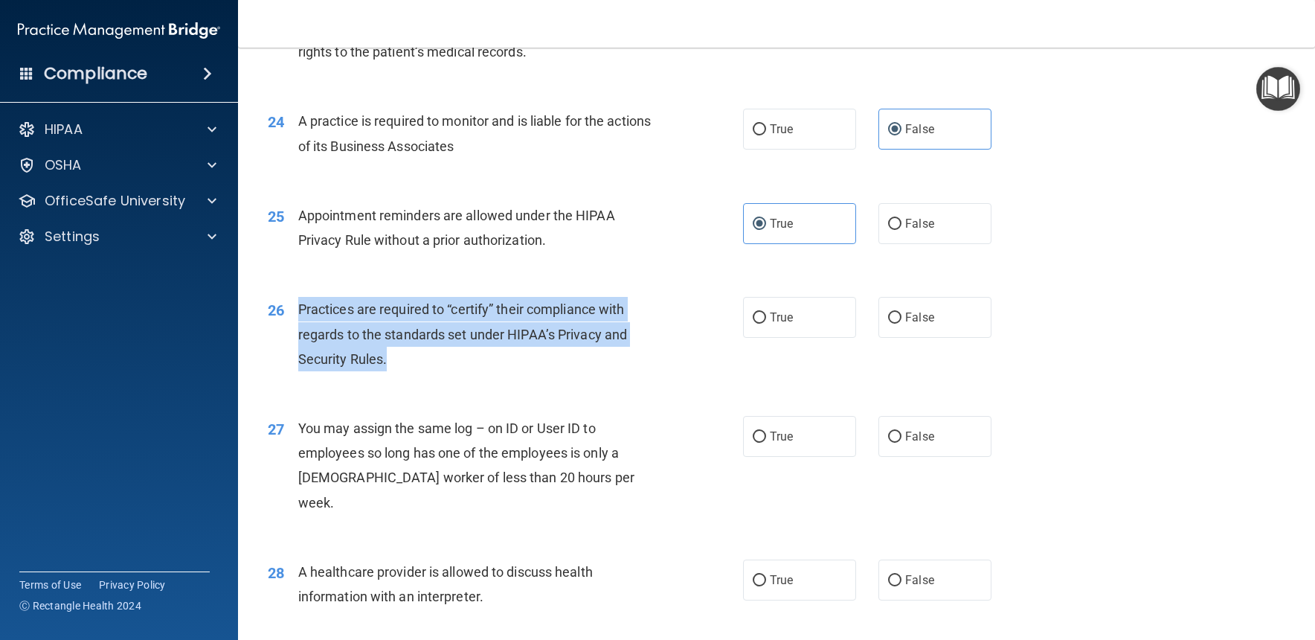
drag, startPoint x: 300, startPoint y: 322, endPoint x: 399, endPoint y: 375, distance: 112.1
click at [402, 371] on div "Practices are required to “certify” their compliance with regards to the standa…" at bounding box center [484, 334] width 373 height 74
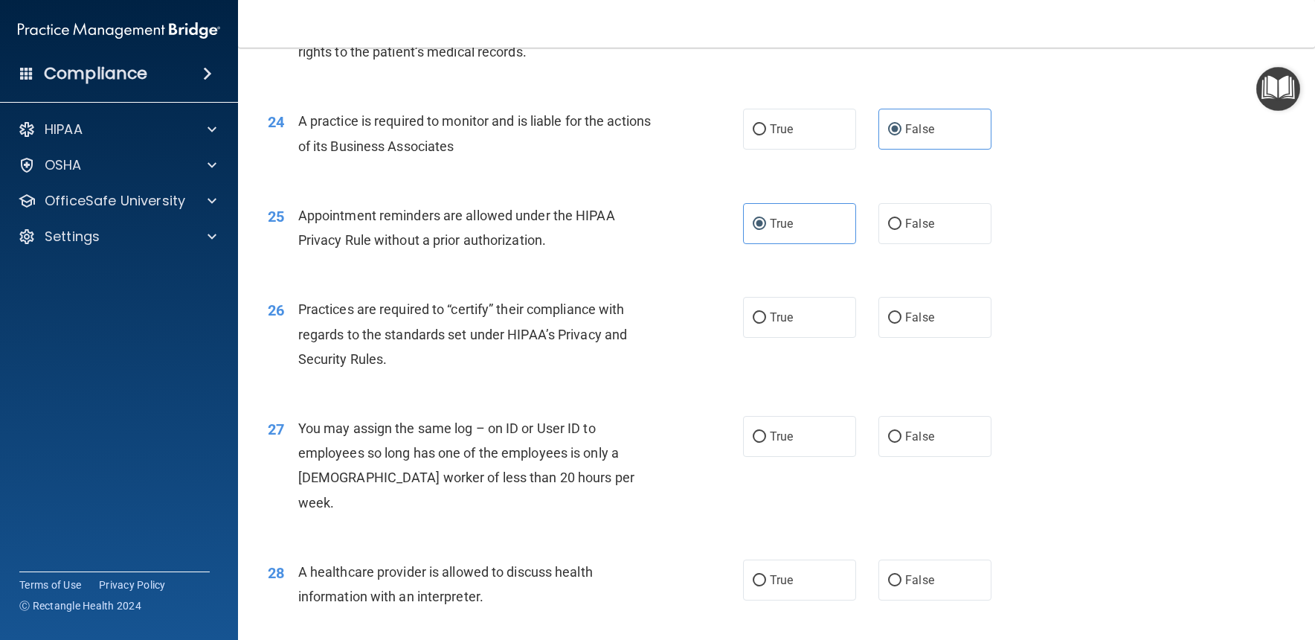
drag, startPoint x: 904, startPoint y: 324, endPoint x: 864, endPoint y: 354, distance: 50.0
click at [904, 324] on label "False" at bounding box center [934, 317] width 113 height 41
click at [901, 324] on input "False" at bounding box center [894, 317] width 13 height 11
radio input "true"
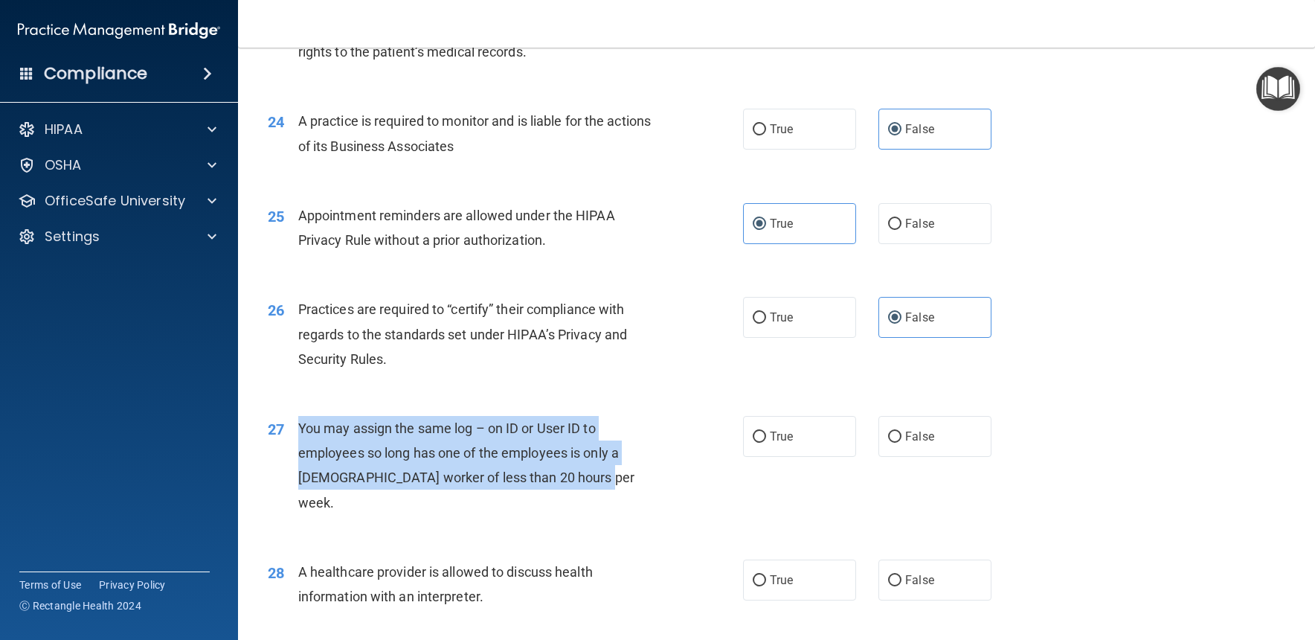
drag, startPoint x: 299, startPoint y: 438, endPoint x: 696, endPoint y: 481, distance: 399.5
click at [696, 481] on div "27 You may assign the same log – on ID or User ID to employees so long has one …" at bounding box center [505, 469] width 520 height 106
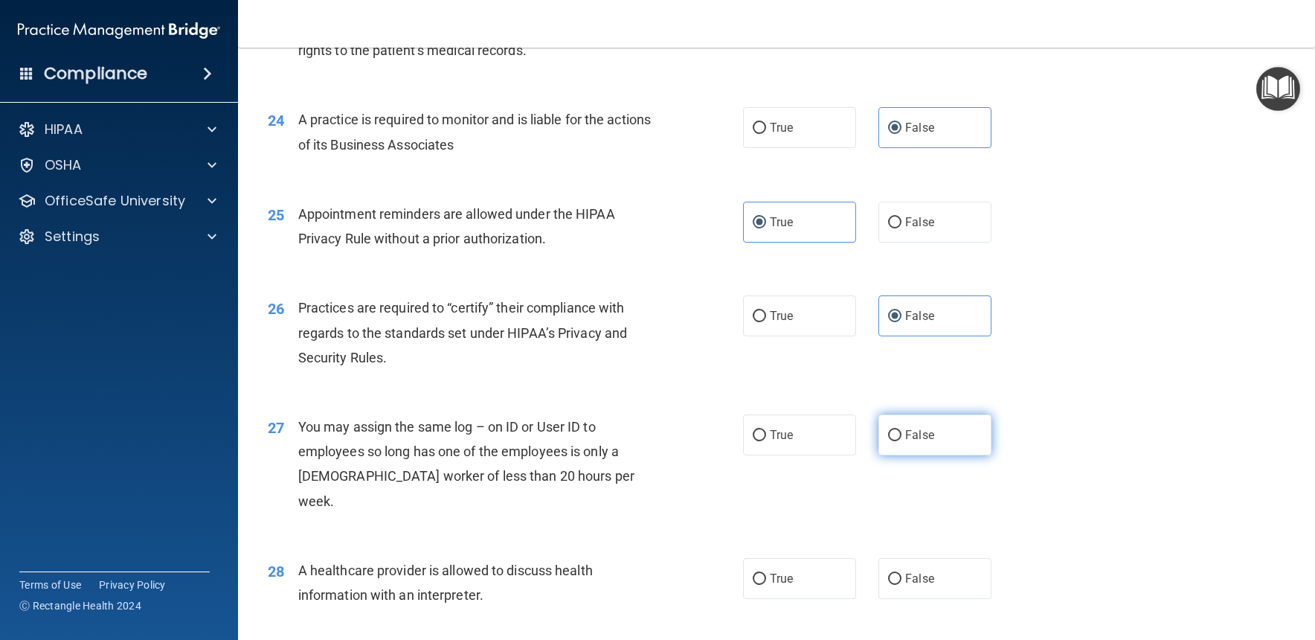
click at [914, 455] on label "False" at bounding box center [934, 434] width 113 height 41
click at [901, 441] on input "False" at bounding box center [894, 435] width 13 height 11
radio input "true"
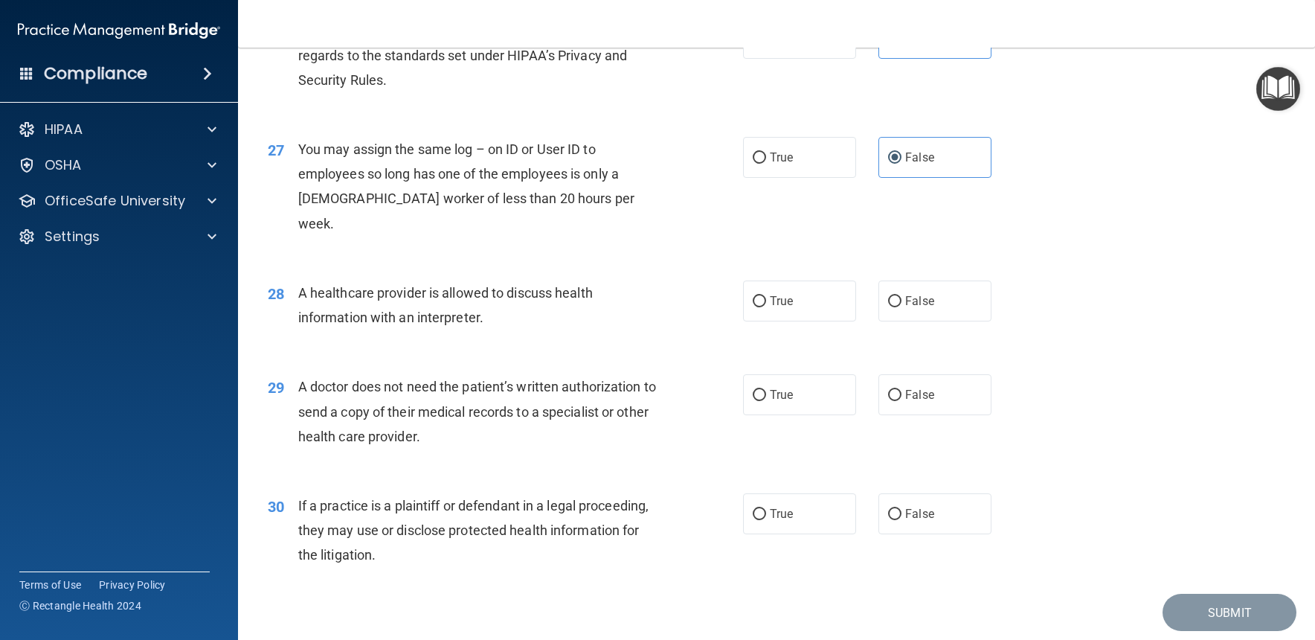
scroll to position [3020, 0]
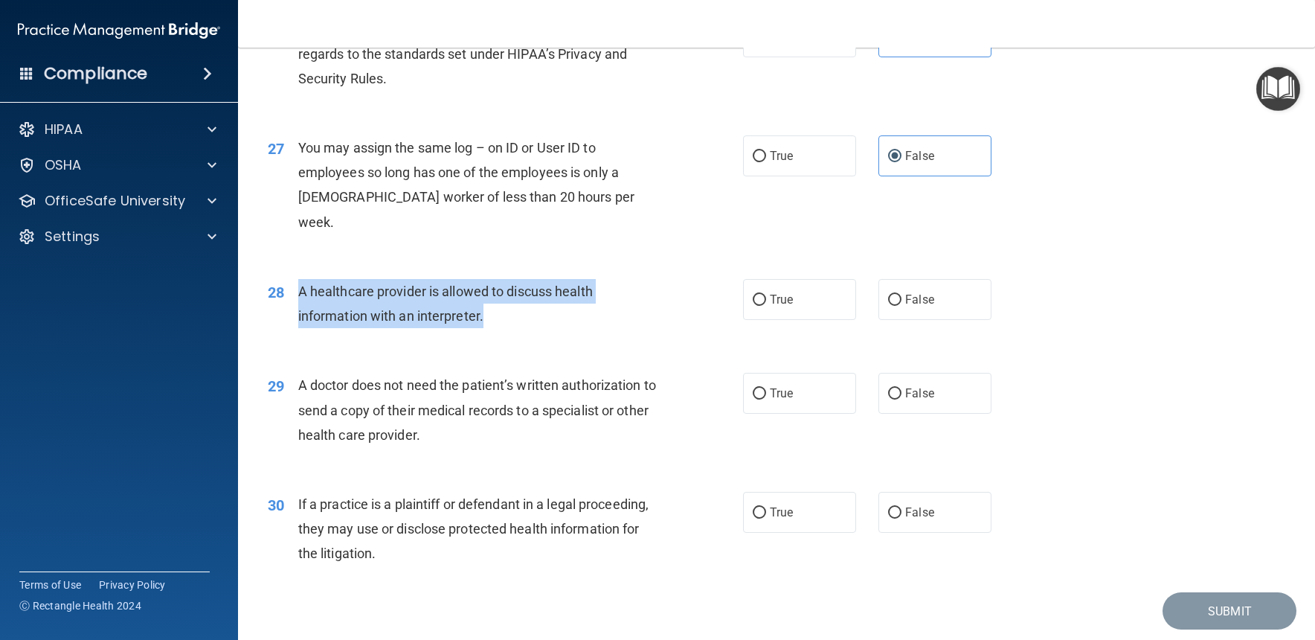
drag, startPoint x: 298, startPoint y: 280, endPoint x: 489, endPoint y: 319, distance: 195.0
click at [490, 321] on div "28 A healthcare provider is allowed to discuss health information with an inter…" at bounding box center [505, 307] width 520 height 57
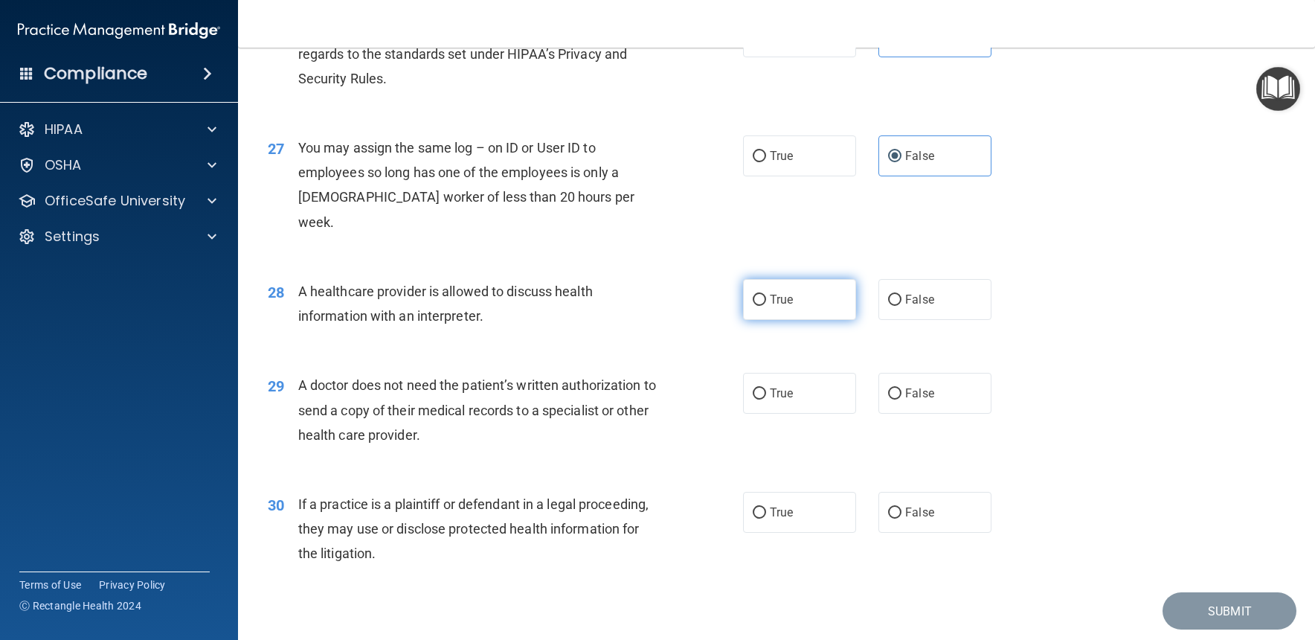
click at [792, 279] on label "True" at bounding box center [799, 299] width 113 height 41
click at [766, 295] on input "True" at bounding box center [759, 300] width 13 height 11
radio input "true"
drag, startPoint x: 299, startPoint y: 370, endPoint x: 469, endPoint y: 439, distance: 182.9
click at [473, 437] on div "29 A doctor does not need the patient’s written authorization to send a copy of…" at bounding box center [505, 414] width 520 height 82
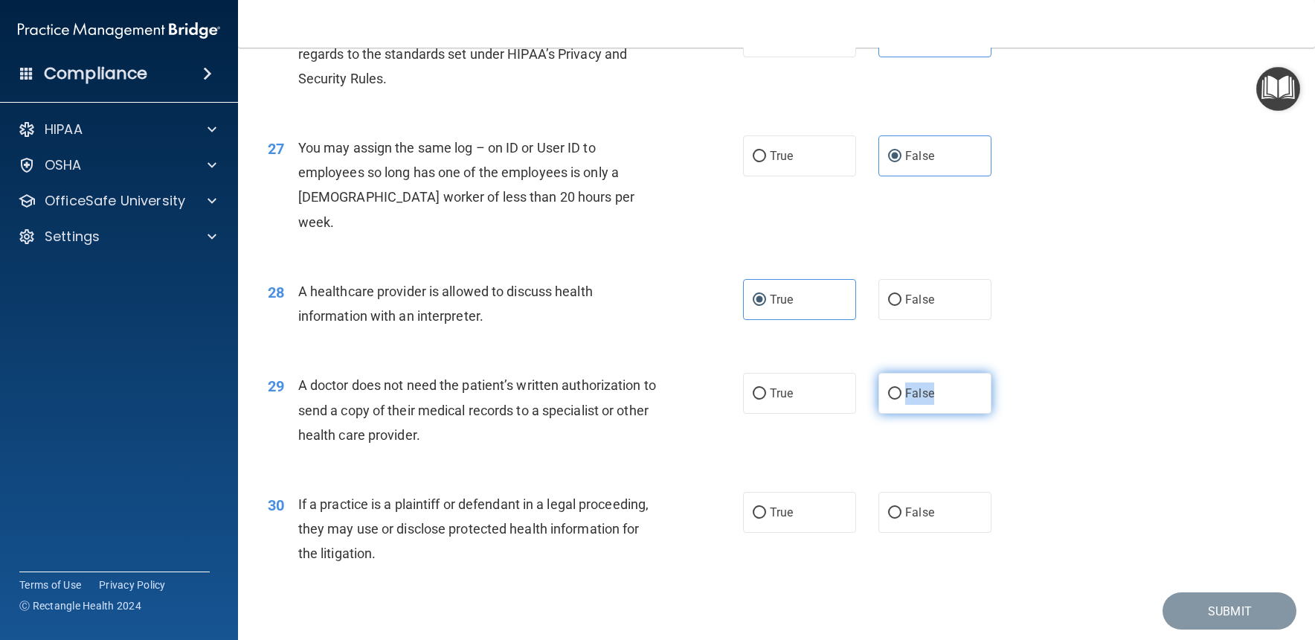
click at [887, 387] on label "False" at bounding box center [934, 393] width 113 height 41
click at [888, 388] on input "False" at bounding box center [894, 393] width 13 height 11
radio input "true"
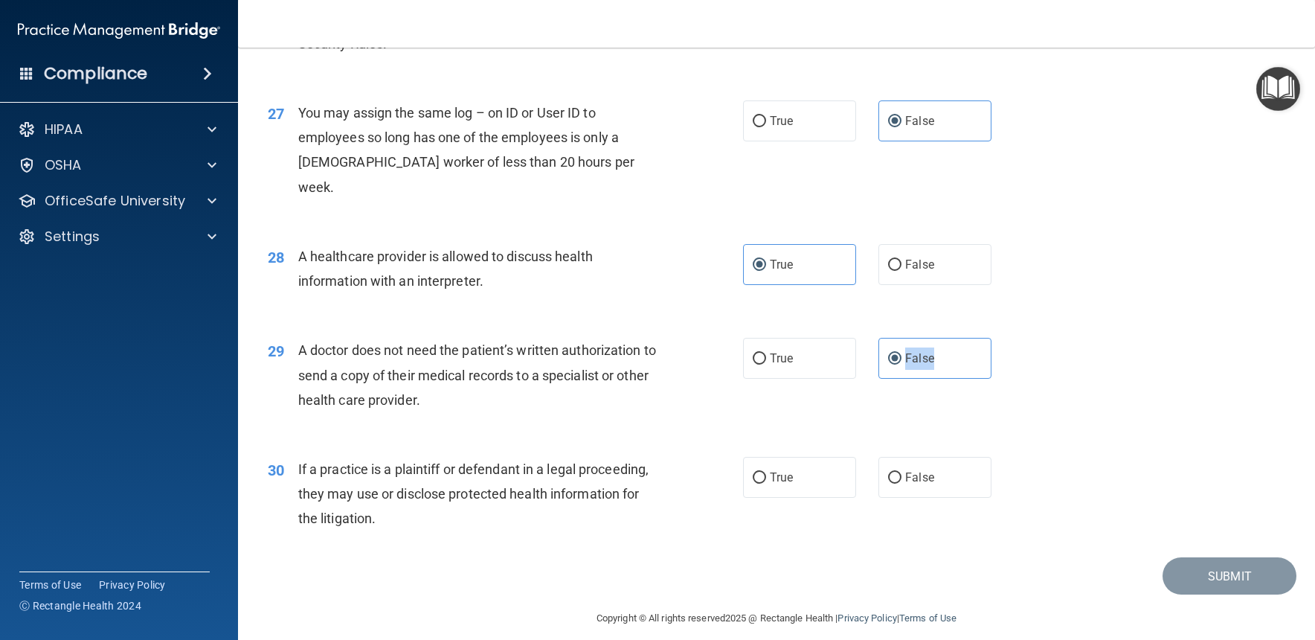
scroll to position [3055, 0]
drag, startPoint x: 303, startPoint y: 454, endPoint x: 600, endPoint y: 527, distance: 306.3
click at [601, 526] on div "30 If a practice is a plaintiff or defendant in a legal proceeding, they may us…" at bounding box center [777, 498] width 1040 height 119
drag, startPoint x: 398, startPoint y: 494, endPoint x: 377, endPoint y: 488, distance: 21.7
click at [397, 493] on div "If a practice is a plaintiff or defendant in a legal proceeding, they may use o…" at bounding box center [484, 494] width 373 height 74
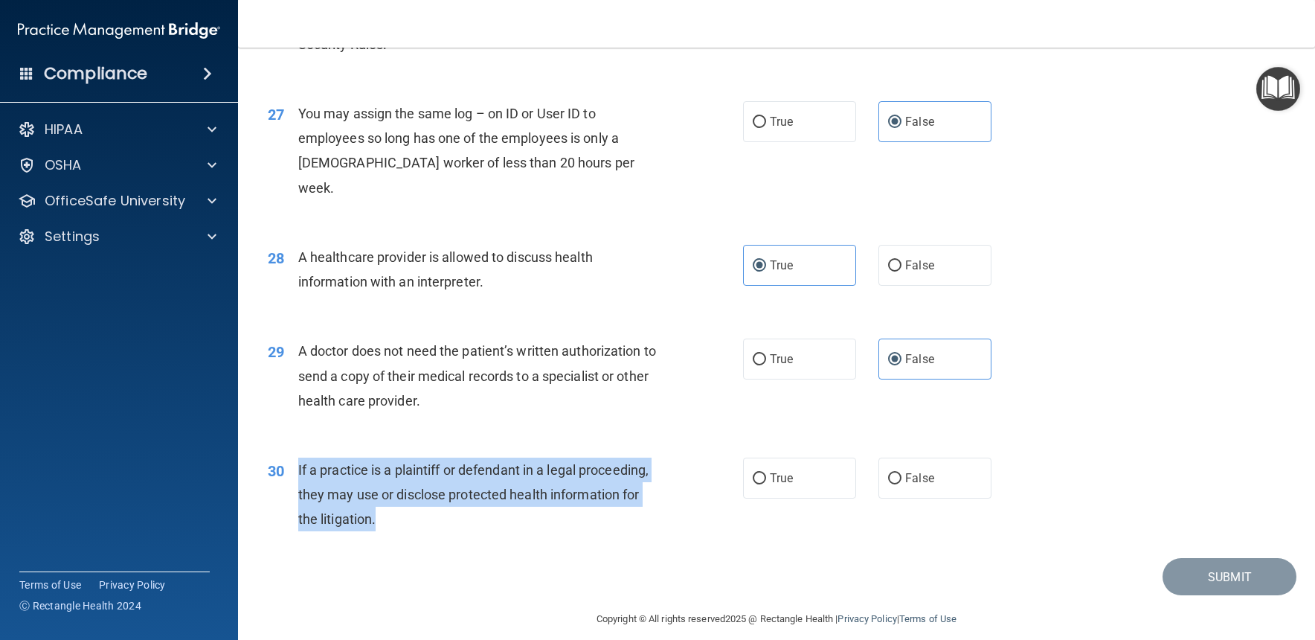
drag, startPoint x: 299, startPoint y: 456, endPoint x: 376, endPoint y: 519, distance: 99.3
click at [377, 519] on div "30 If a practice is a plaintiff or defendant in a legal proceeding, they may us…" at bounding box center [505, 498] width 520 height 82
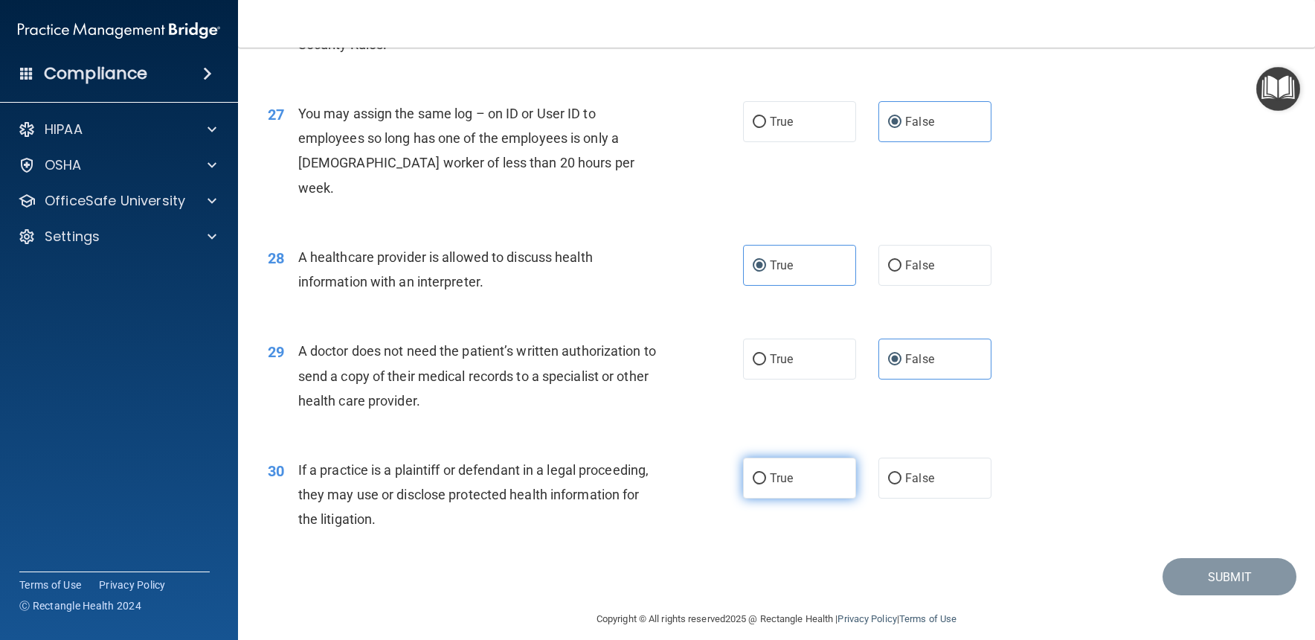
drag, startPoint x: 806, startPoint y: 478, endPoint x: 825, endPoint y: 483, distance: 19.3
click at [806, 478] on label "True" at bounding box center [799, 477] width 113 height 41
click at [766, 478] on input "True" at bounding box center [759, 478] width 13 height 11
radio input "true"
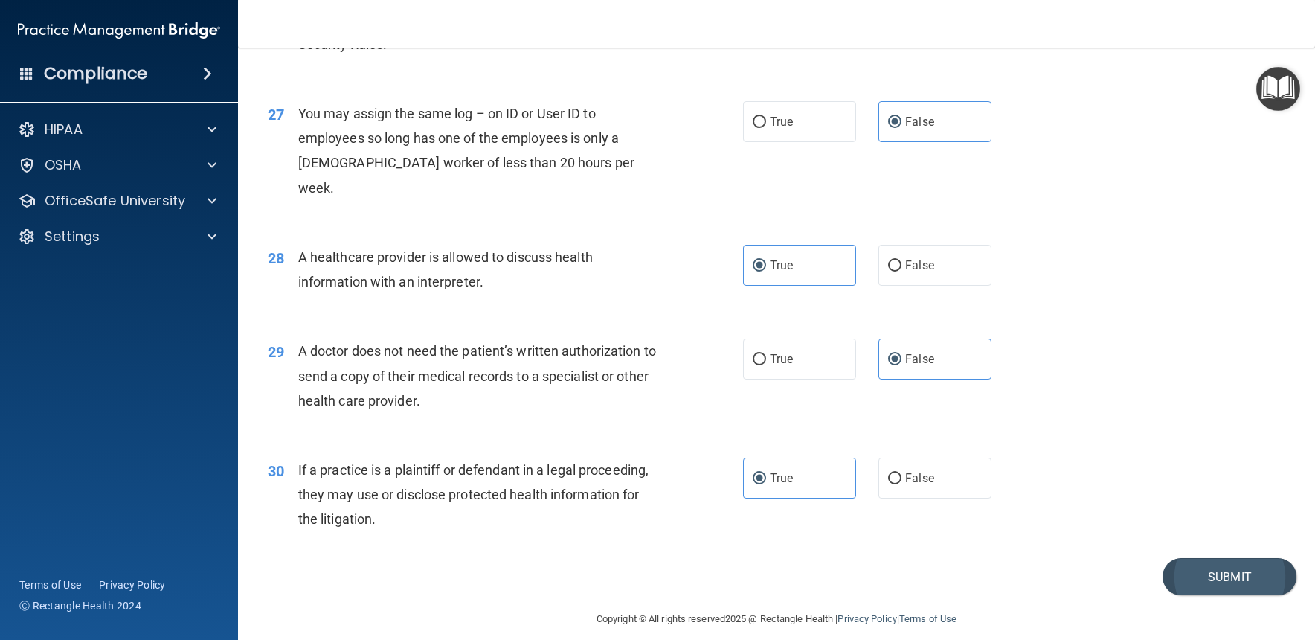
click at [984, 569] on button "Submit" at bounding box center [1230, 577] width 134 height 38
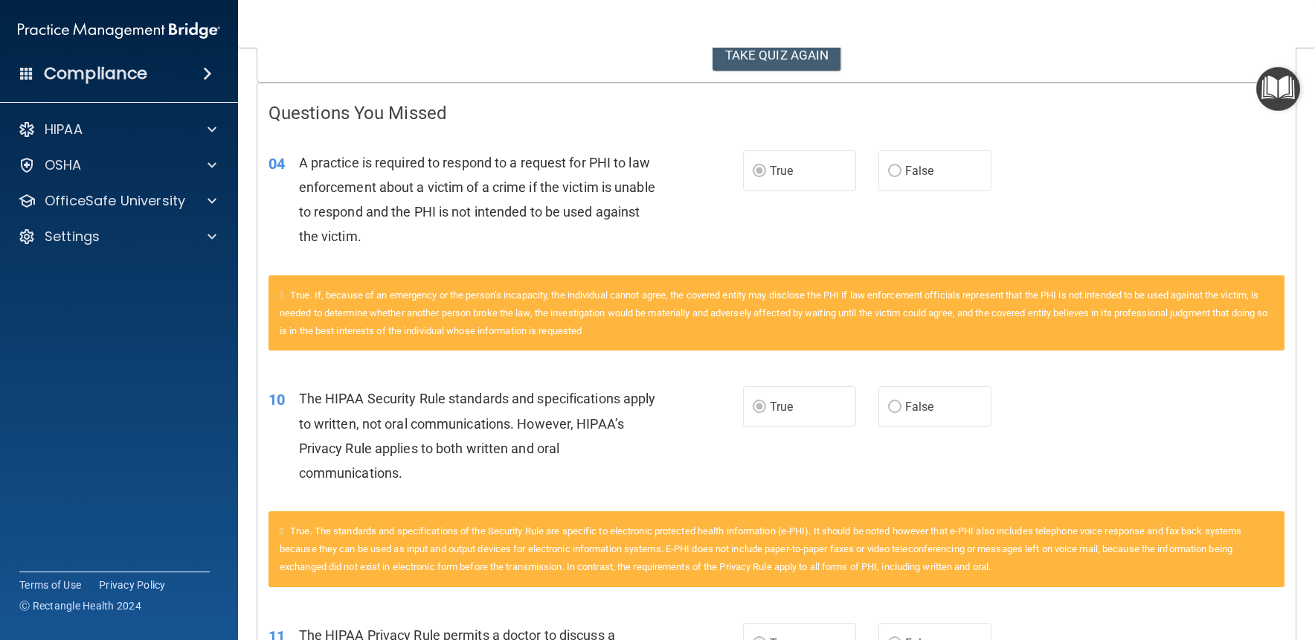
scroll to position [269, 0]
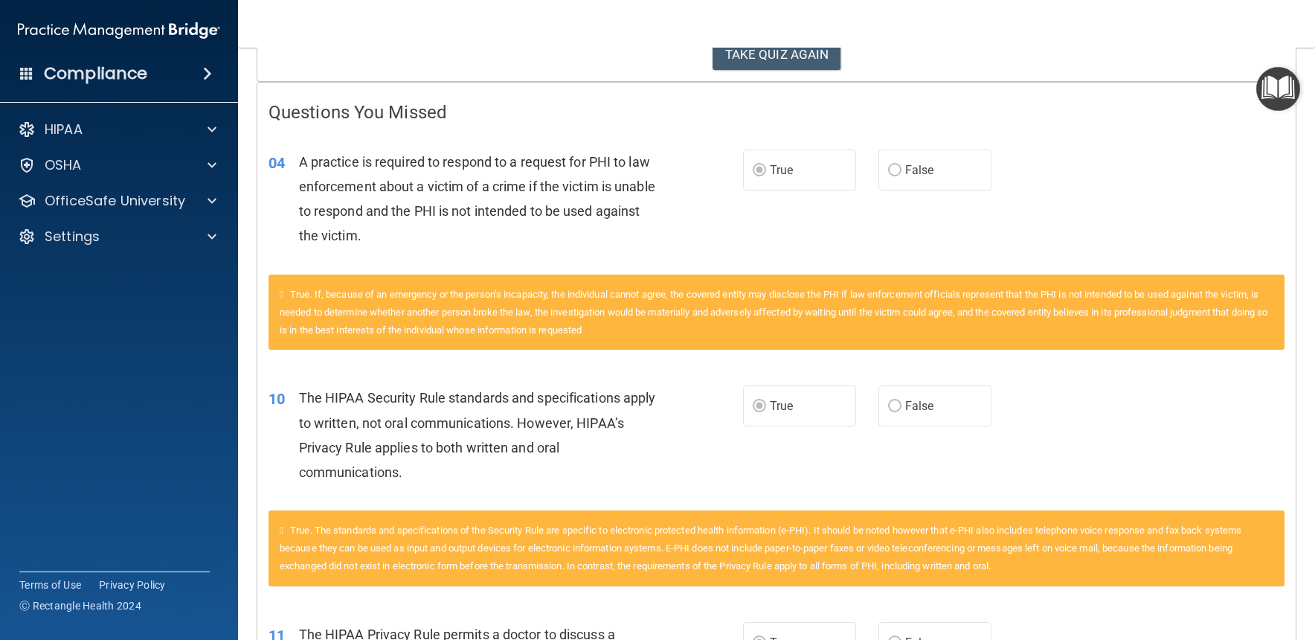
click at [959, 164] on label "False" at bounding box center [934, 169] width 113 height 41
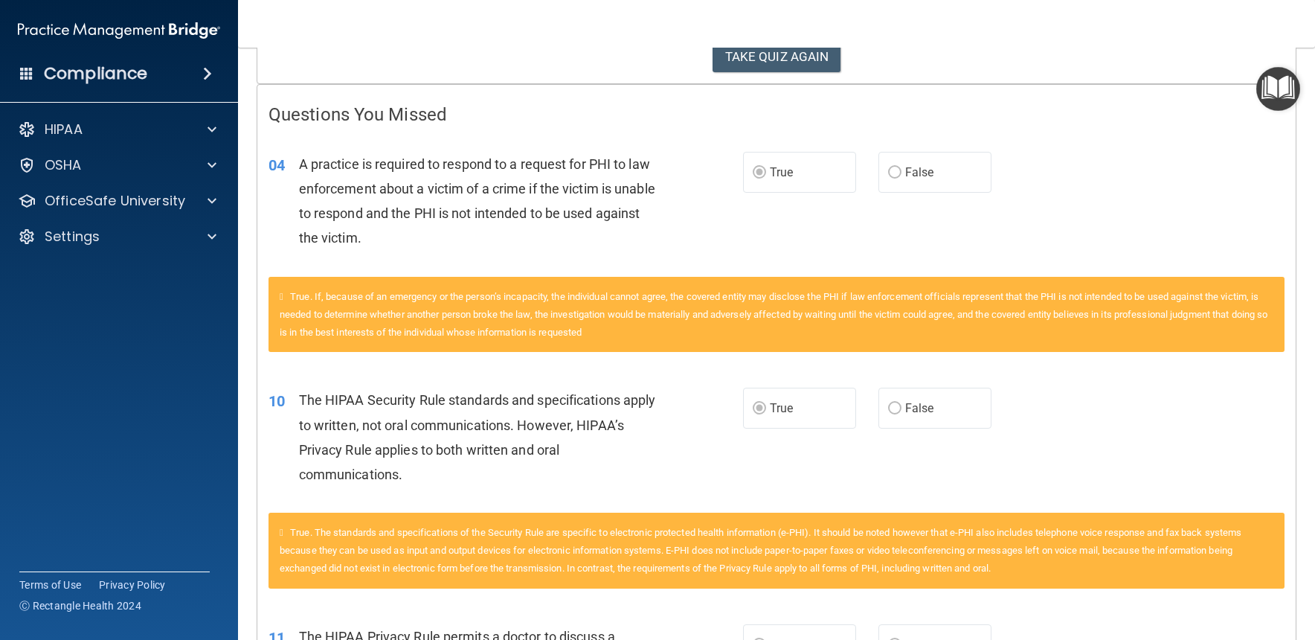
drag, startPoint x: 878, startPoint y: 165, endPoint x: 944, endPoint y: 179, distance: 67.5
click at [878, 164] on div "True False" at bounding box center [878, 172] width 271 height 41
click at [925, 167] on span "False" at bounding box center [919, 172] width 29 height 14
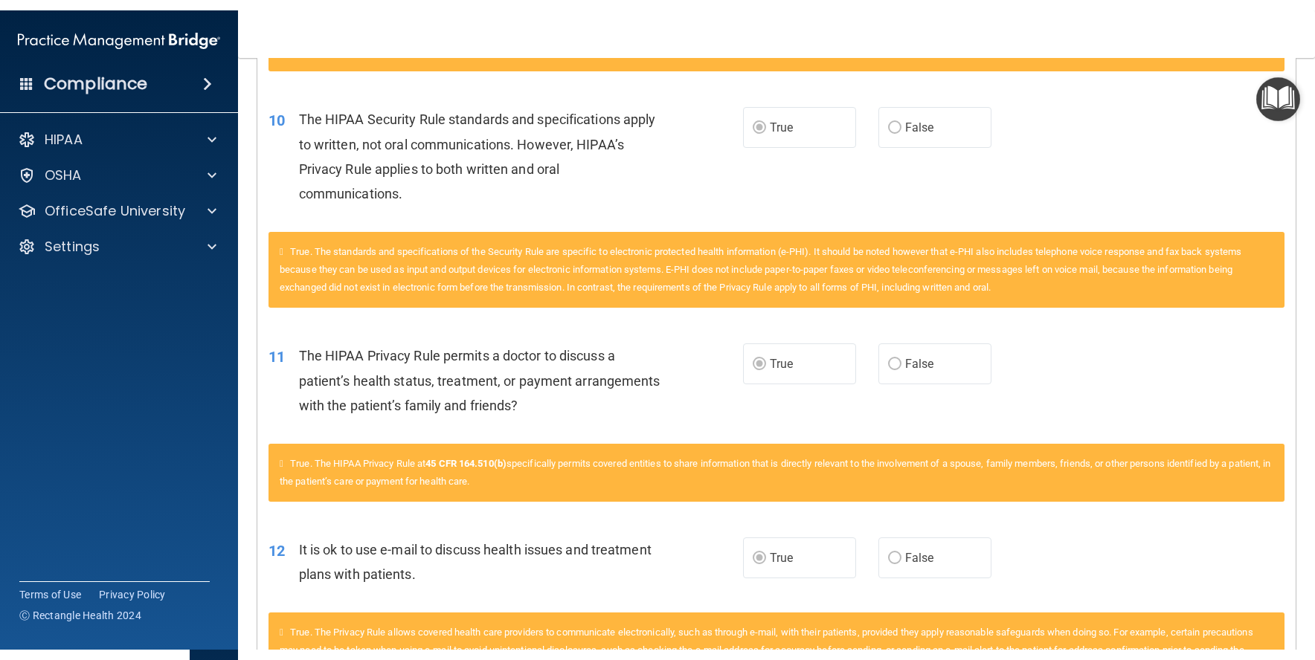
scroll to position [558, 0]
